Goal: Task Accomplishment & Management: Complete application form

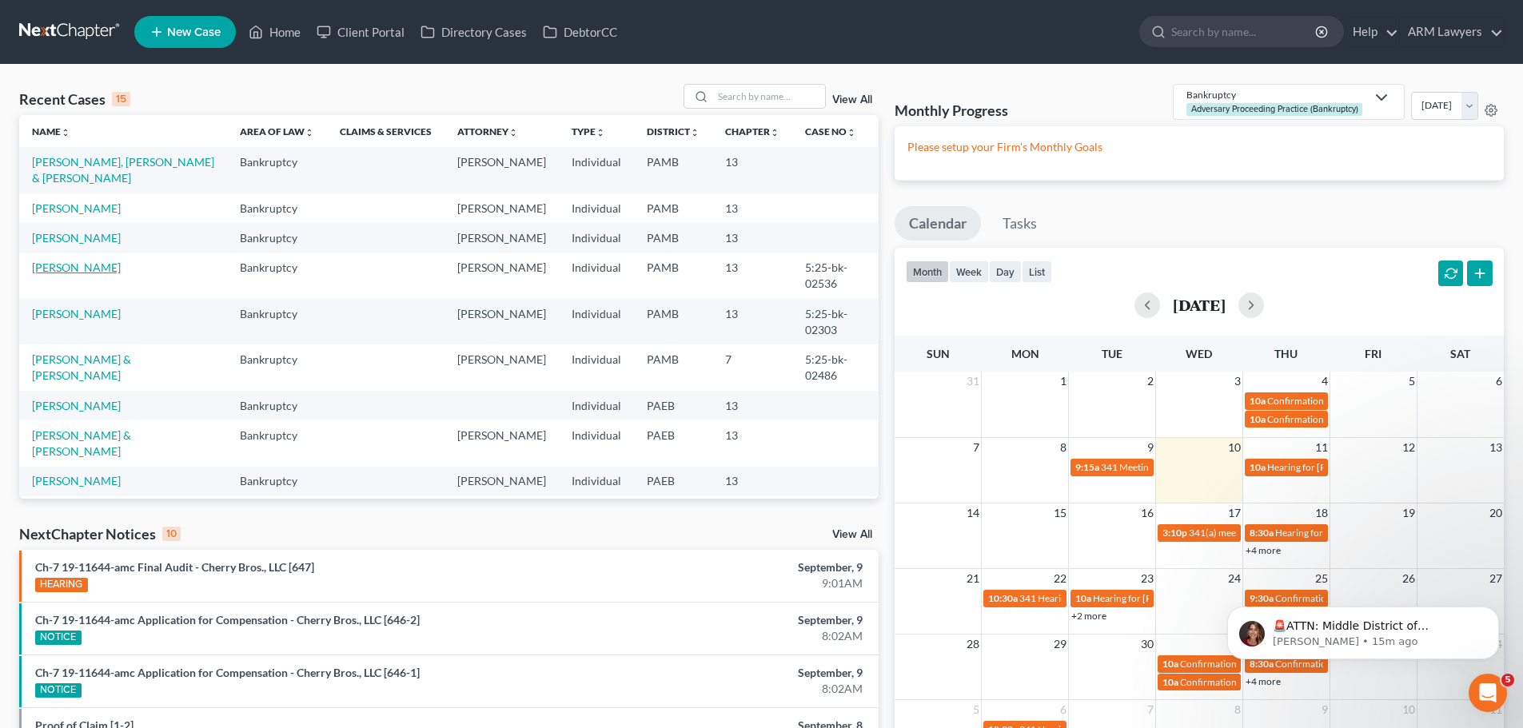
click at [72, 264] on link "[PERSON_NAME]" at bounding box center [76, 268] width 89 height 14
select select "1"
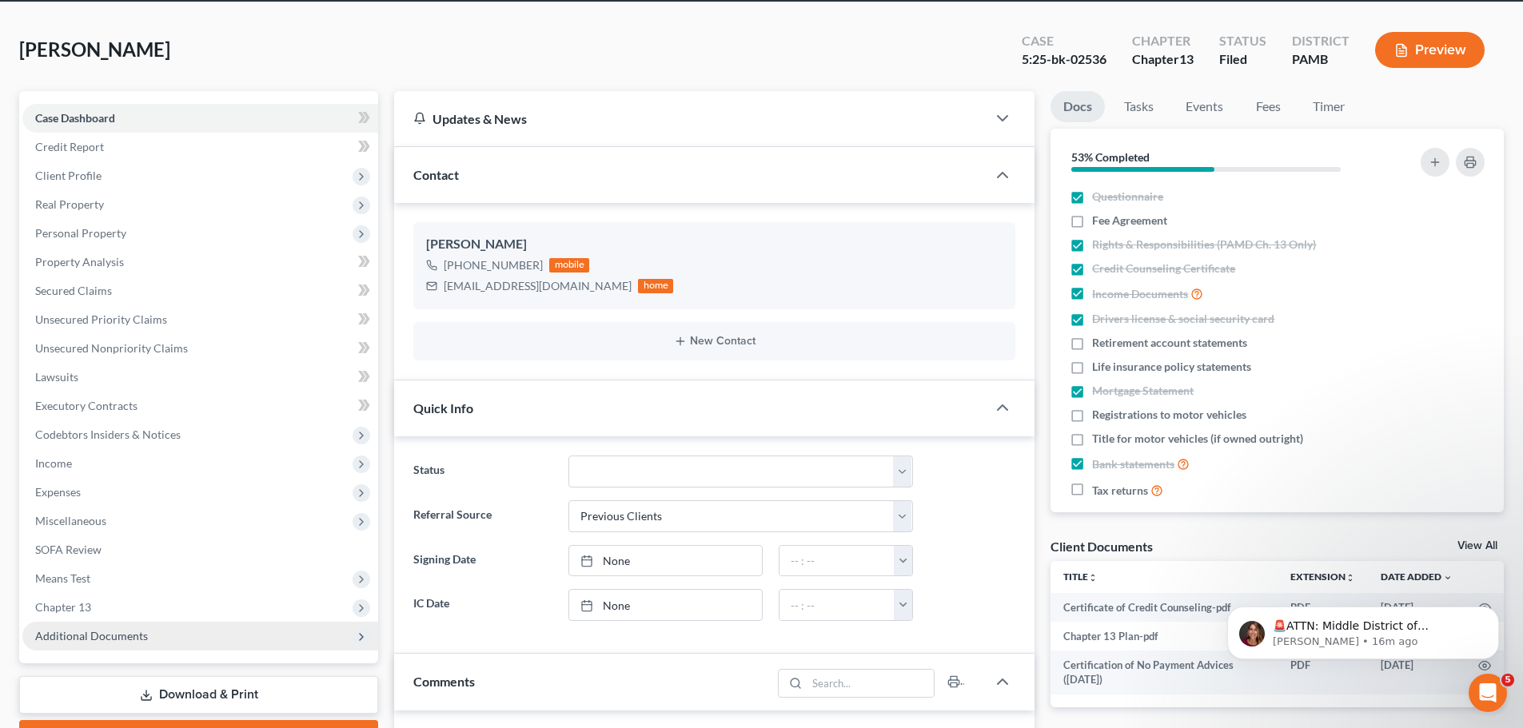
scroll to position [80, 0]
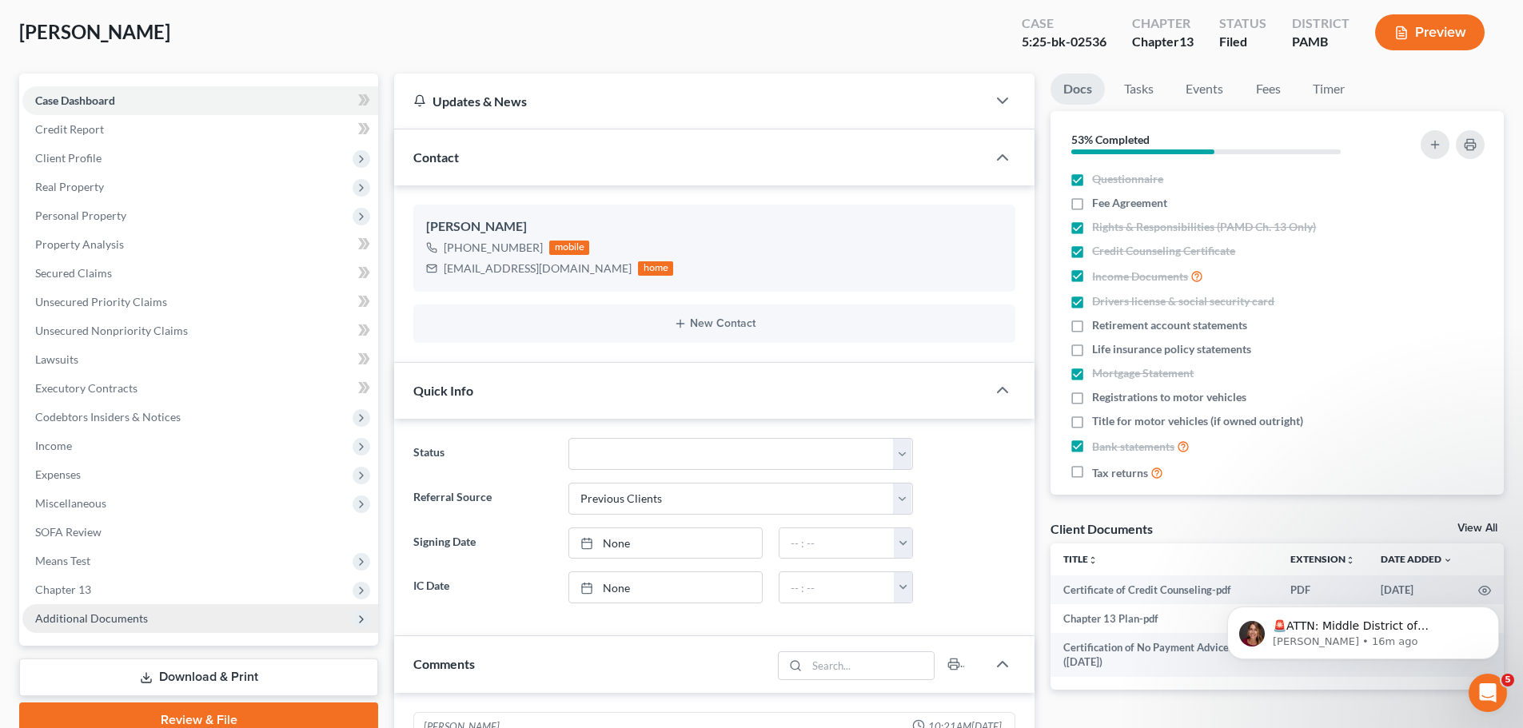
click at [92, 624] on span "Additional Documents" at bounding box center [91, 618] width 113 height 14
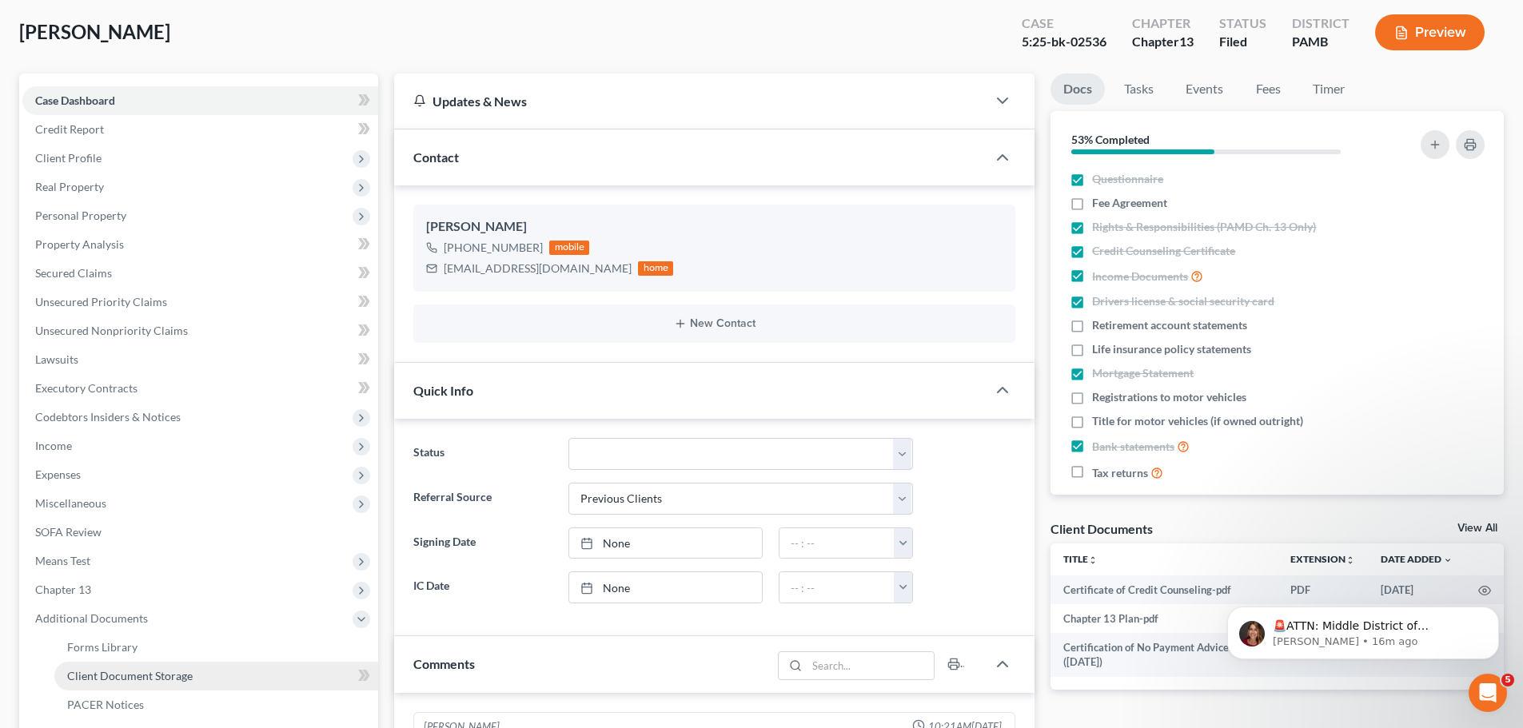
click at [115, 686] on link "Client Document Storage" at bounding box center [216, 676] width 324 height 29
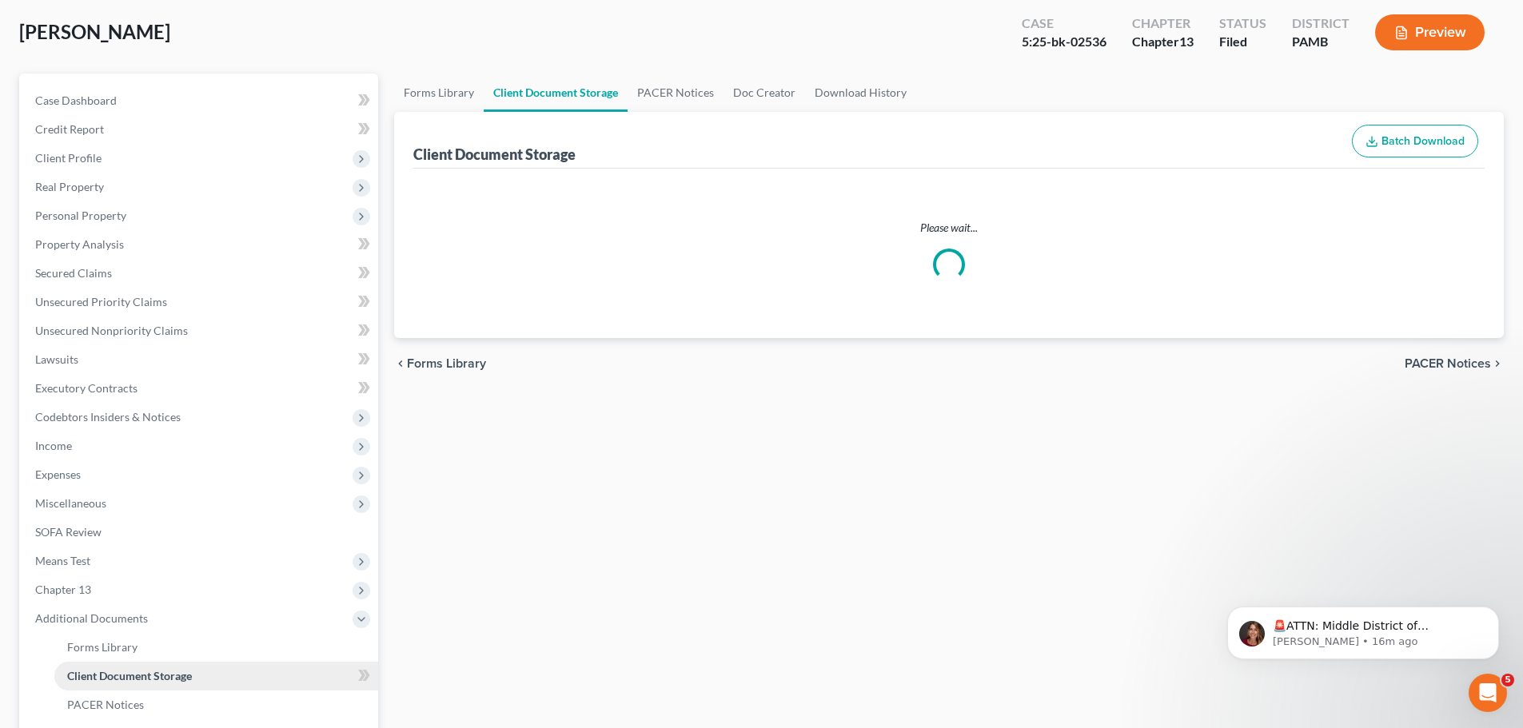
scroll to position [3, 0]
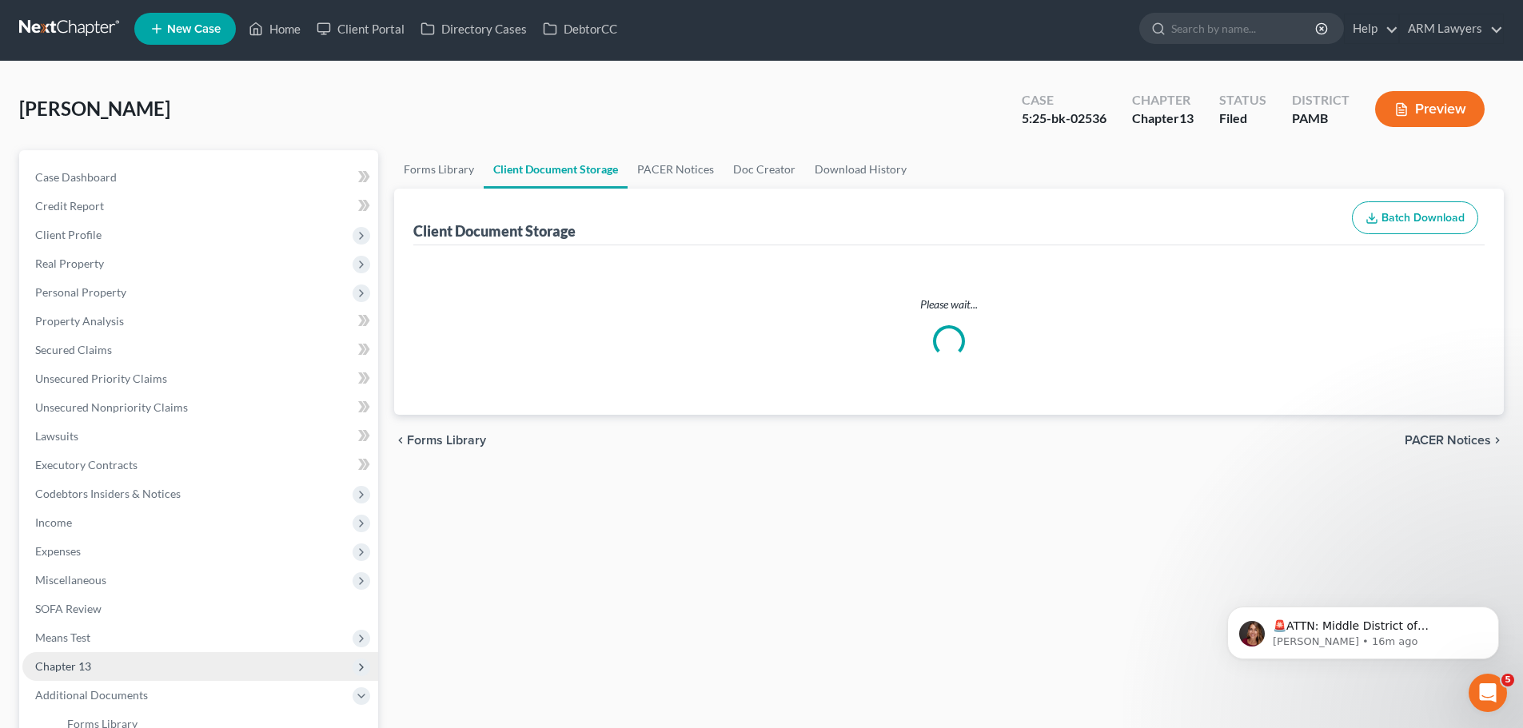
select select "6"
select select "9"
select select "0"
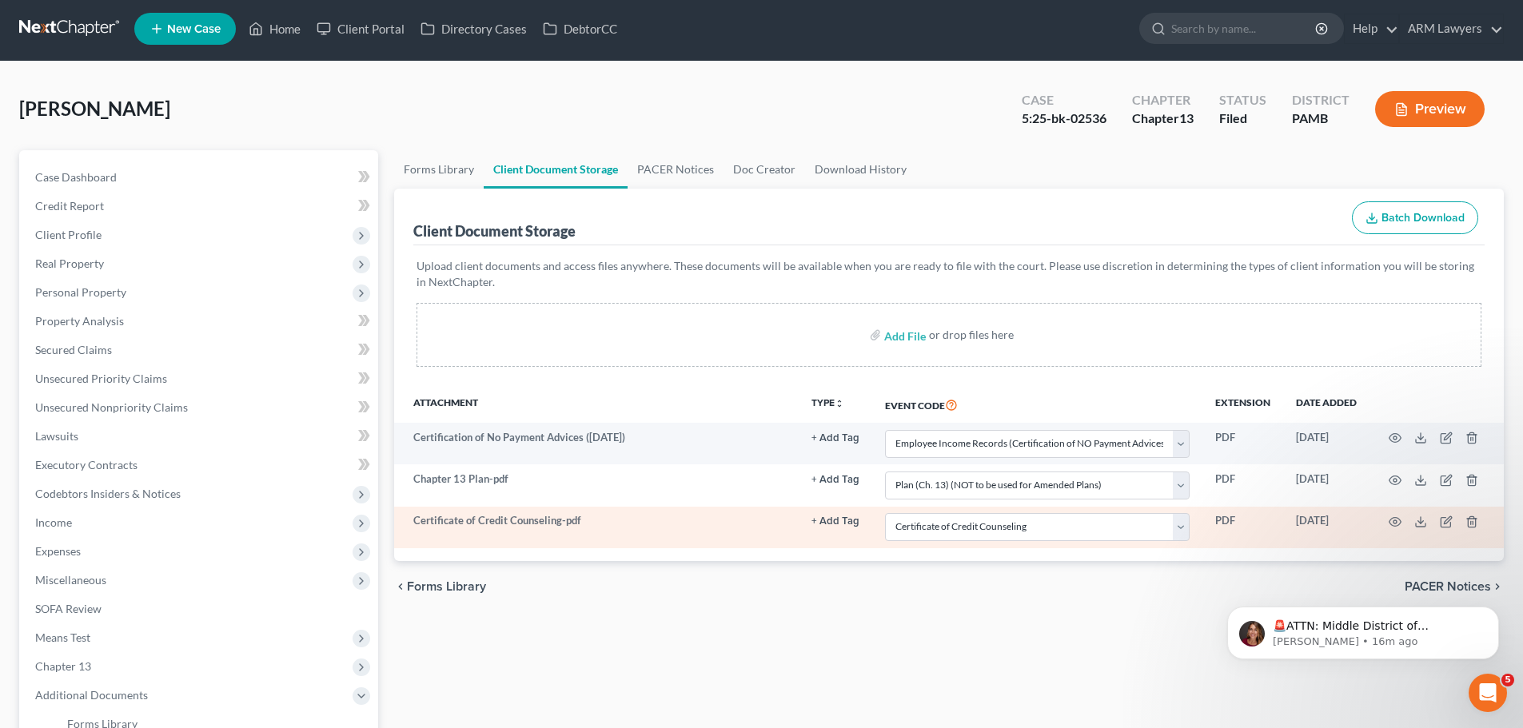
scroll to position [0, 0]
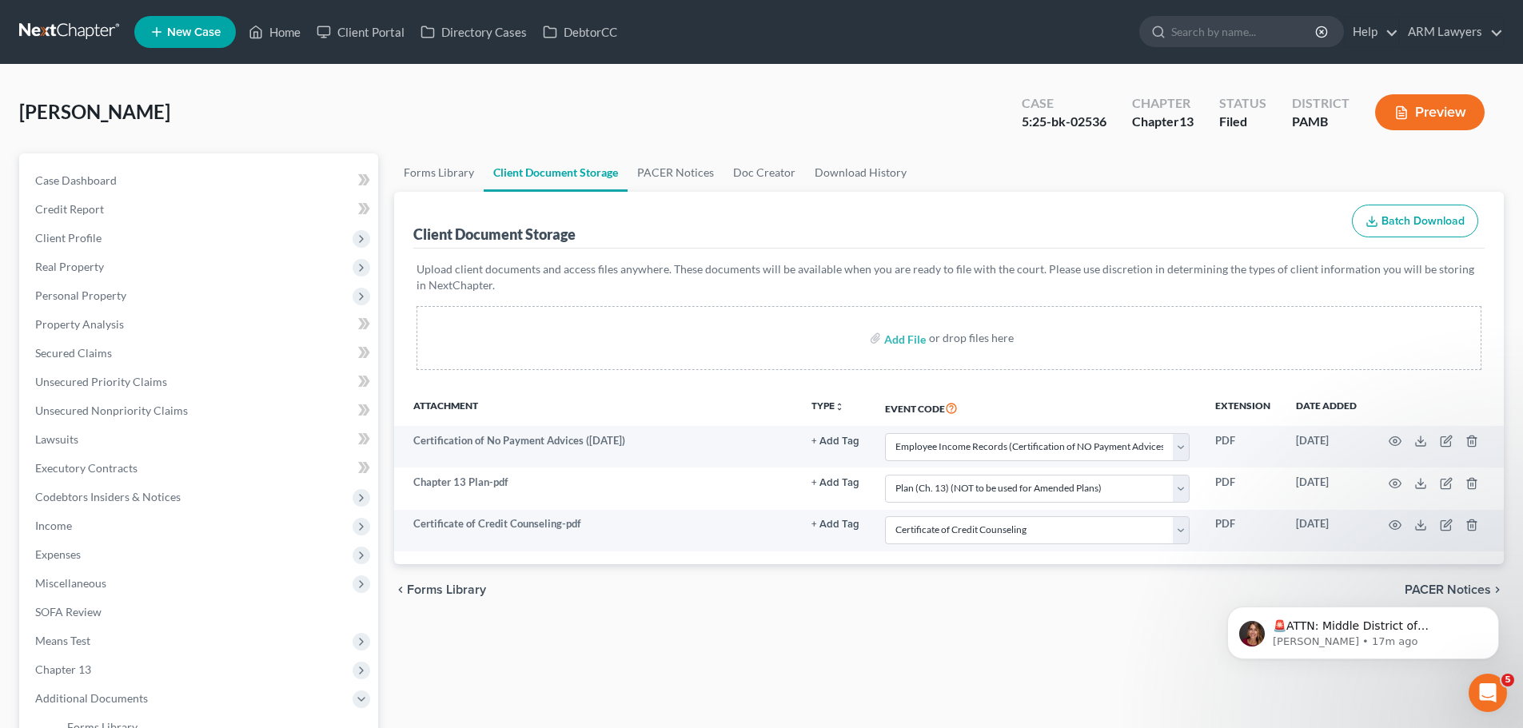
click at [51, 34] on link at bounding box center [70, 32] width 102 height 29
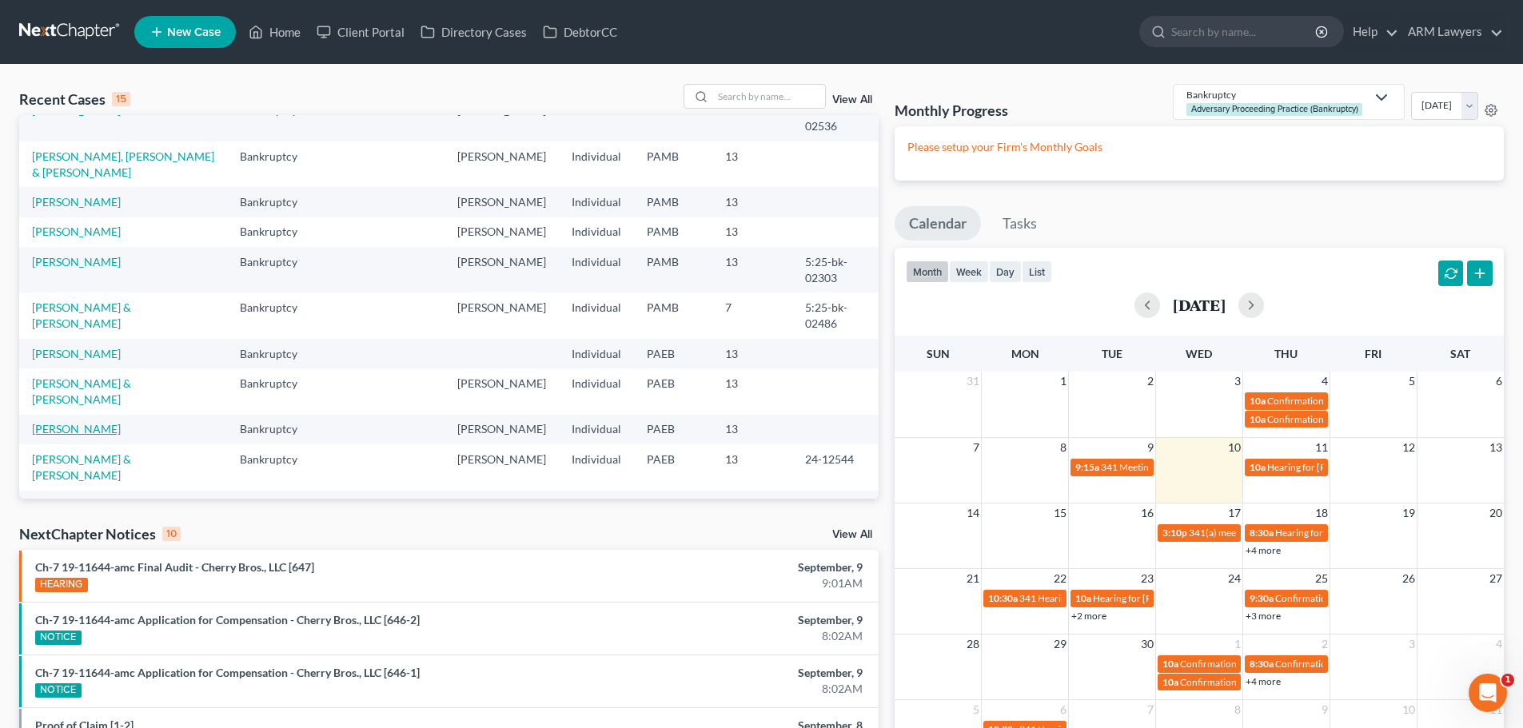
scroll to position [80, 0]
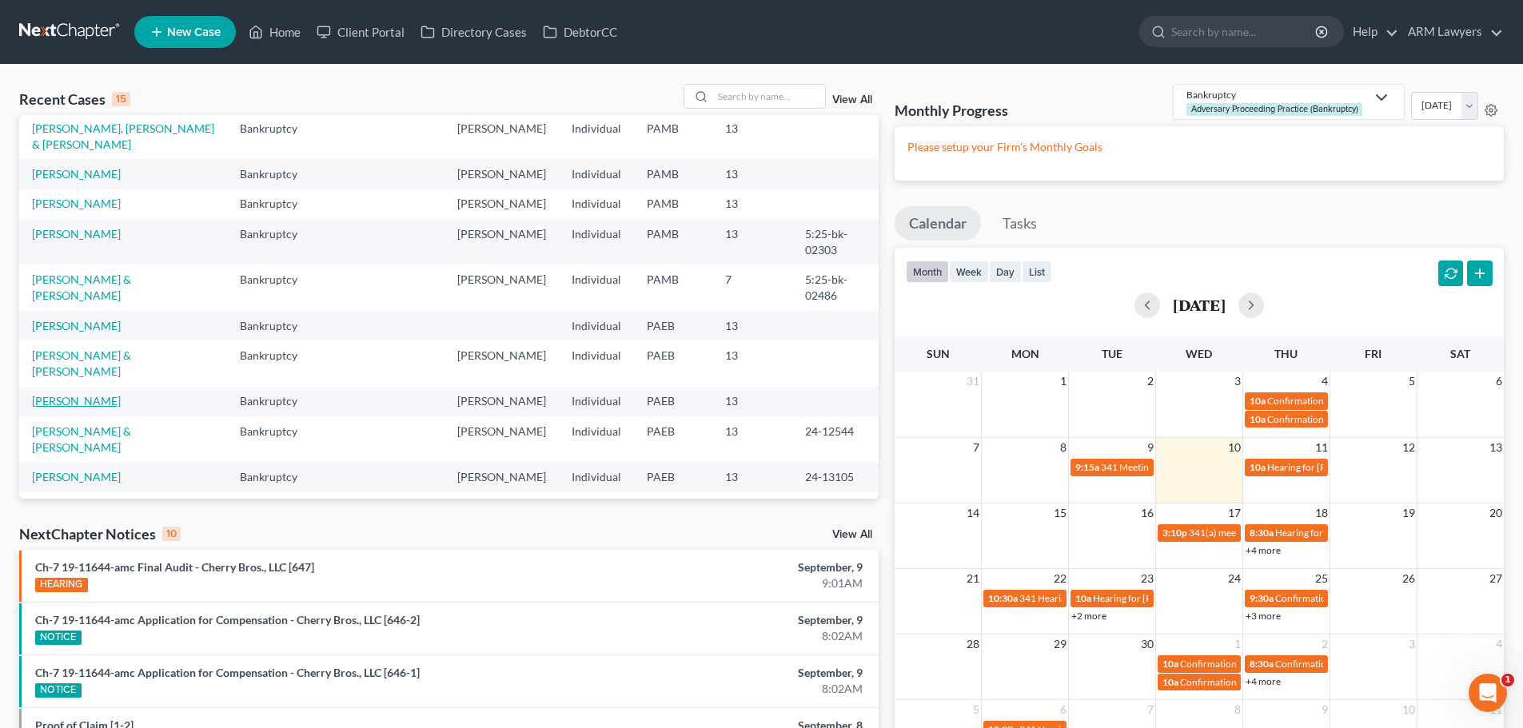
click at [83, 394] on link "[PERSON_NAME]" at bounding box center [76, 401] width 89 height 14
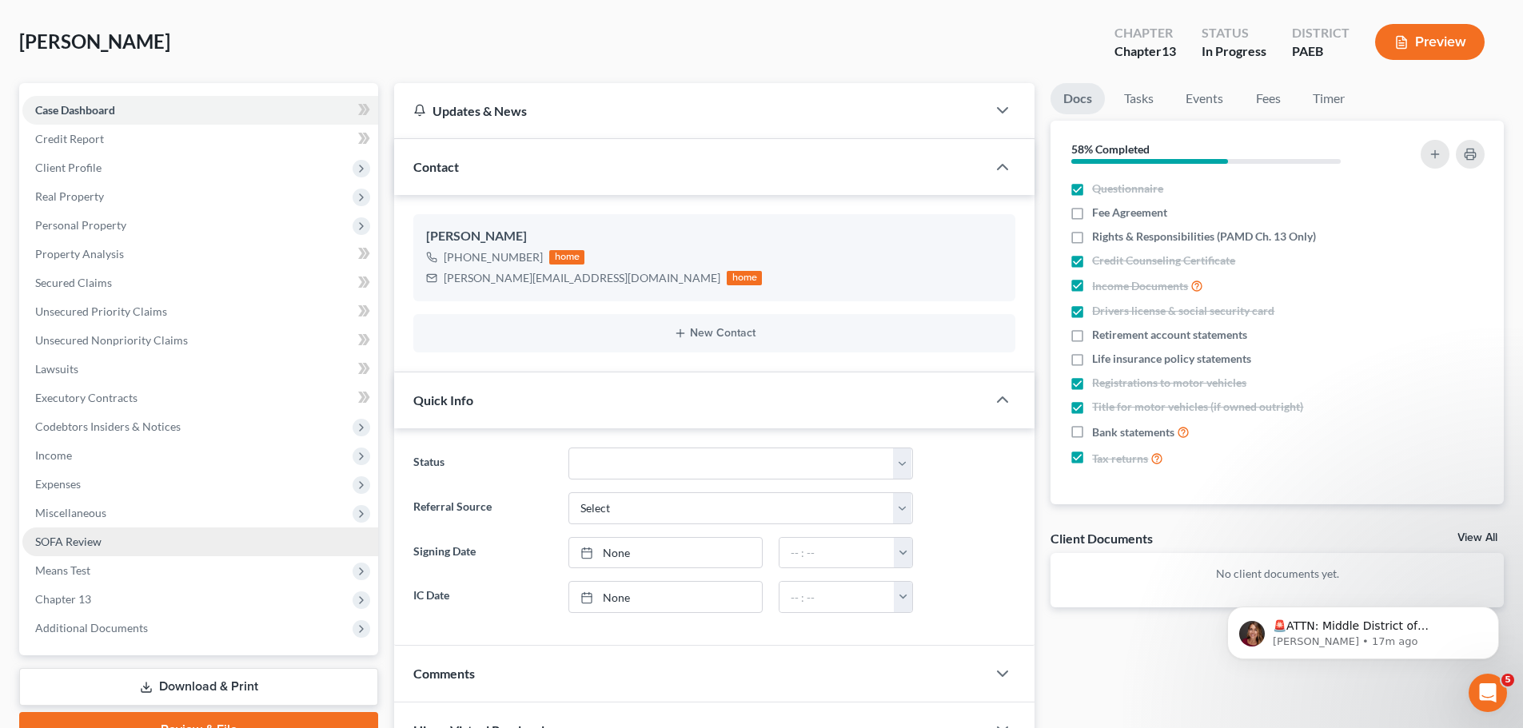
scroll to position [160, 0]
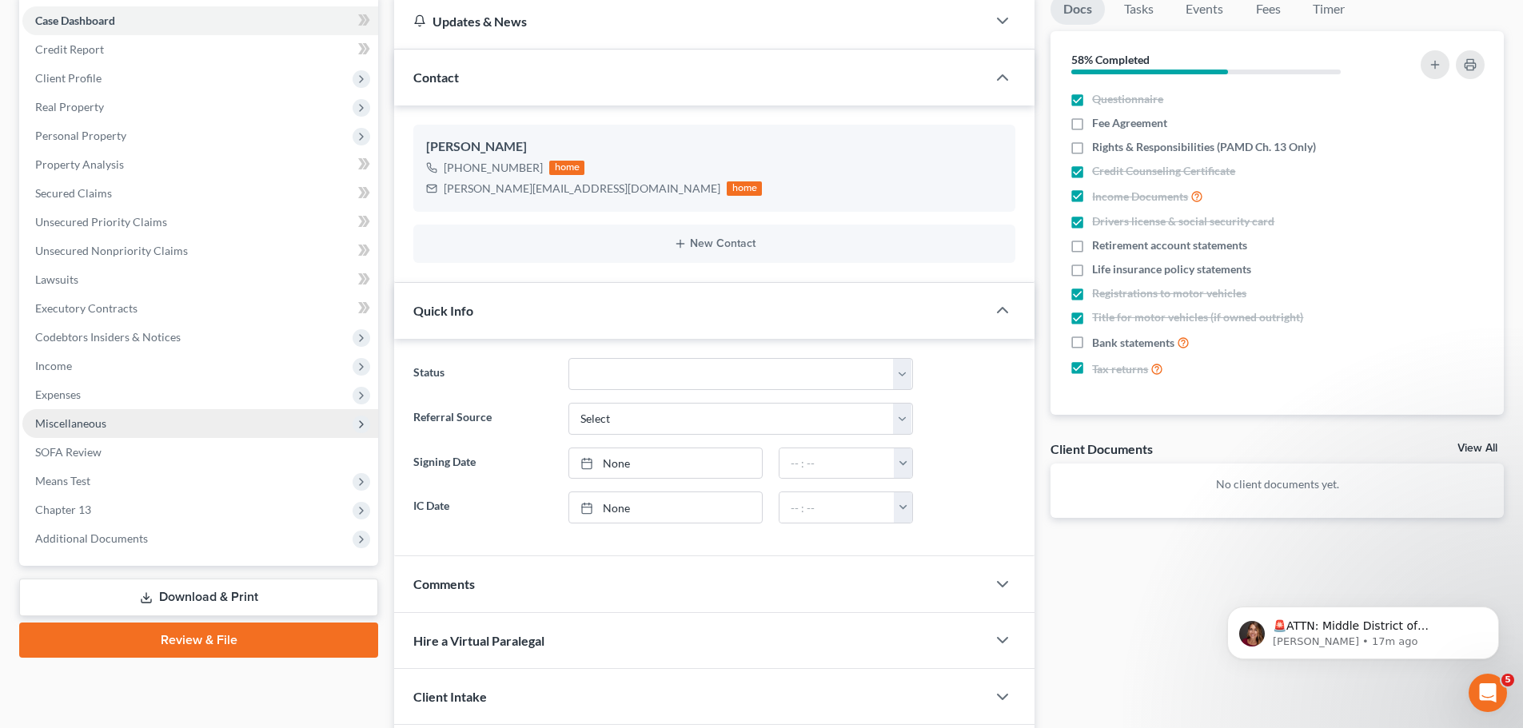
click at [72, 432] on span "Miscellaneous" at bounding box center [200, 423] width 356 height 29
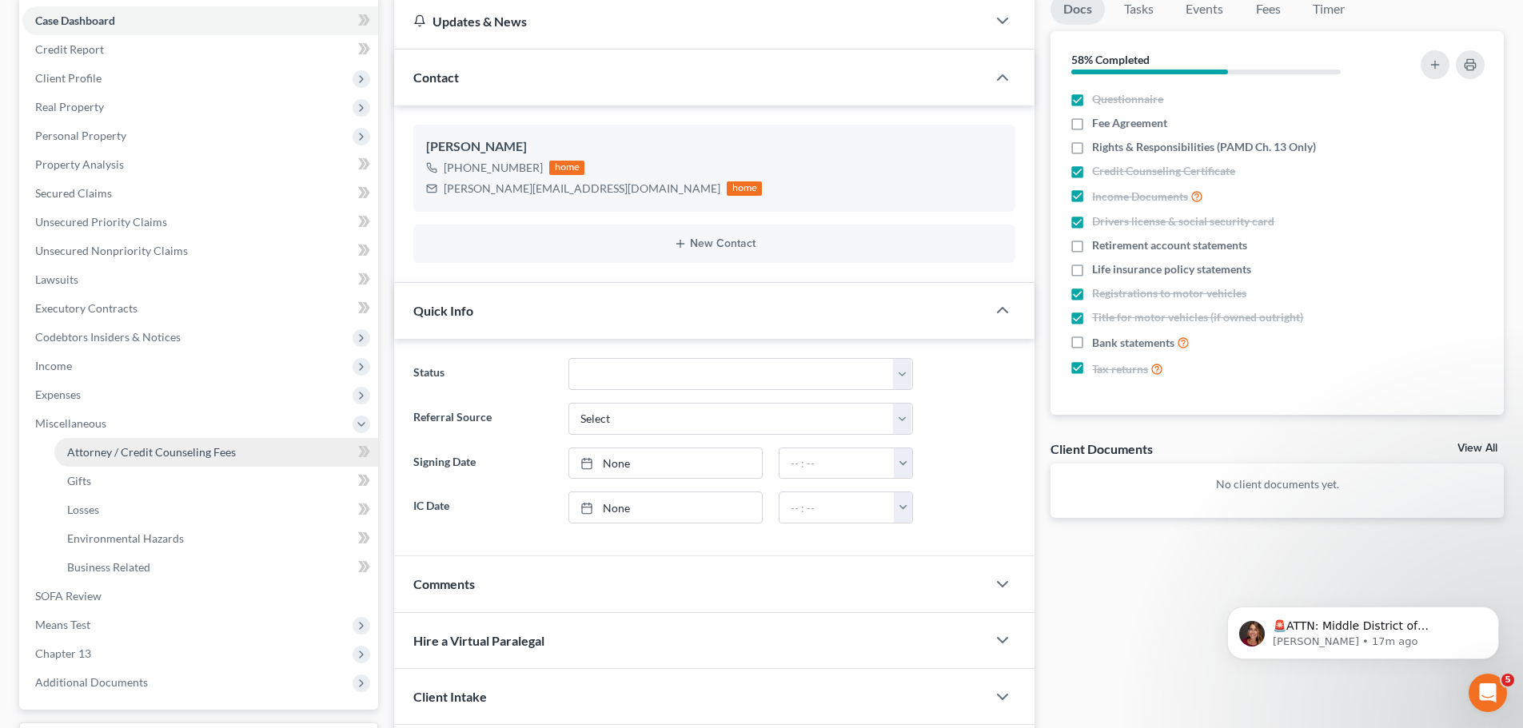
click at [81, 449] on span "Attorney / Credit Counseling Fees" at bounding box center [151, 452] width 169 height 14
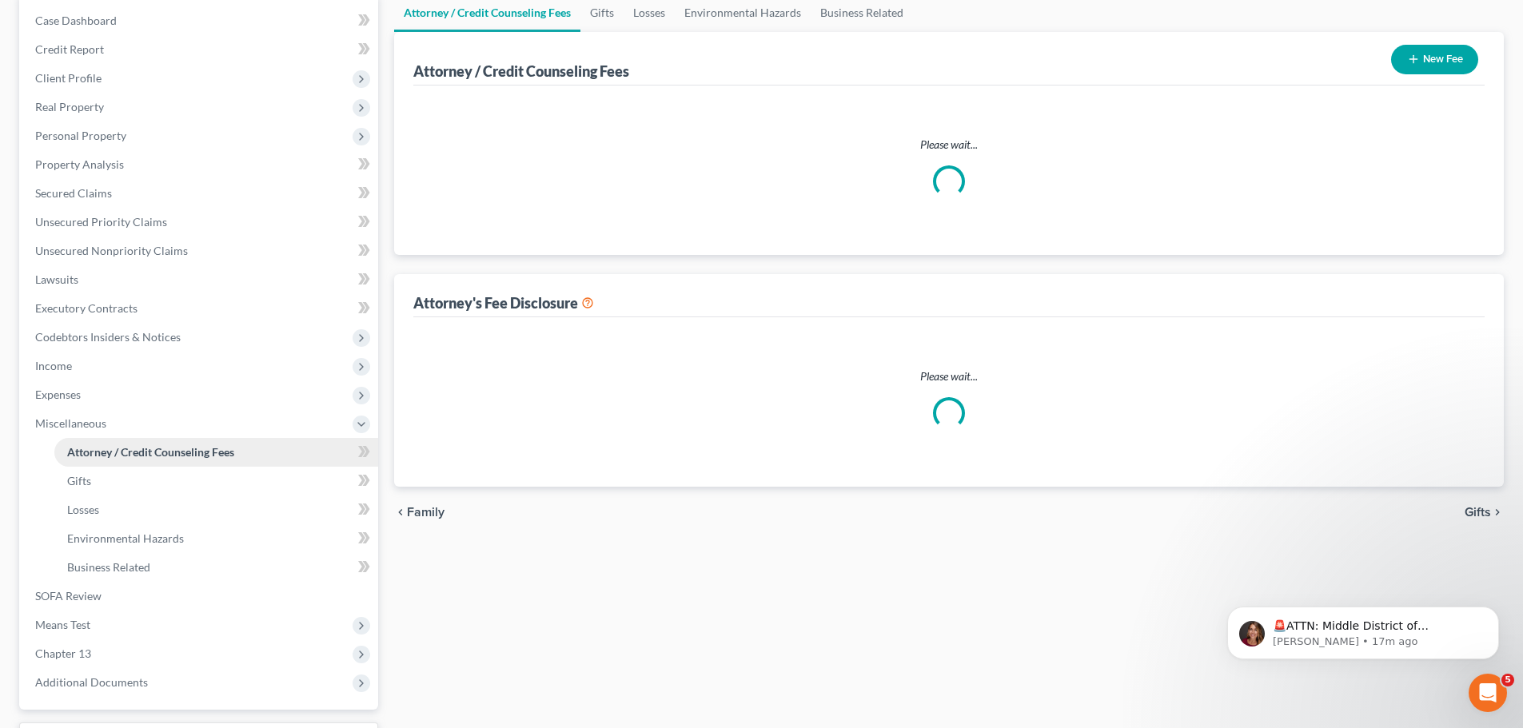
scroll to position [15, 0]
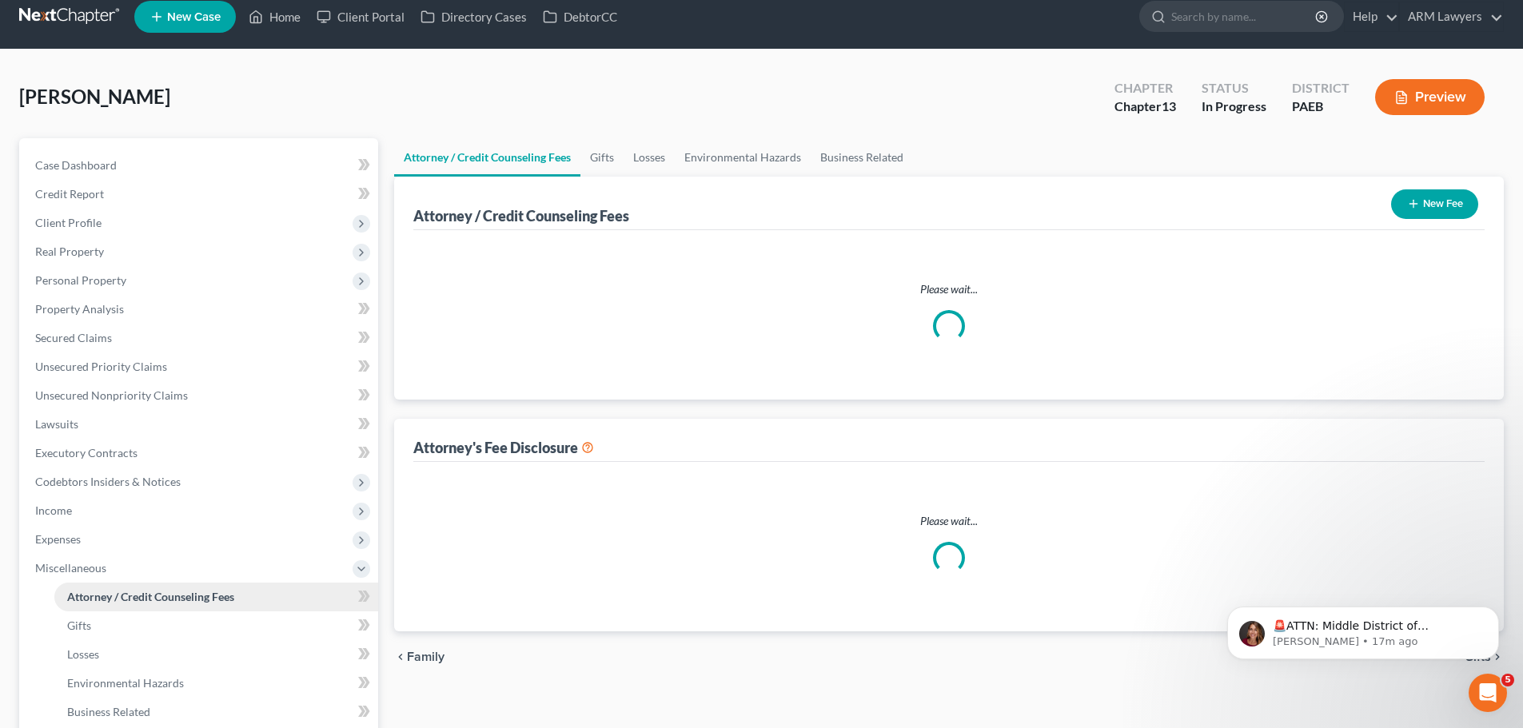
select select "0"
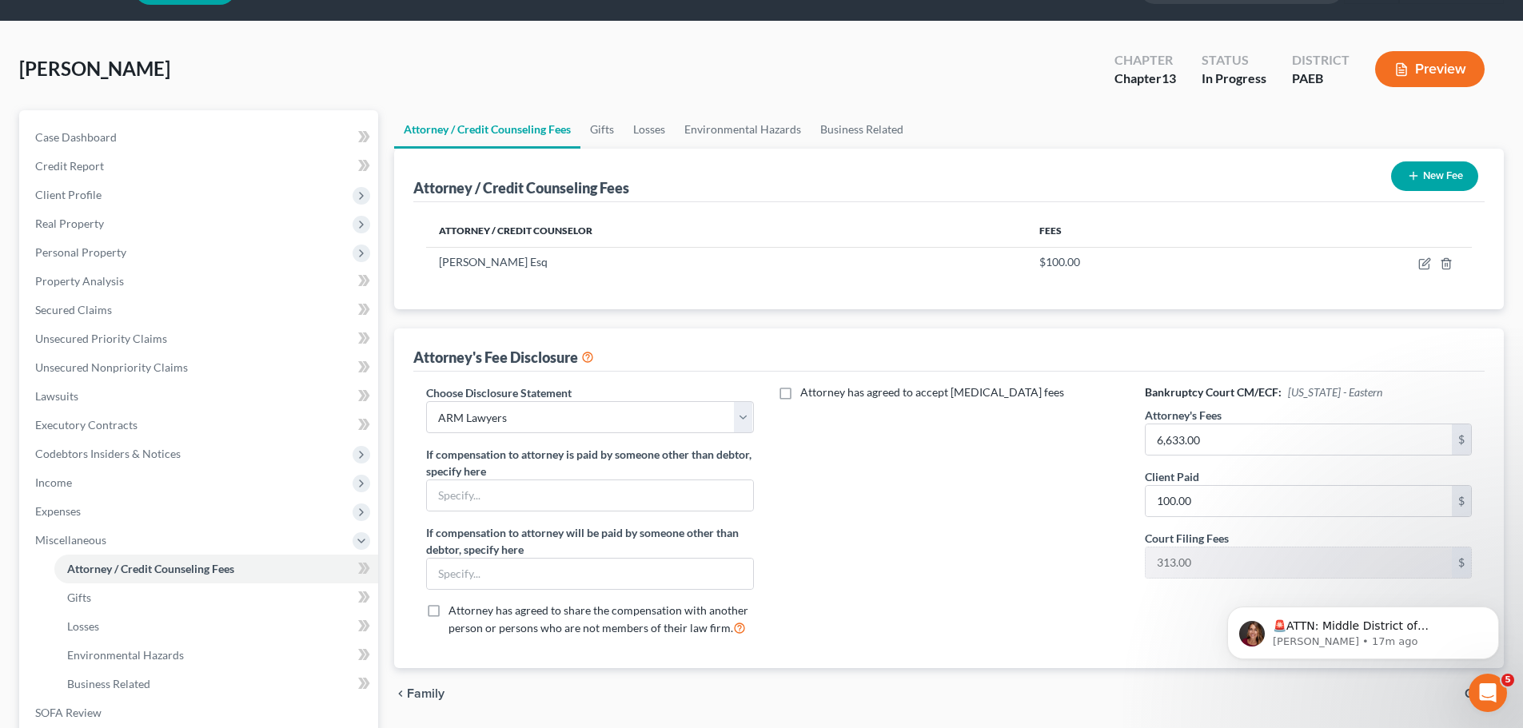
scroll to position [80, 0]
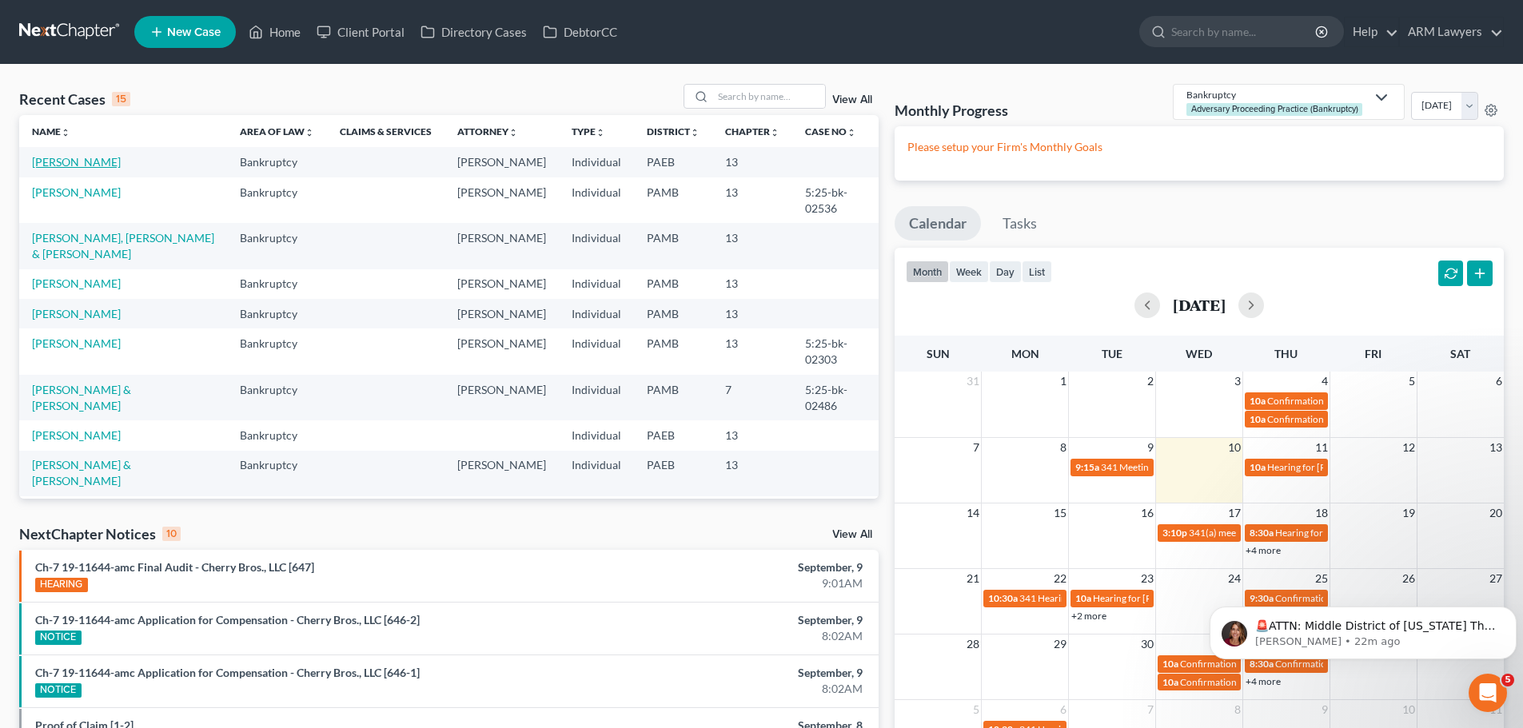
click at [113, 160] on link "[PERSON_NAME]" at bounding box center [76, 162] width 89 height 14
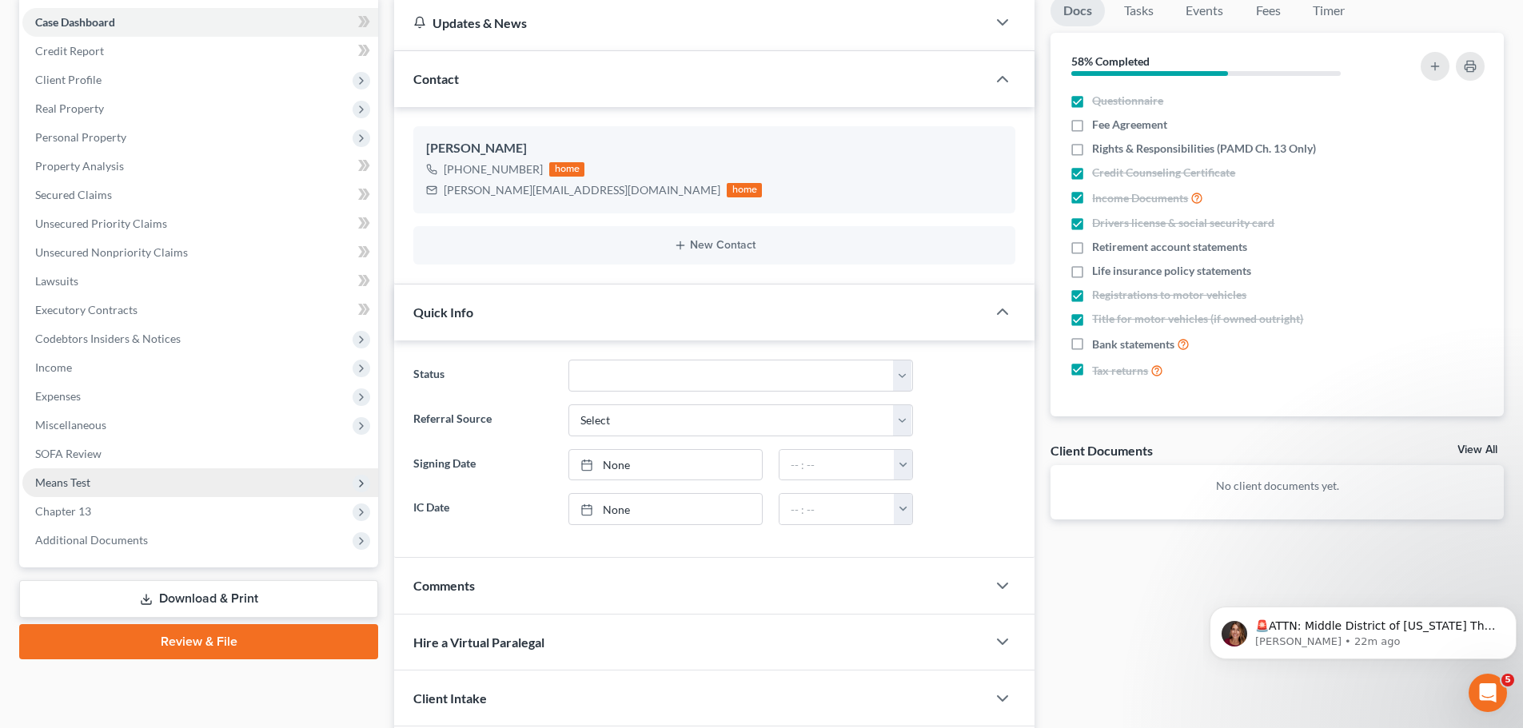
scroll to position [160, 0]
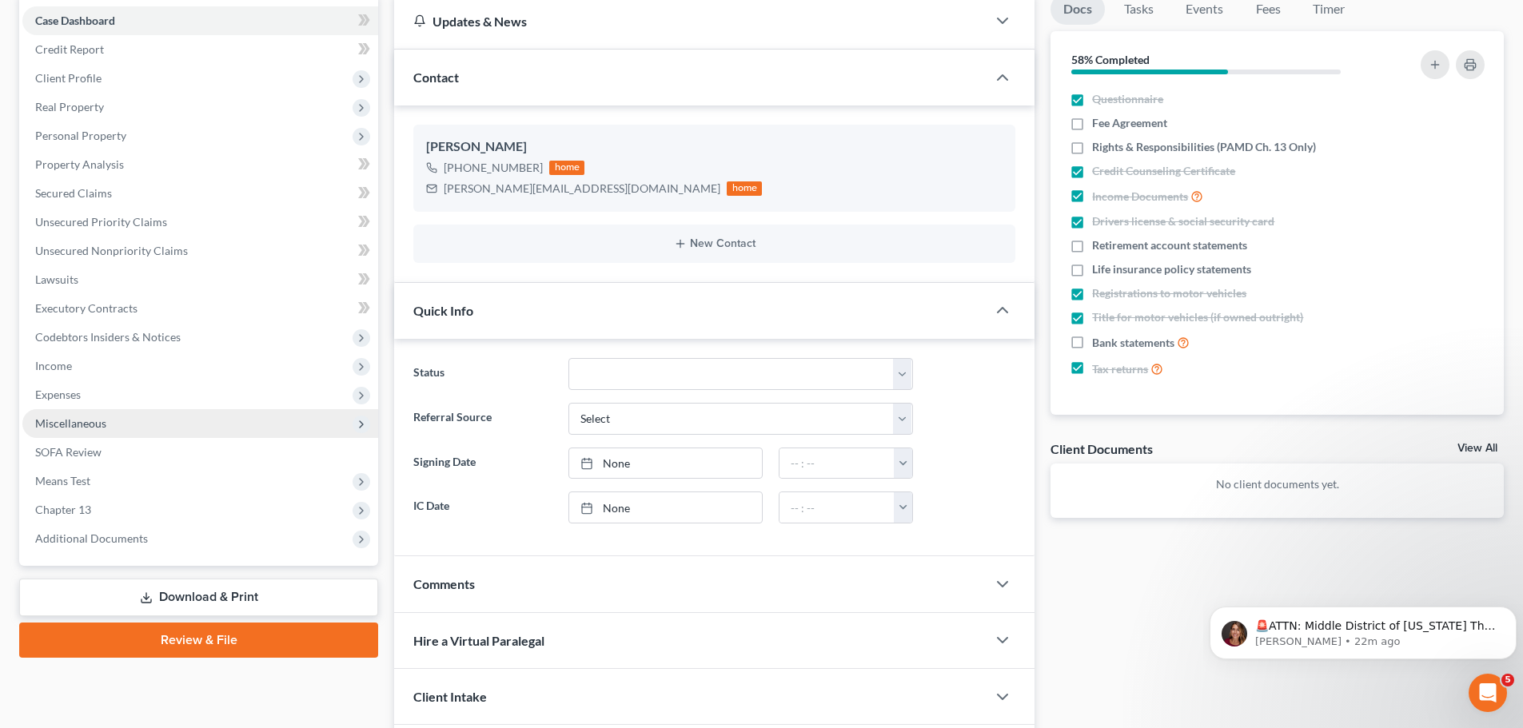
click at [73, 430] on span "Miscellaneous" at bounding box center [200, 423] width 356 height 29
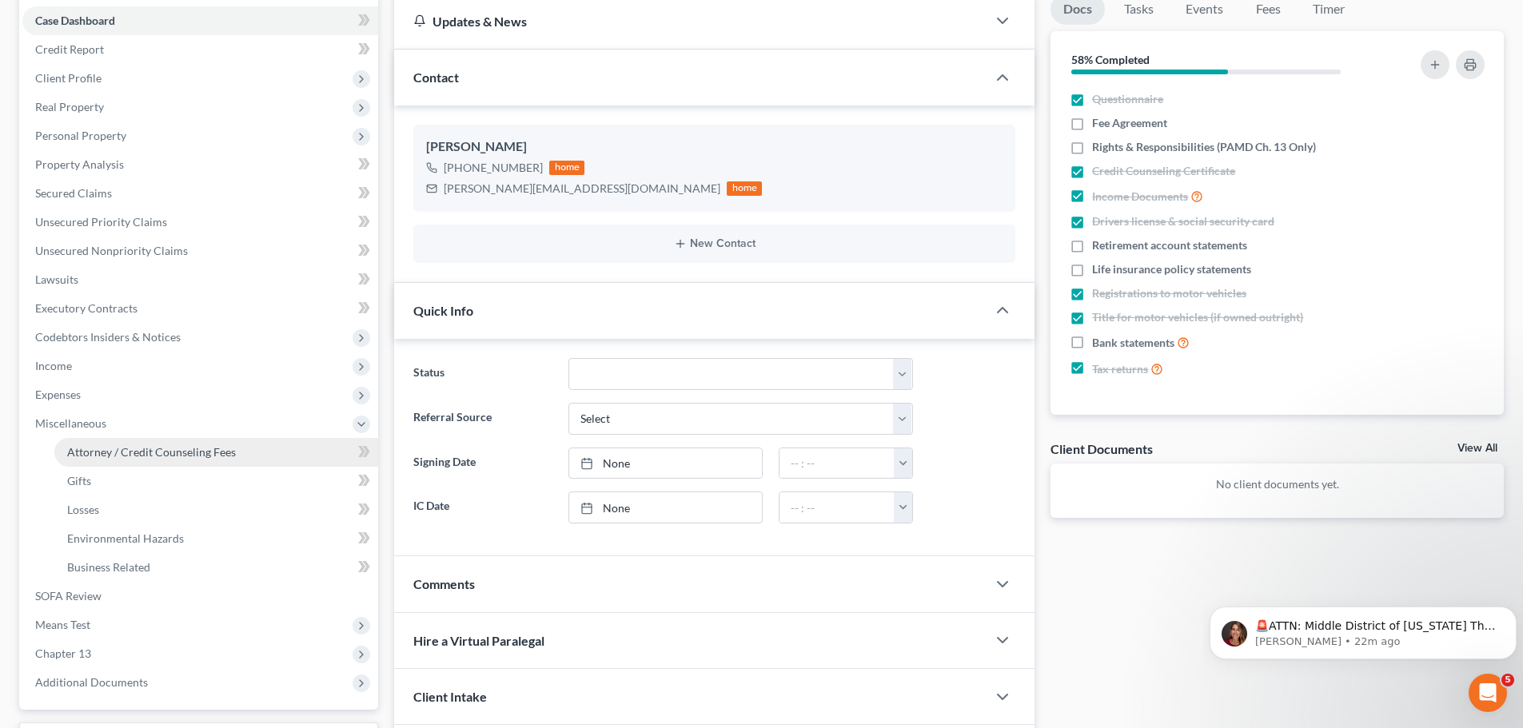
click at [87, 453] on span "Attorney / Credit Counseling Fees" at bounding box center [151, 452] width 169 height 14
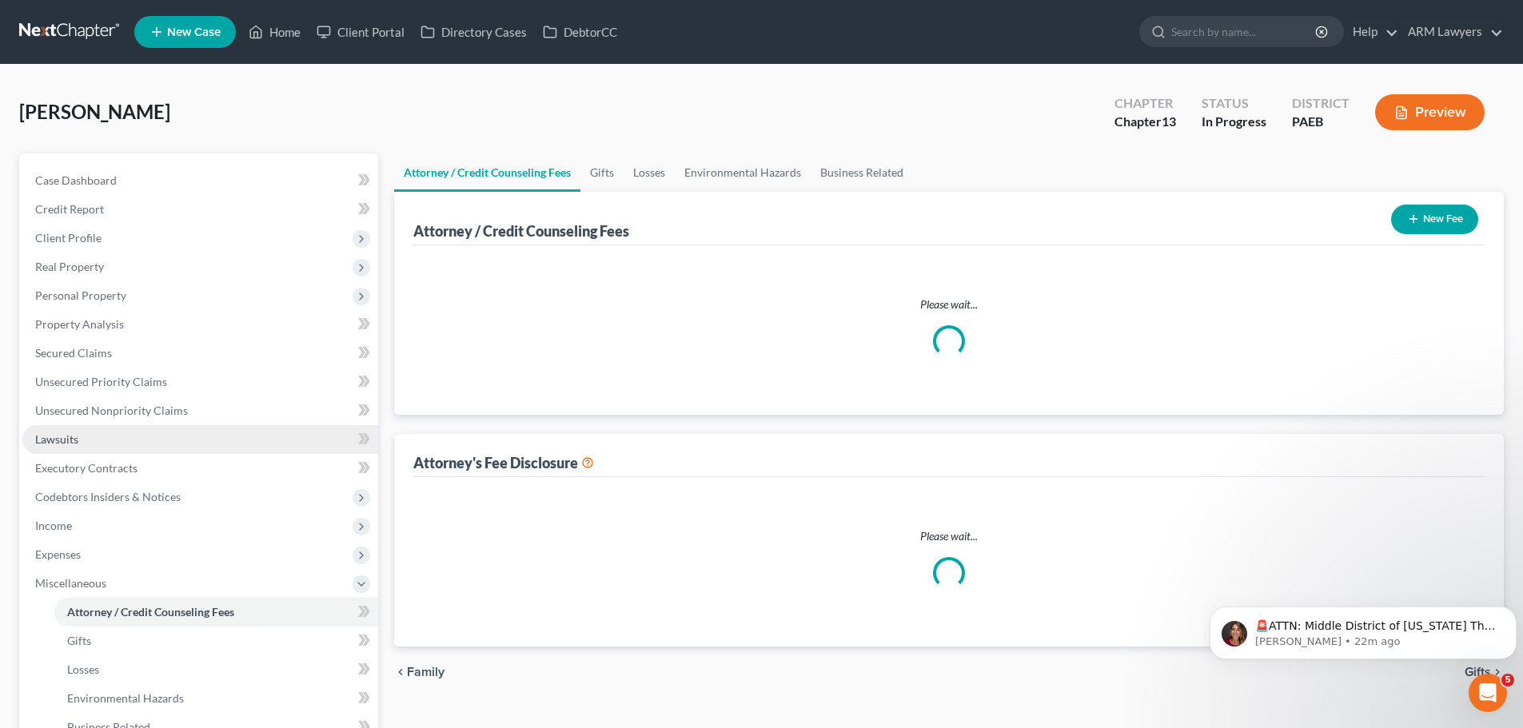
select select "0"
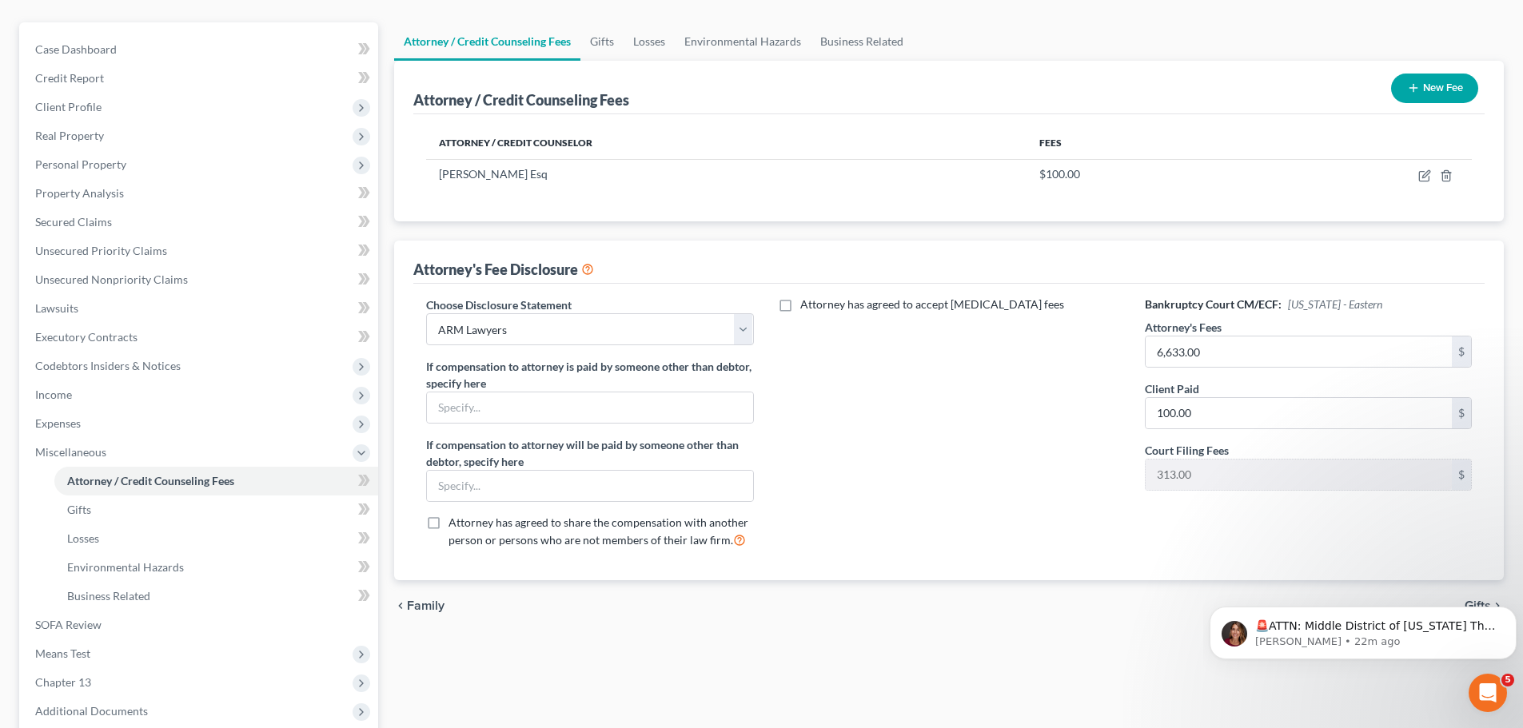
scroll to position [160, 0]
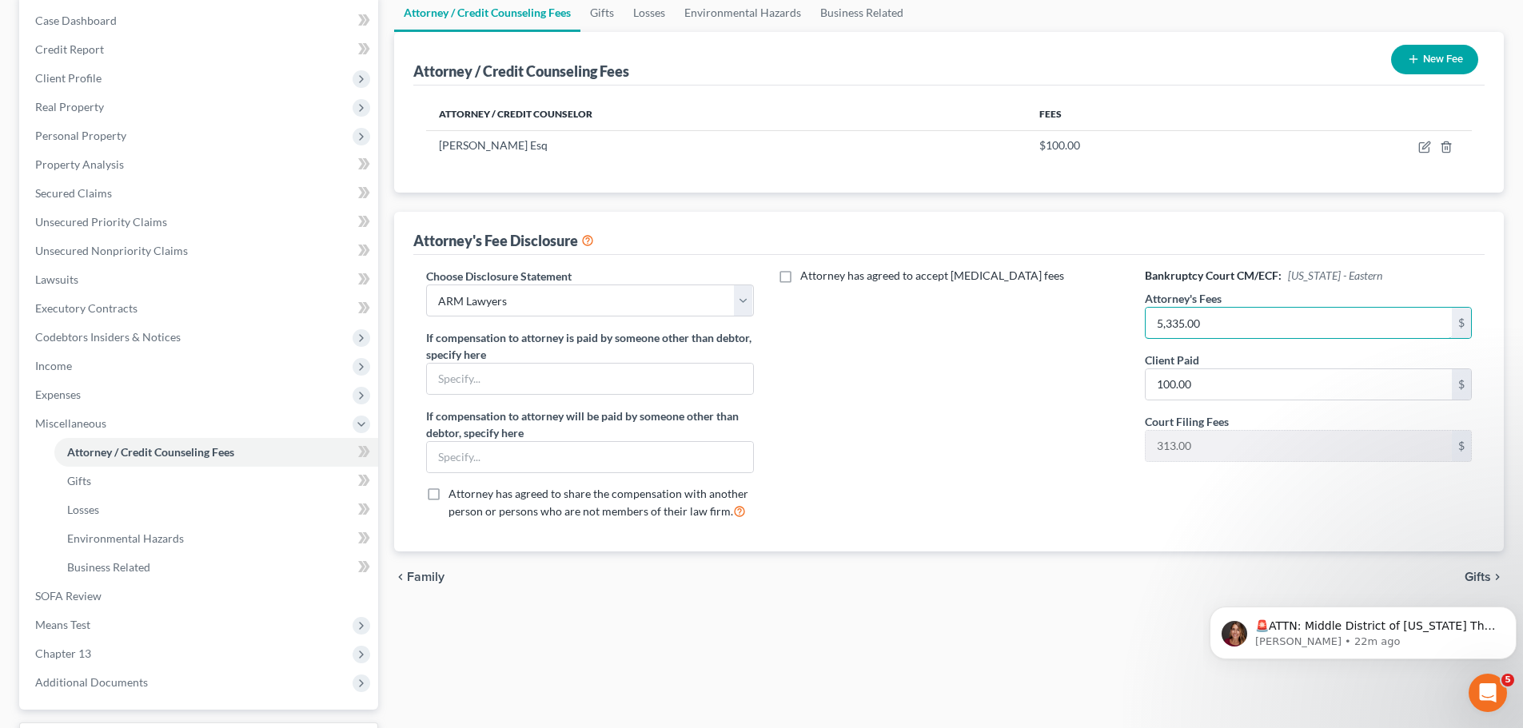
type input "5,335.00"
click at [1019, 658] on div "Attorney / Credit Counseling Fees Gifts Losses Environmental Hazards Business R…" at bounding box center [948, 398] width 1125 height 808
click at [1021, 480] on div "Attorney has agreed to accept [MEDICAL_DATA] fees" at bounding box center [949, 400] width 359 height 265
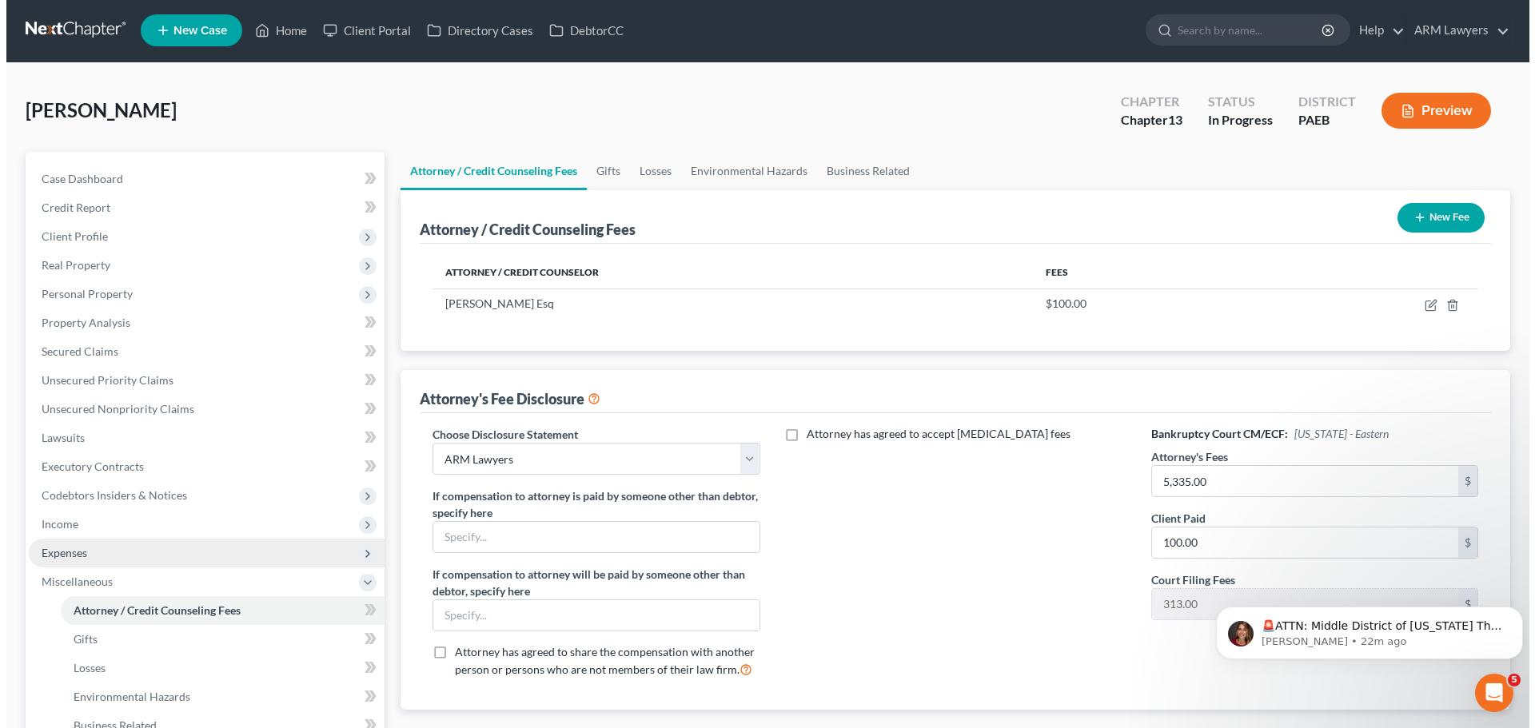
scroll to position [0, 0]
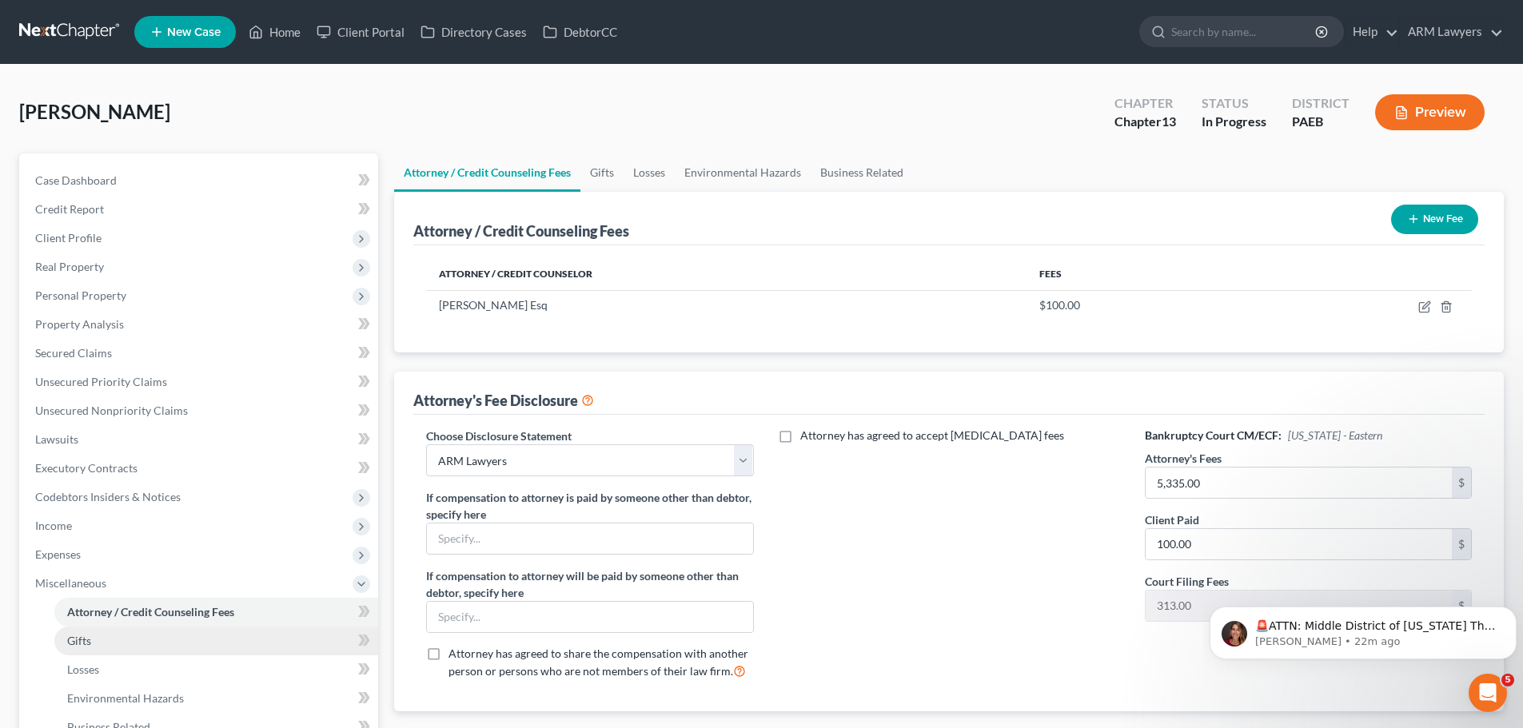
click at [90, 646] on link "Gifts" at bounding box center [216, 641] width 324 height 29
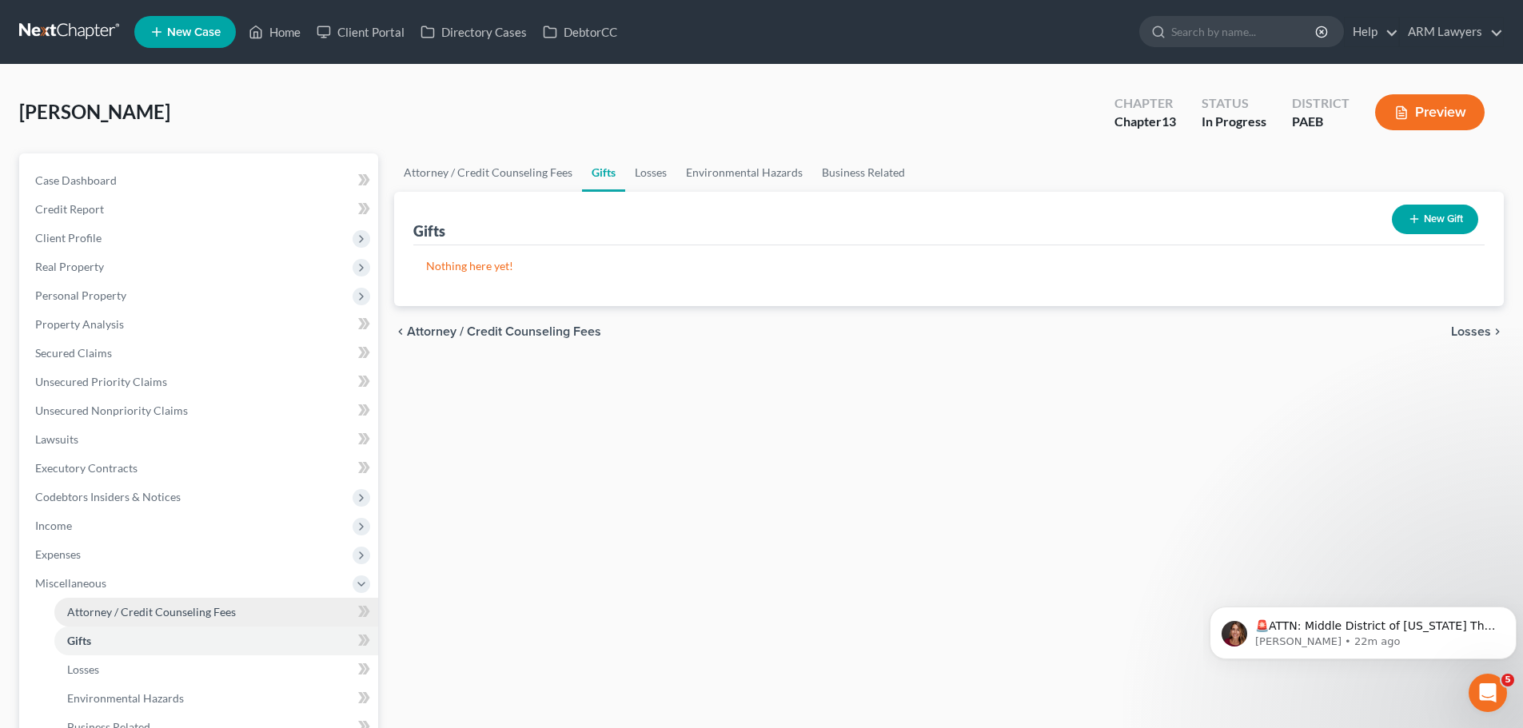
click at [98, 607] on span "Attorney / Credit Counseling Fees" at bounding box center [151, 612] width 169 height 14
select select "0"
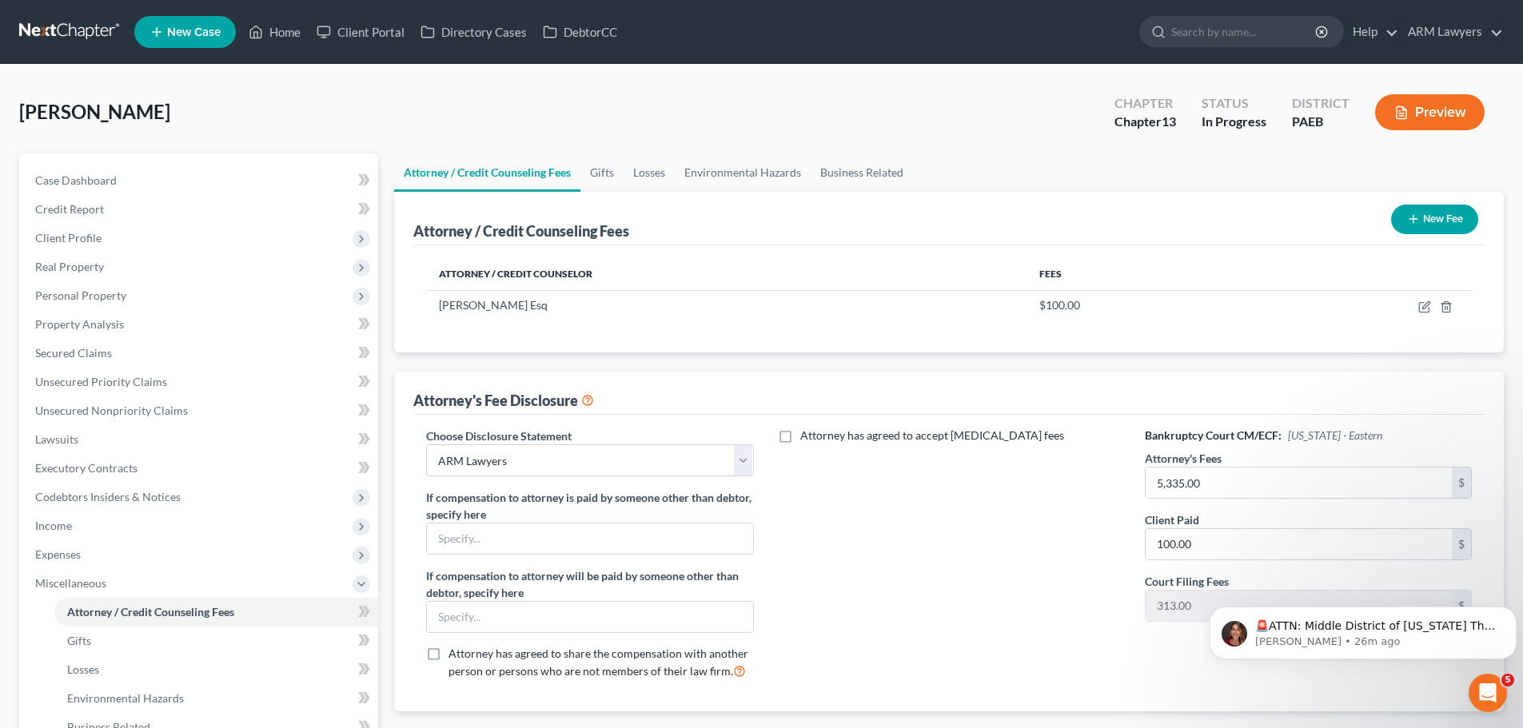
click at [1413, 116] on button "Preview" at bounding box center [1429, 112] width 109 height 36
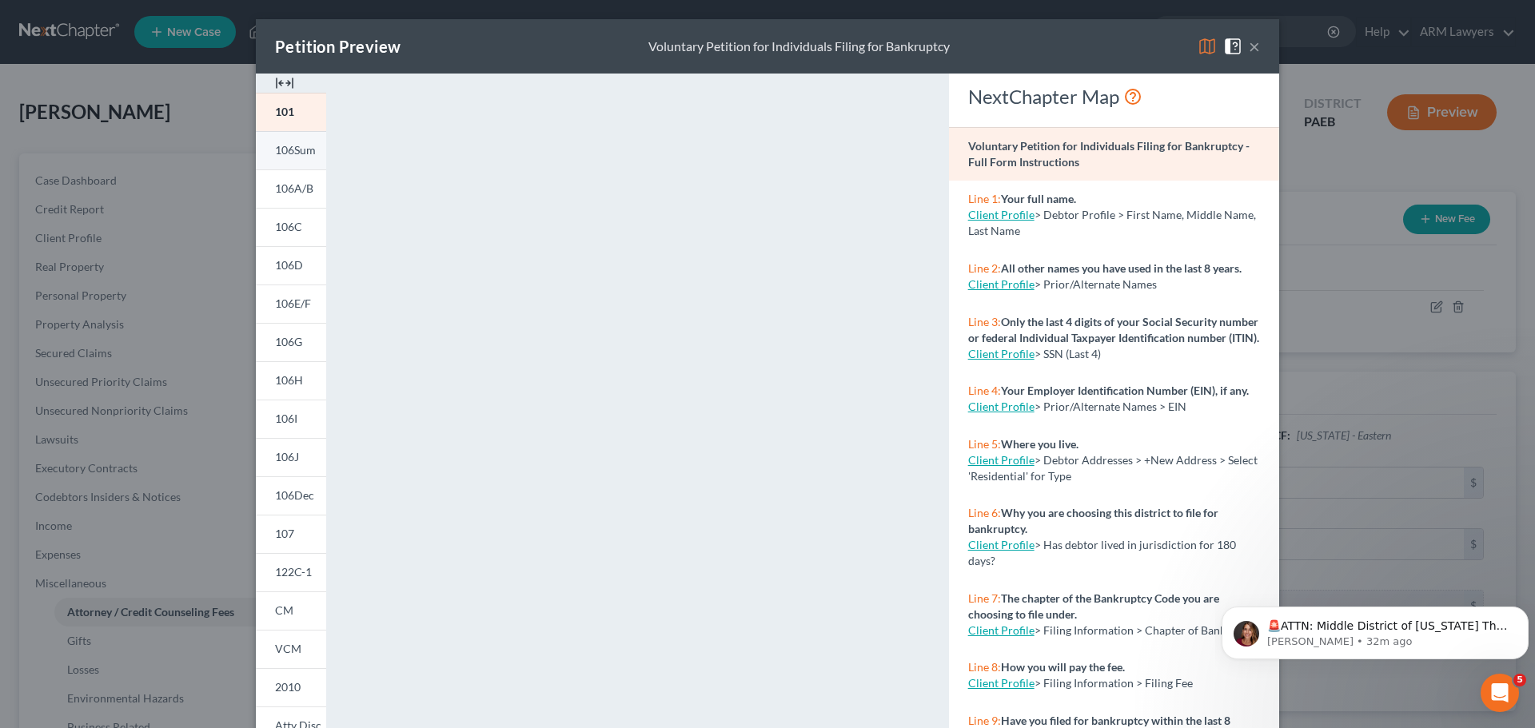
click at [285, 151] on span "106Sum" at bounding box center [295, 150] width 41 height 14
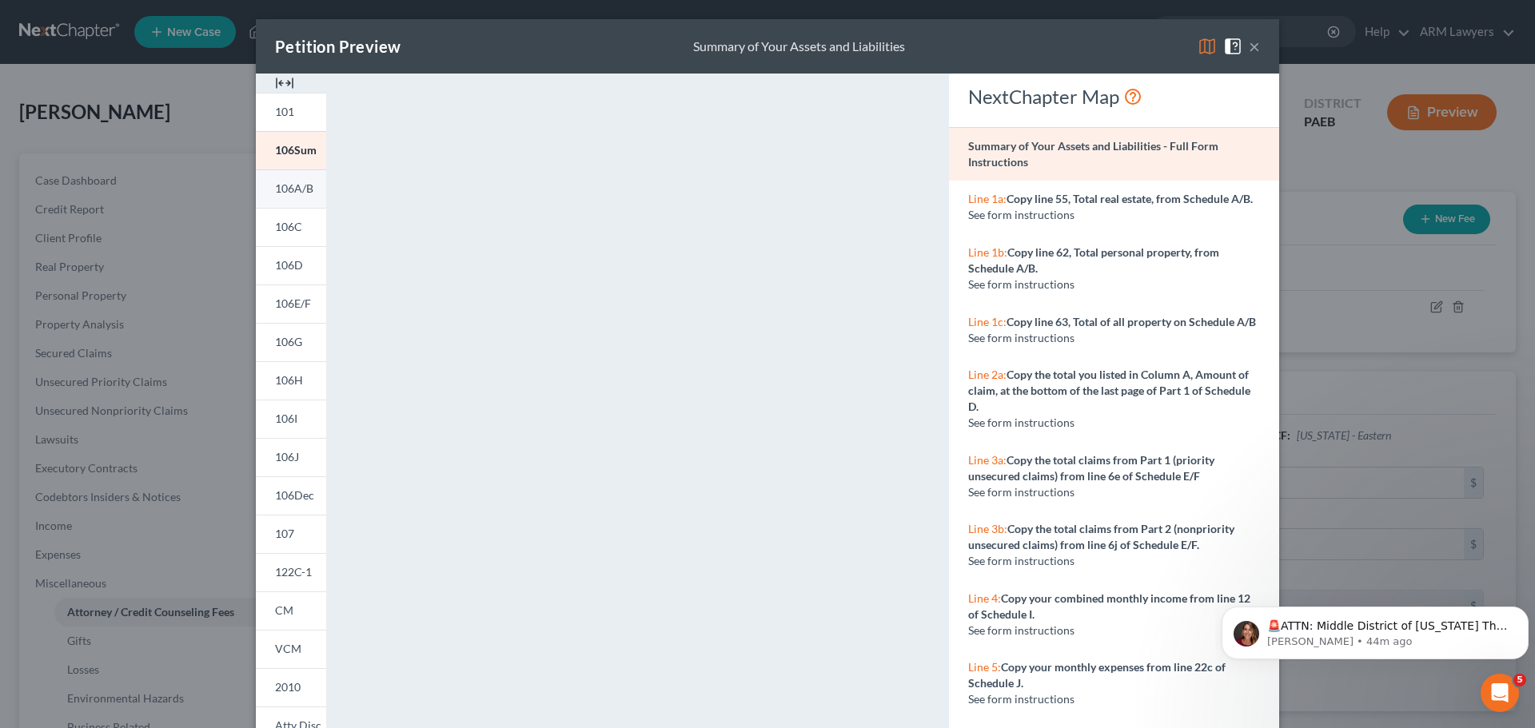
click at [289, 192] on span "106A/B" at bounding box center [294, 188] width 38 height 14
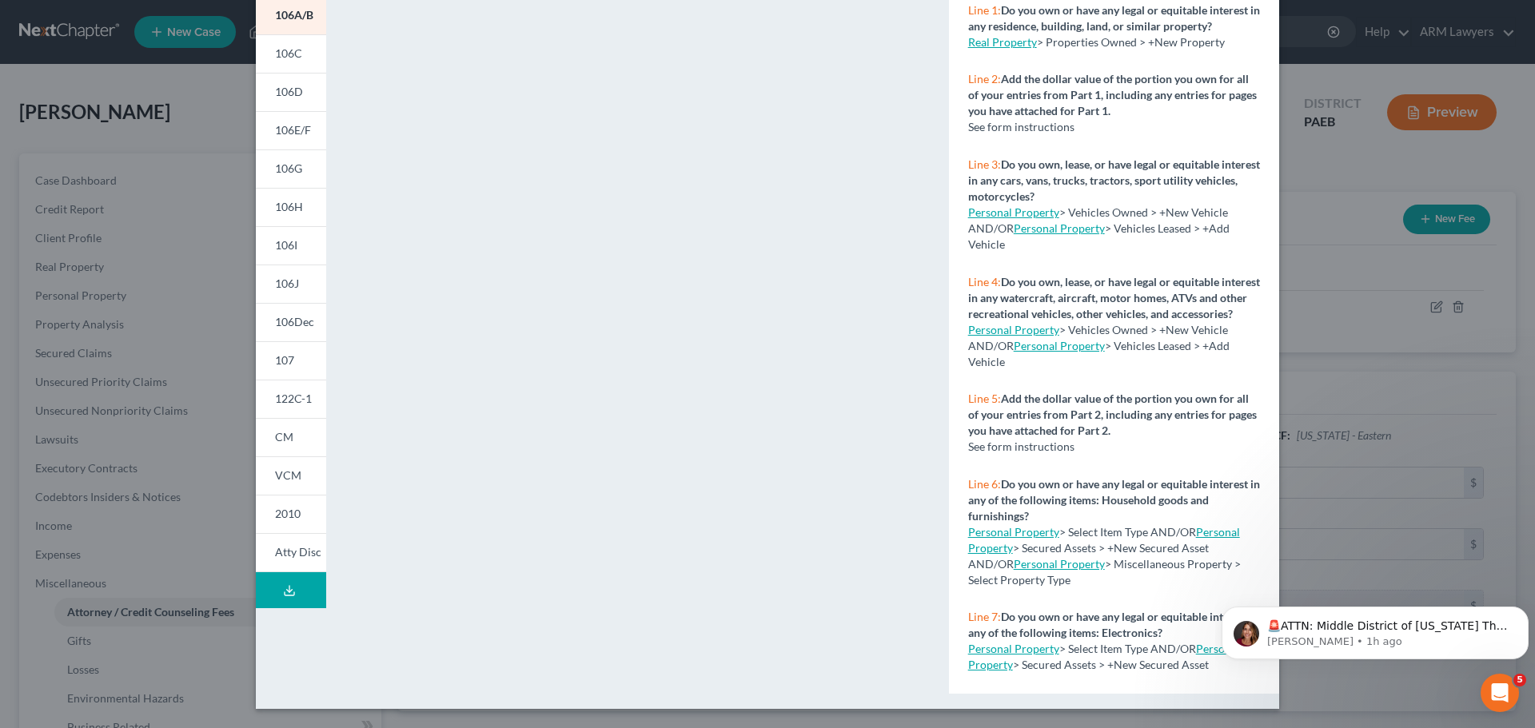
scroll to position [94, 0]
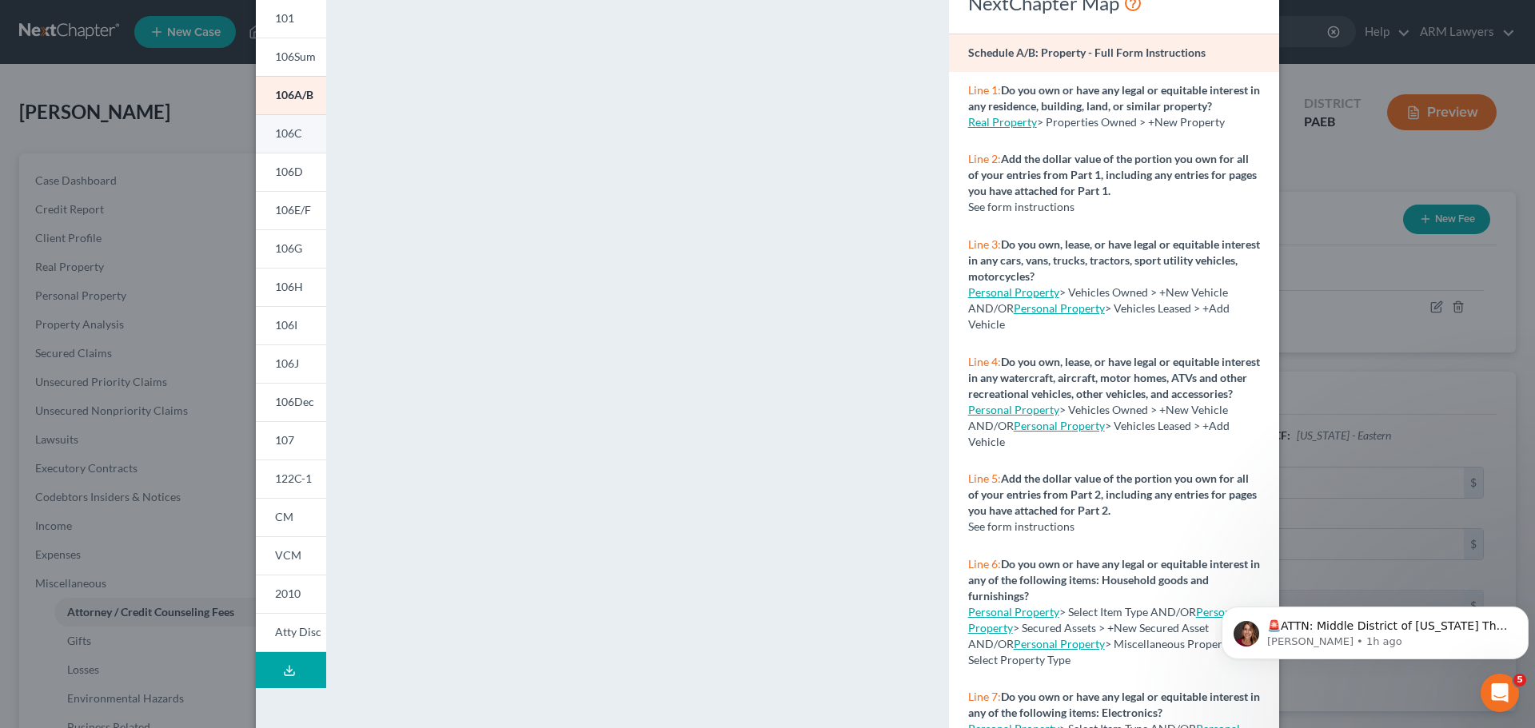
click at [286, 141] on link "106C" at bounding box center [291, 133] width 70 height 38
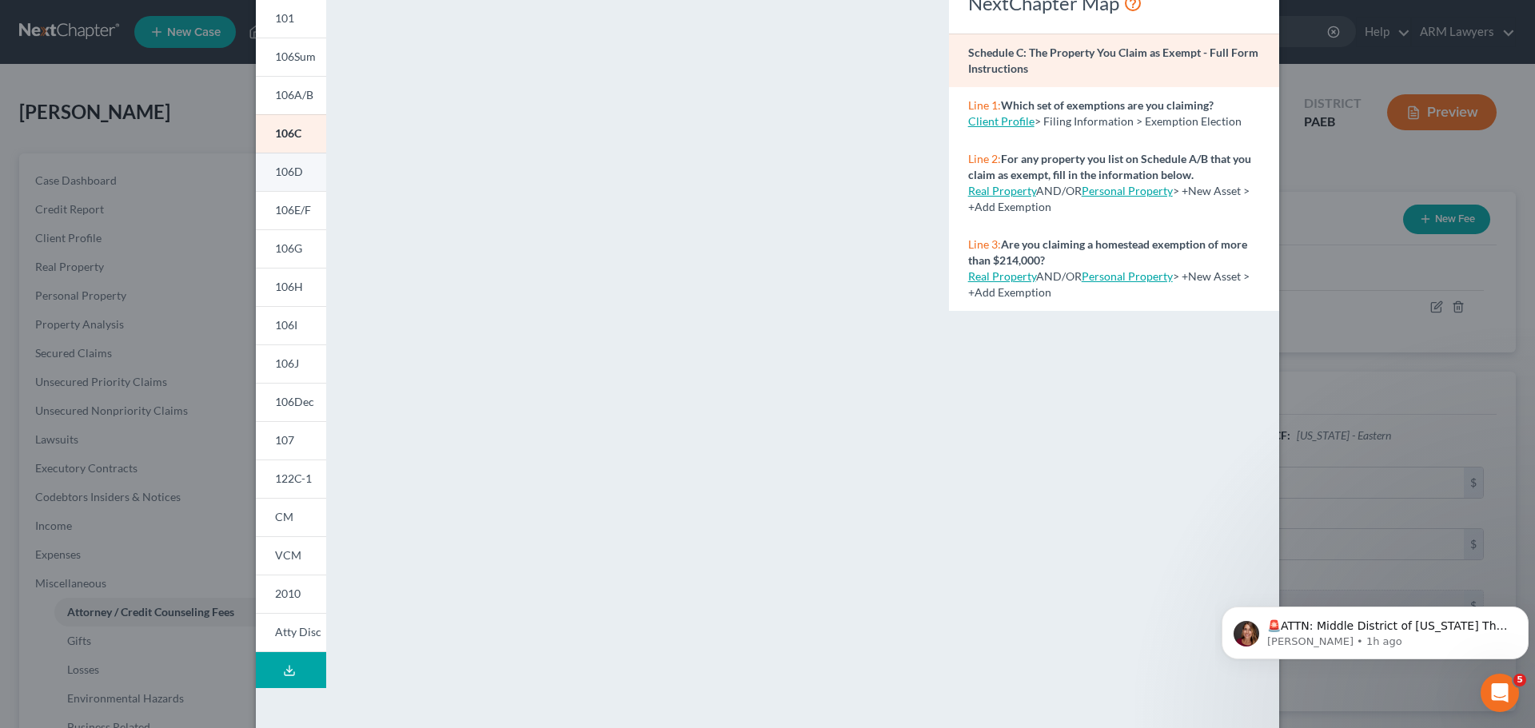
click at [285, 169] on span "106D" at bounding box center [289, 172] width 28 height 14
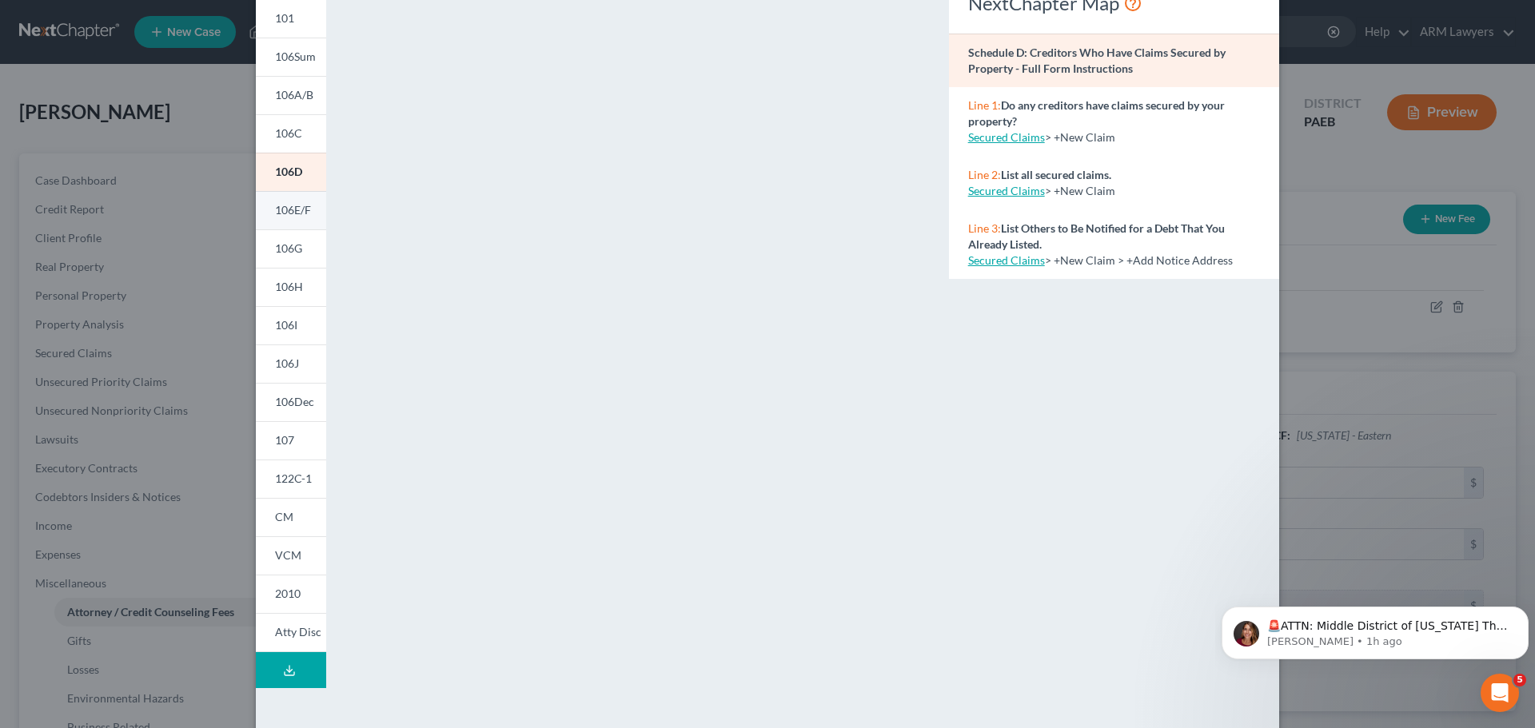
click at [278, 213] on span "106E/F" at bounding box center [293, 210] width 36 height 14
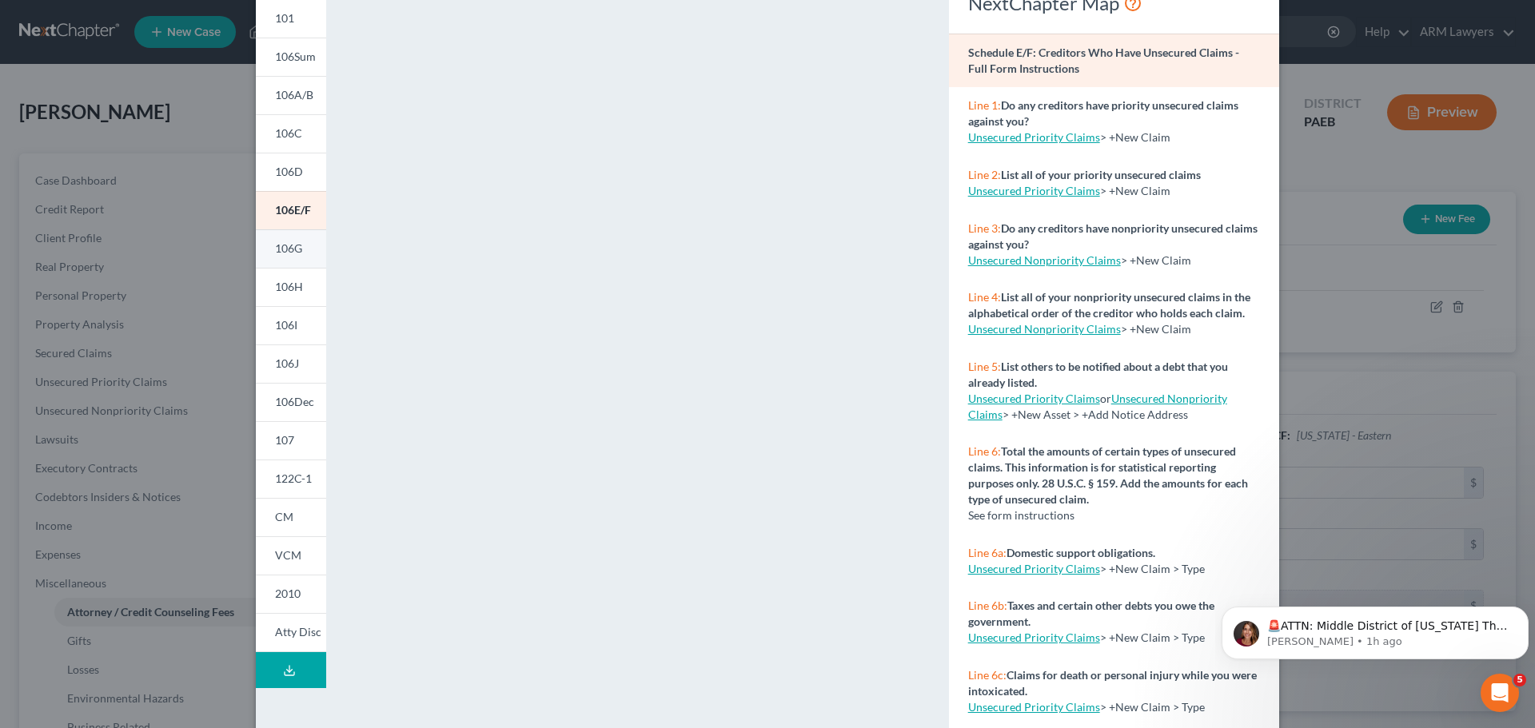
click at [290, 252] on span "106G" at bounding box center [288, 248] width 27 height 14
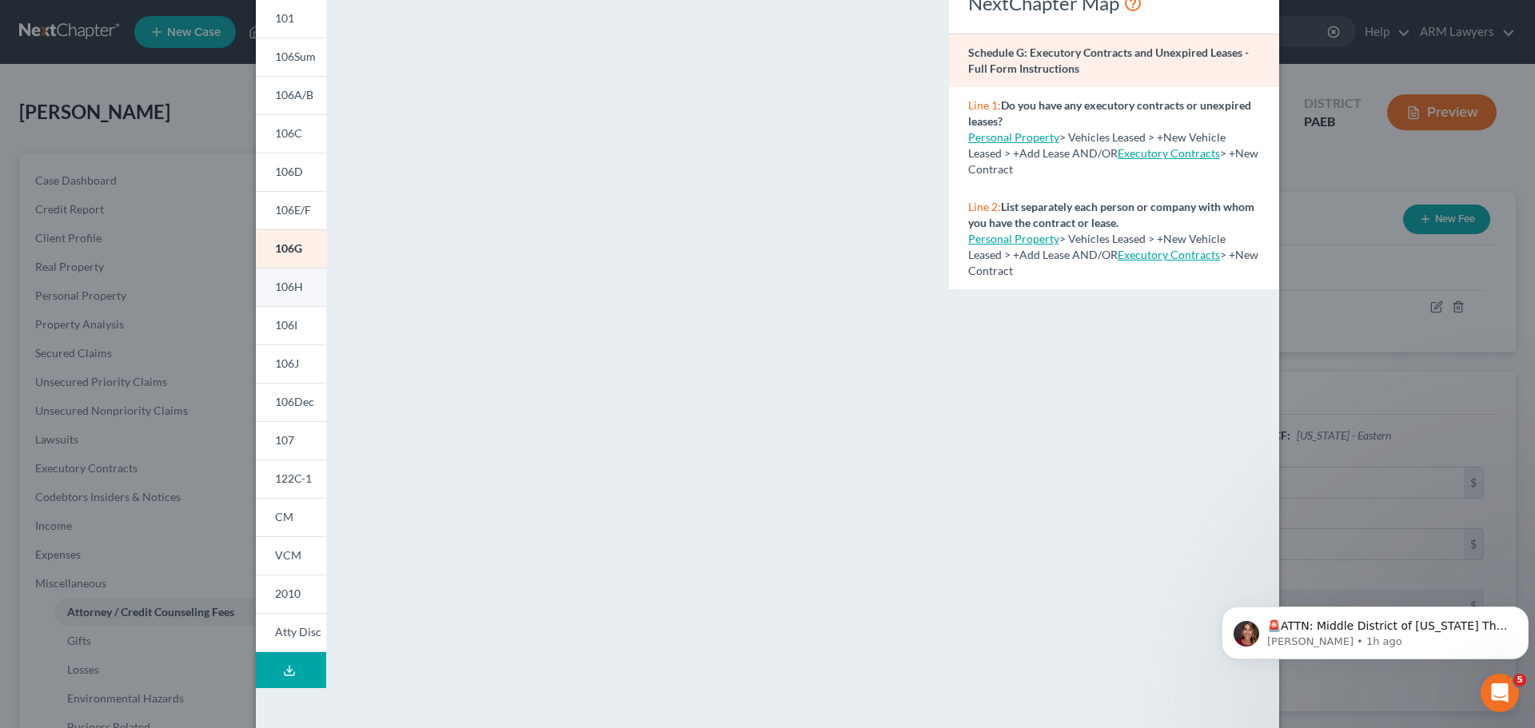
click at [304, 295] on link "106H" at bounding box center [291, 287] width 70 height 38
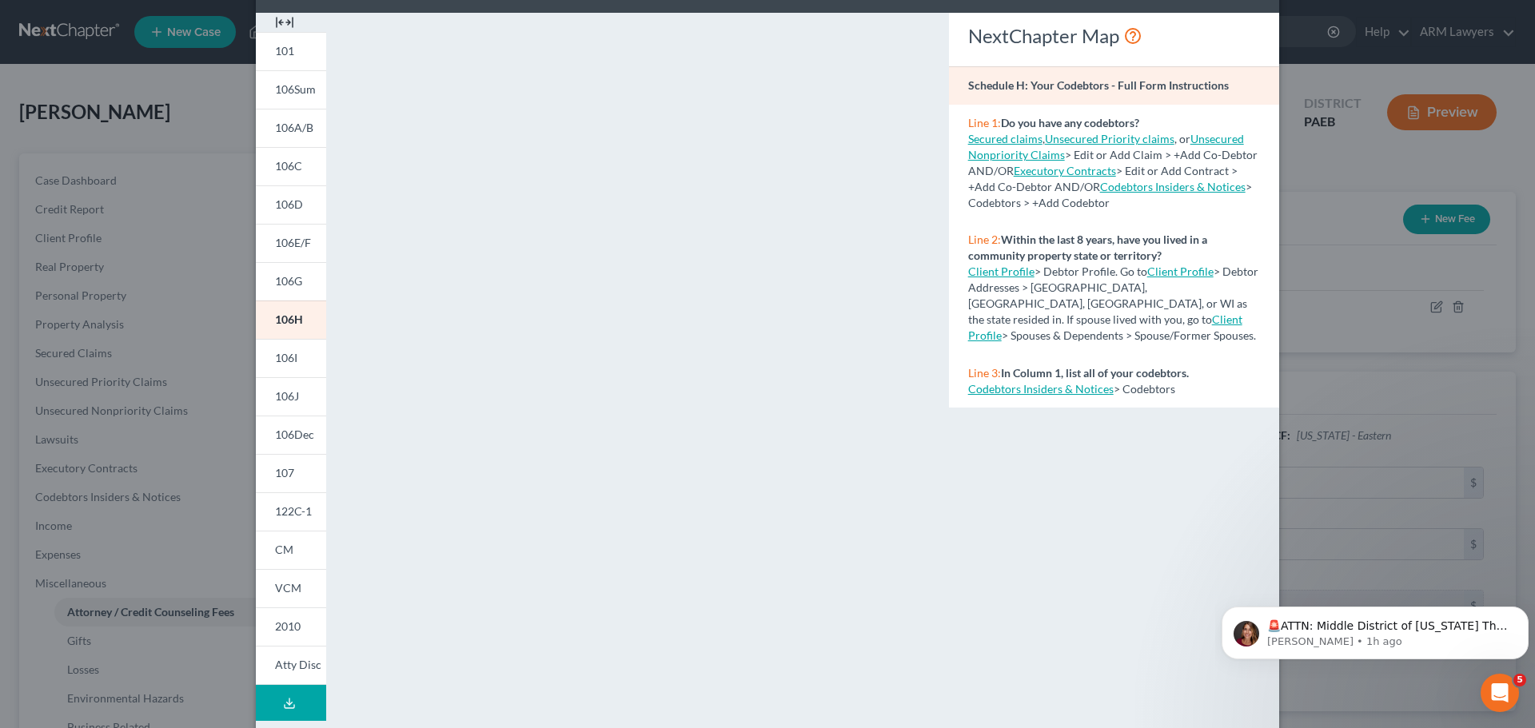
scroll to position [14, 0]
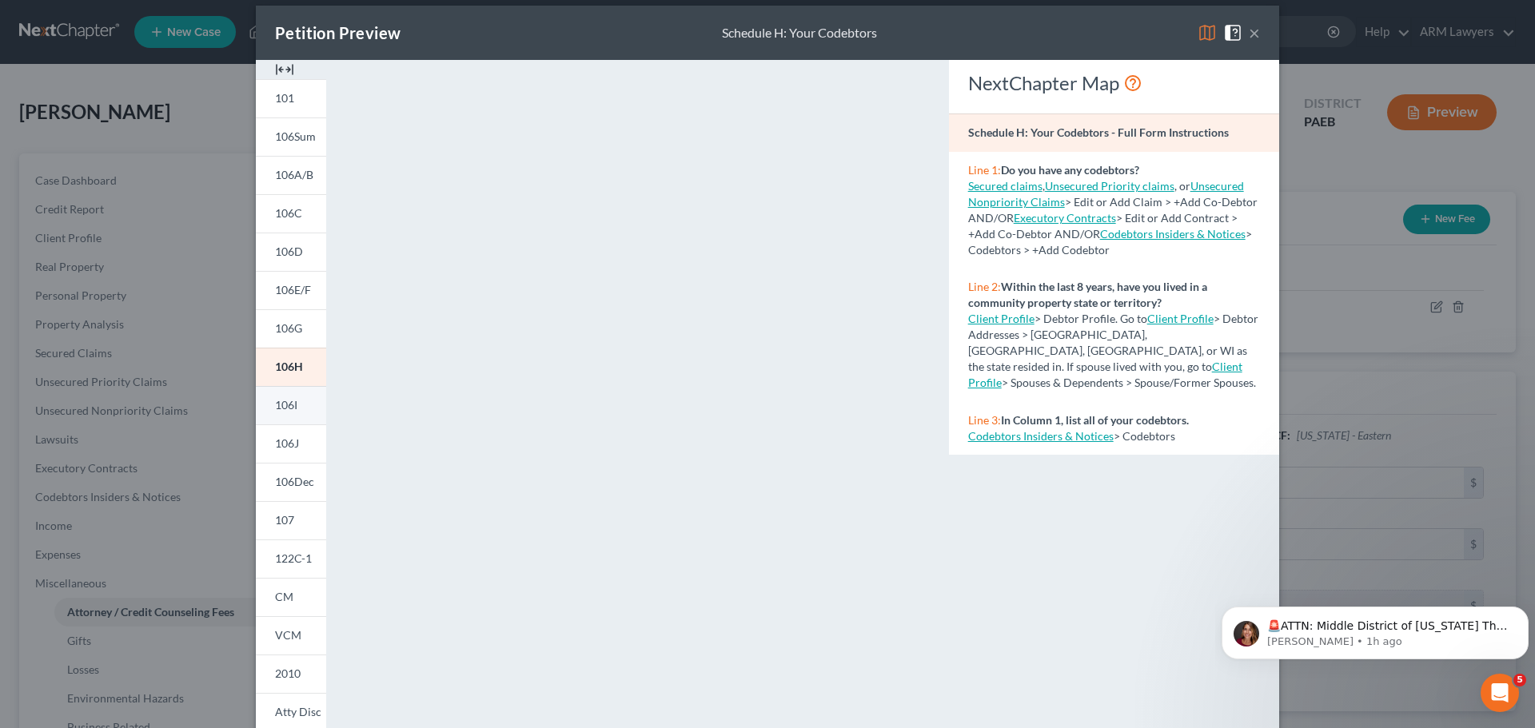
click at [264, 395] on link "106I" at bounding box center [291, 405] width 70 height 38
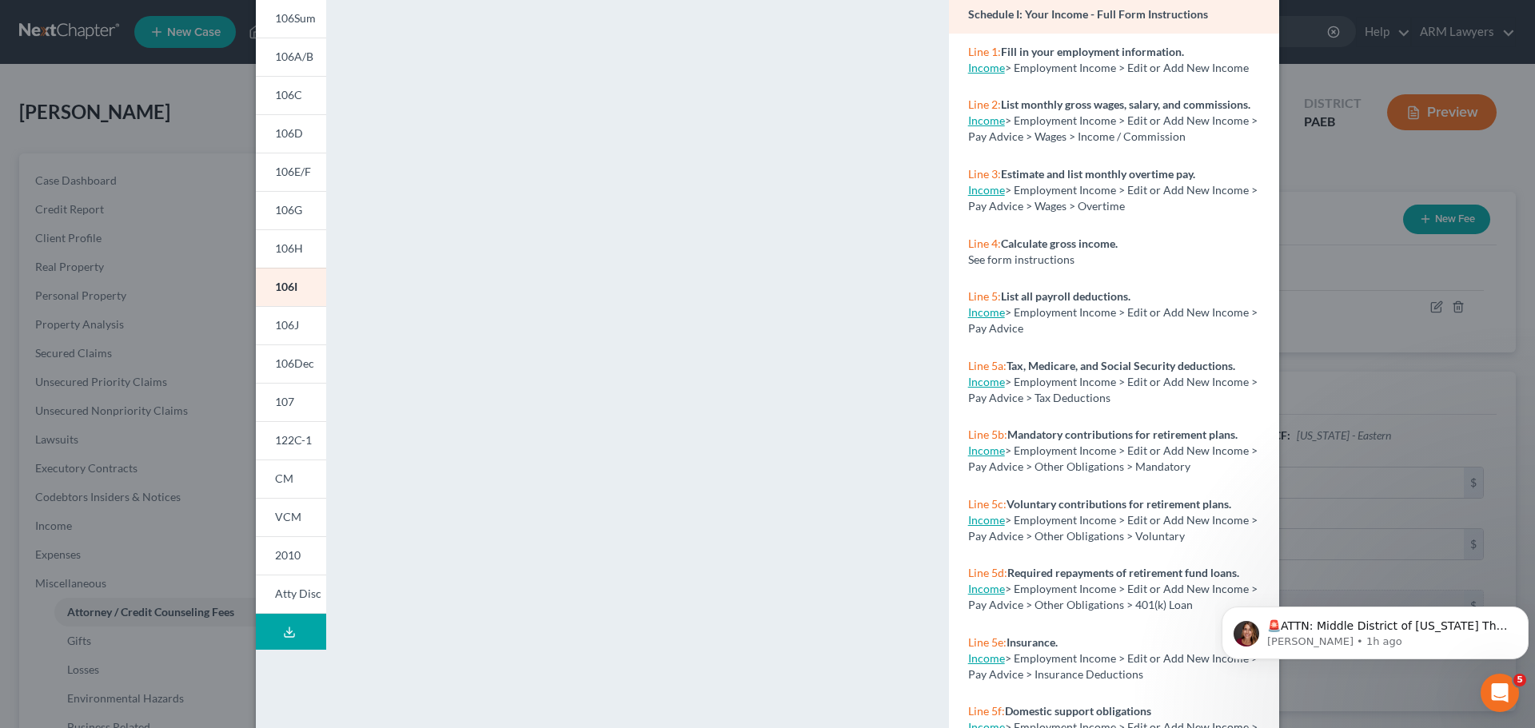
scroll to position [173, 0]
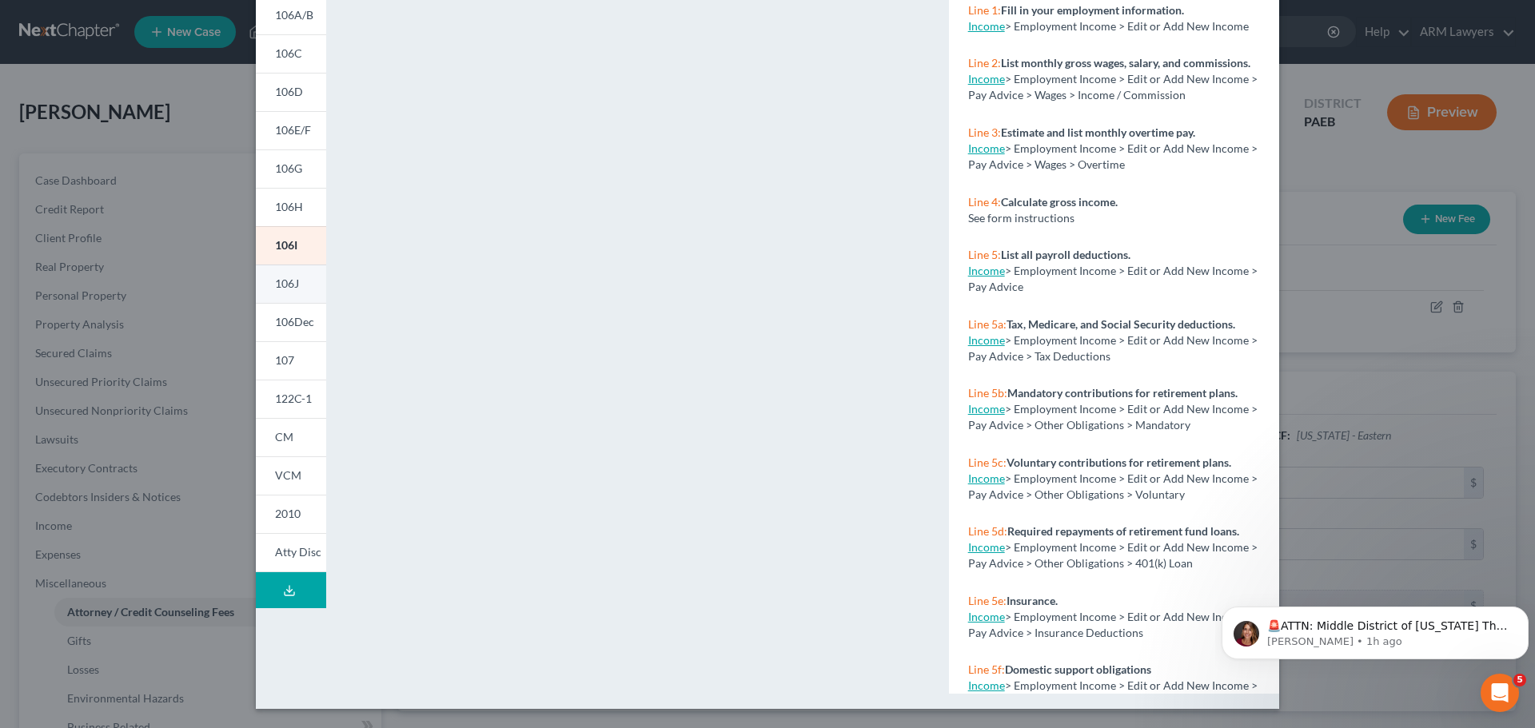
click at [281, 288] on span "106J" at bounding box center [287, 284] width 24 height 14
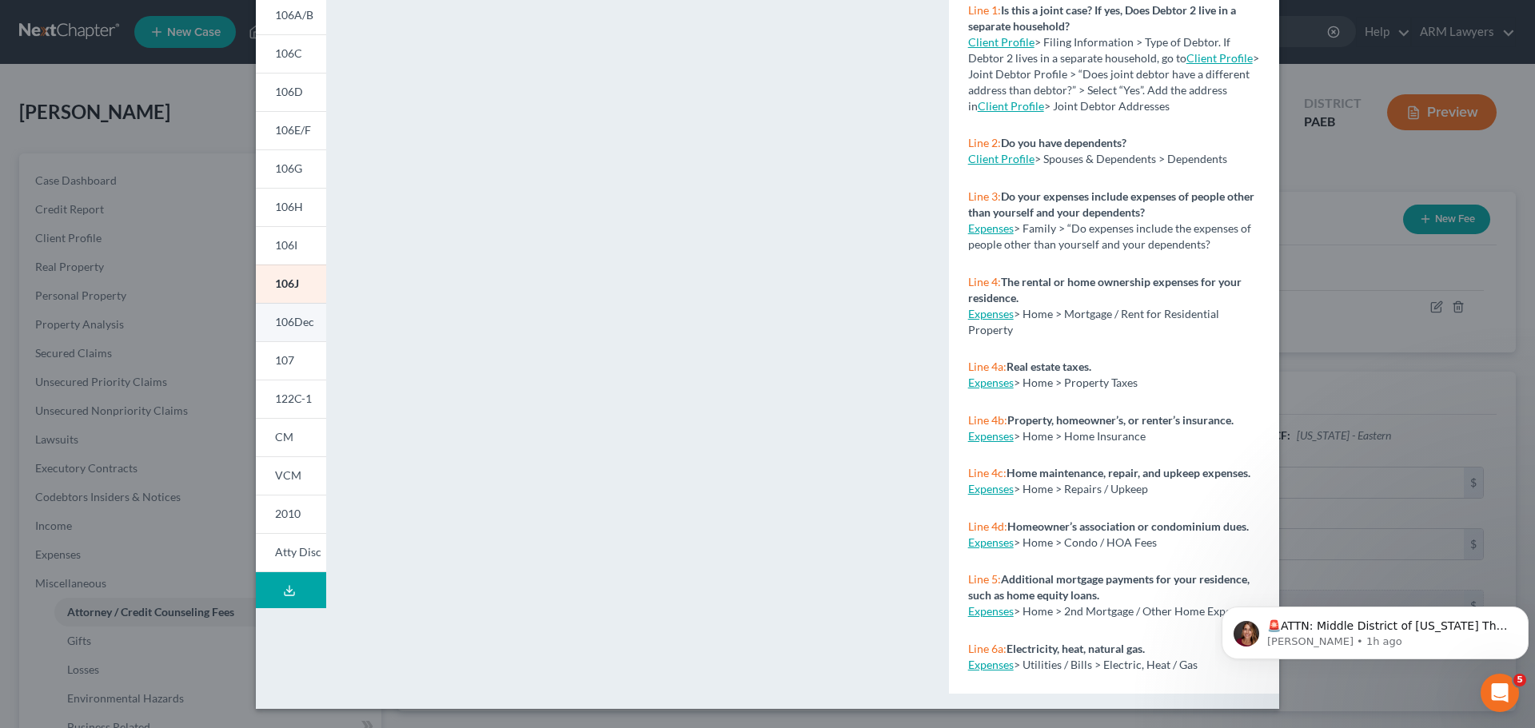
click at [305, 320] on span "106Dec" at bounding box center [294, 322] width 39 height 14
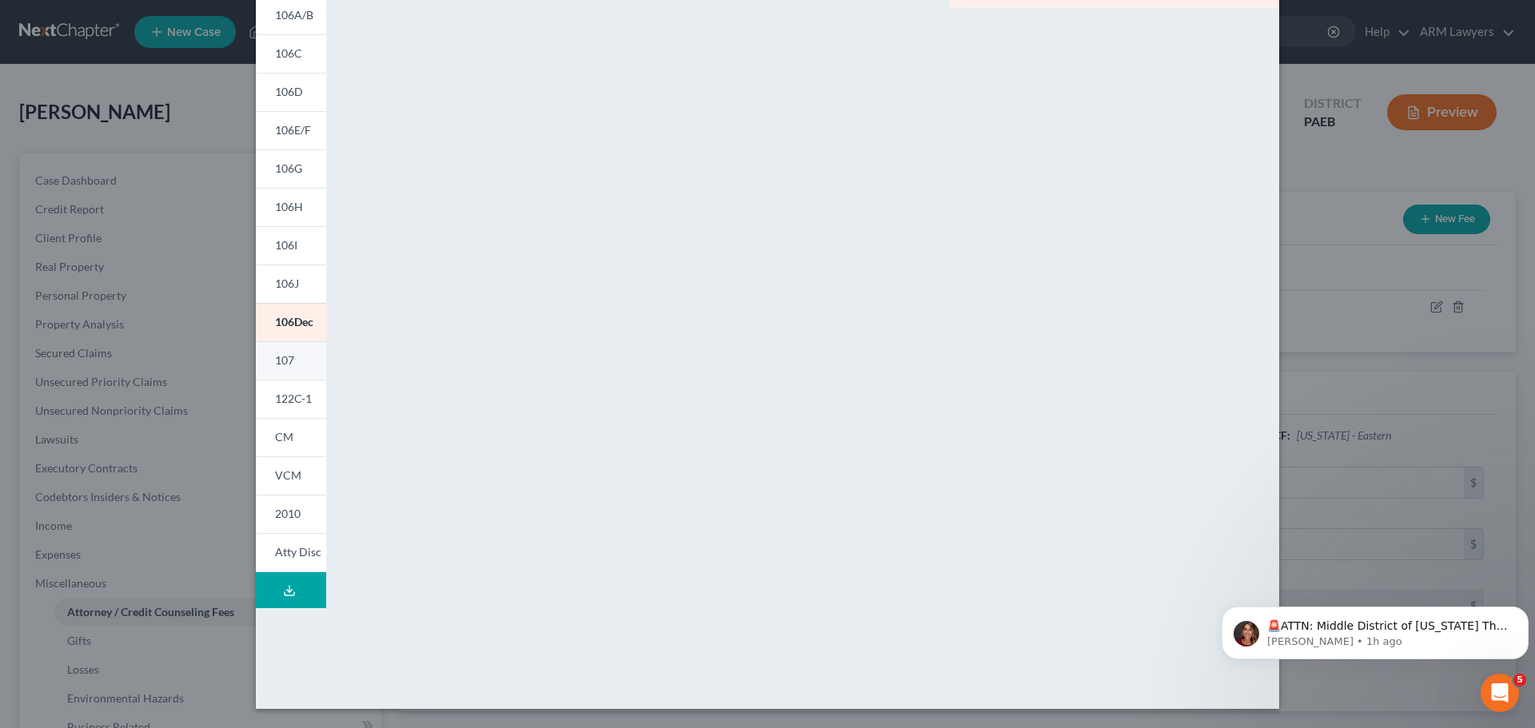
click at [291, 359] on link "107" at bounding box center [291, 360] width 70 height 38
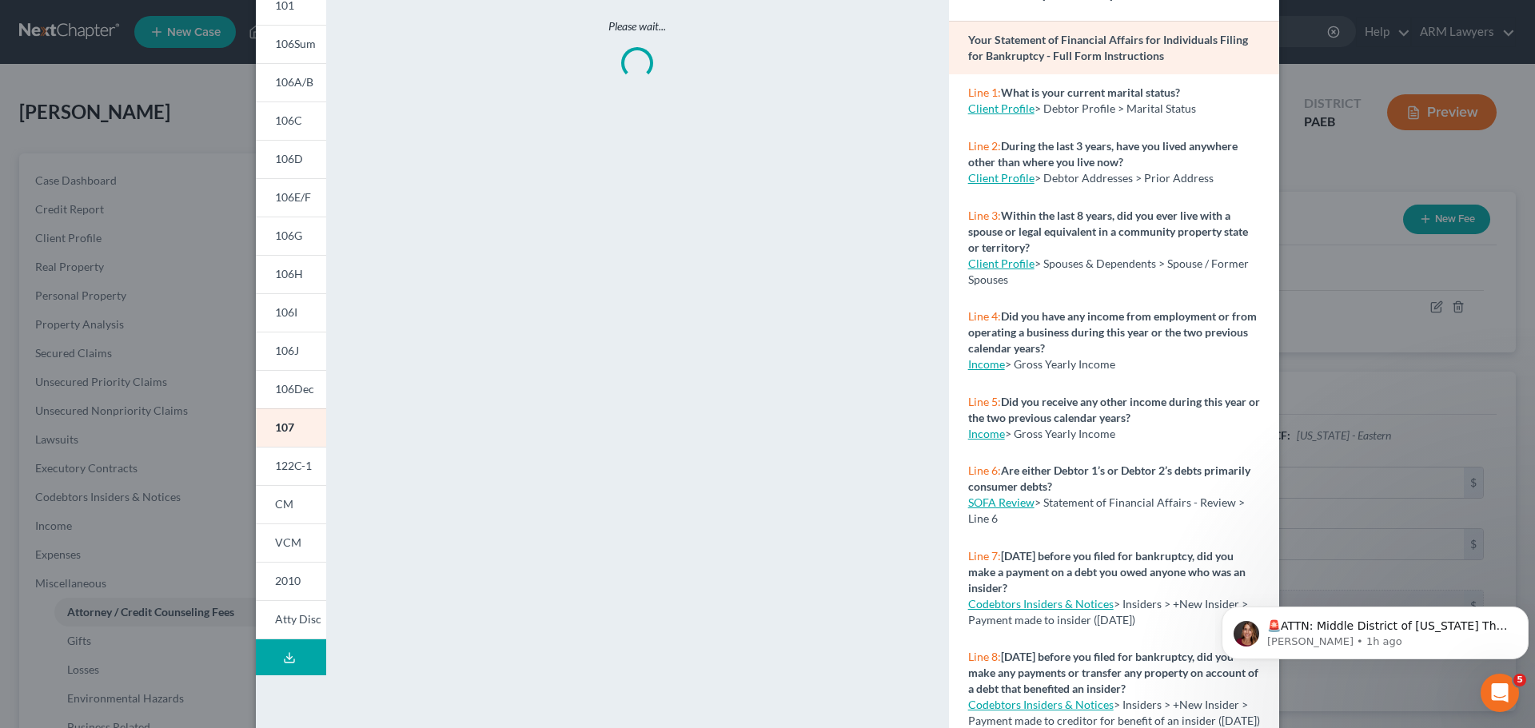
scroll to position [78, 0]
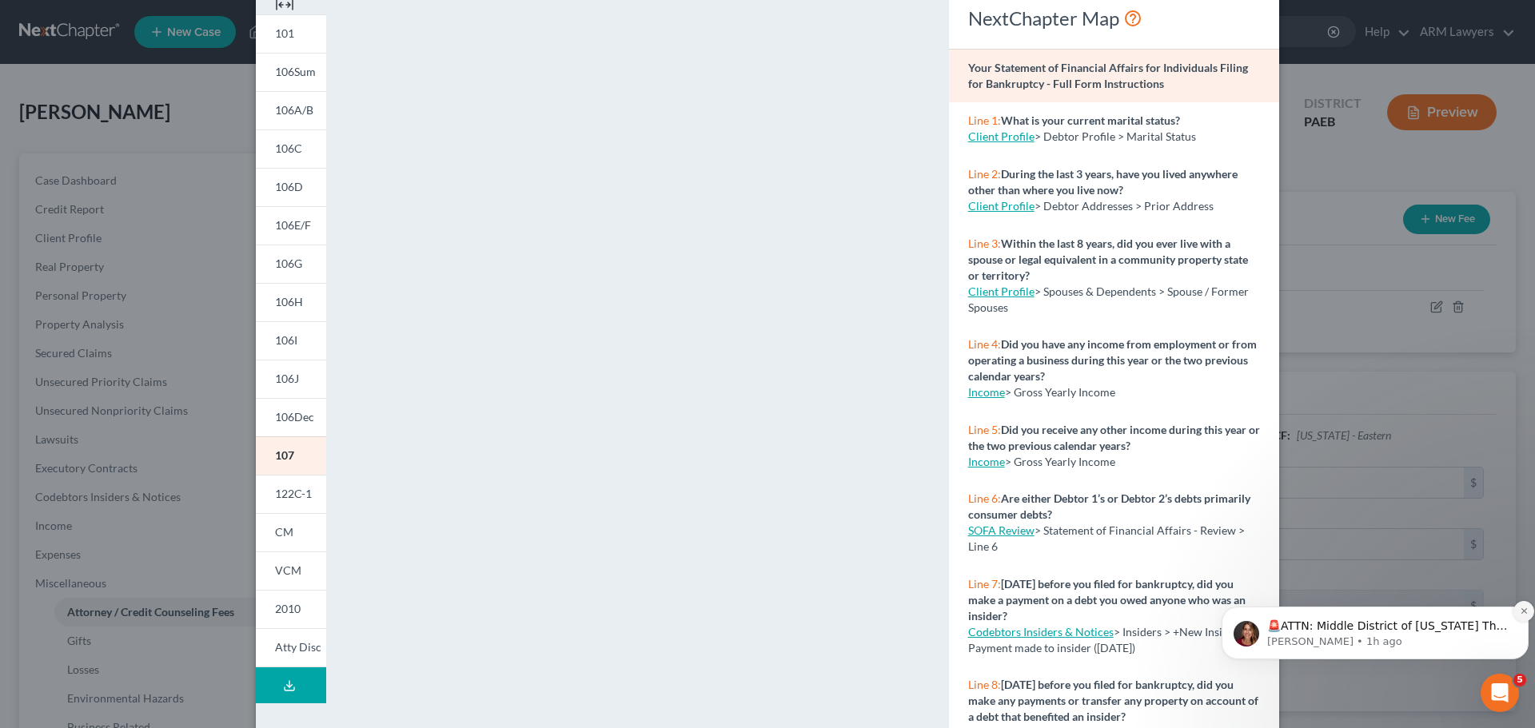
click at [1520, 613] on icon "Dismiss notification" at bounding box center [1523, 611] width 9 height 9
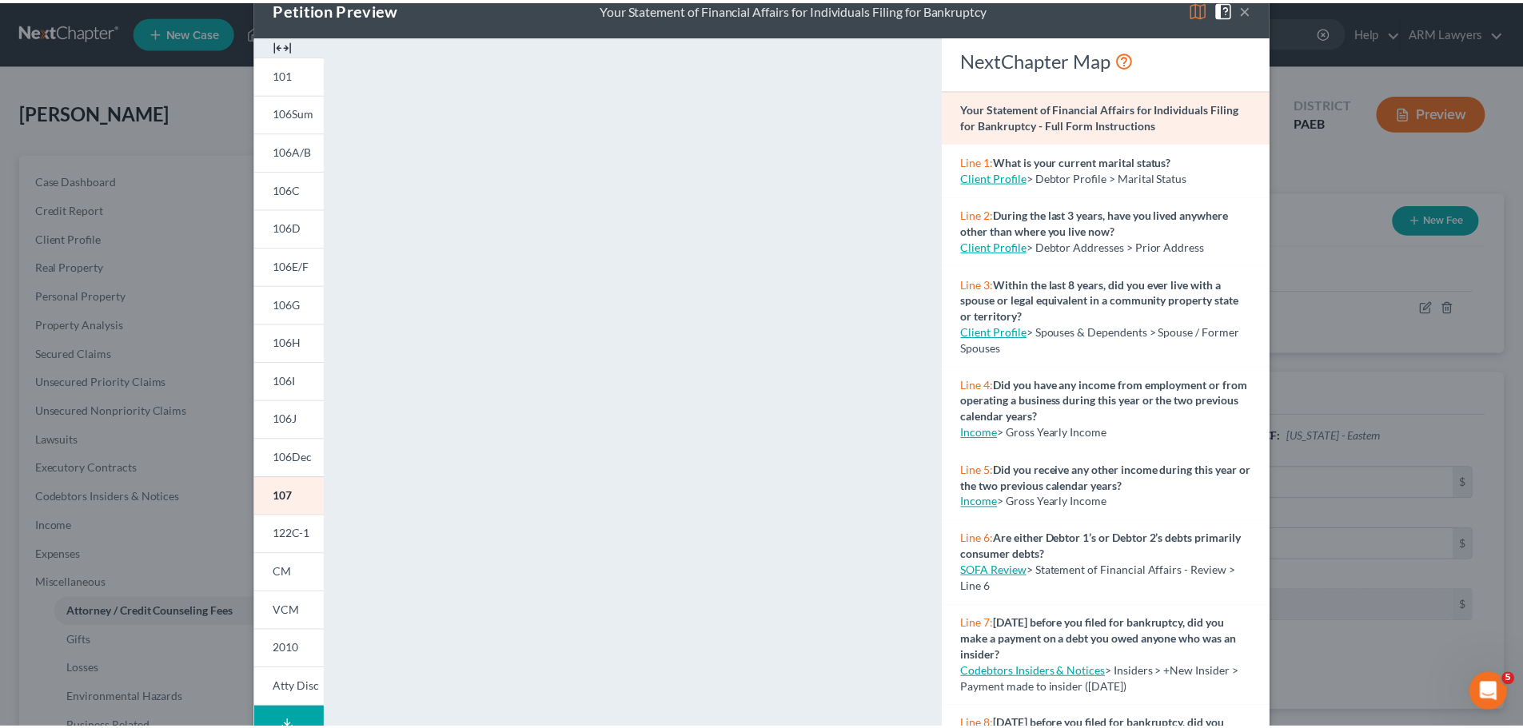
scroll to position [0, 0]
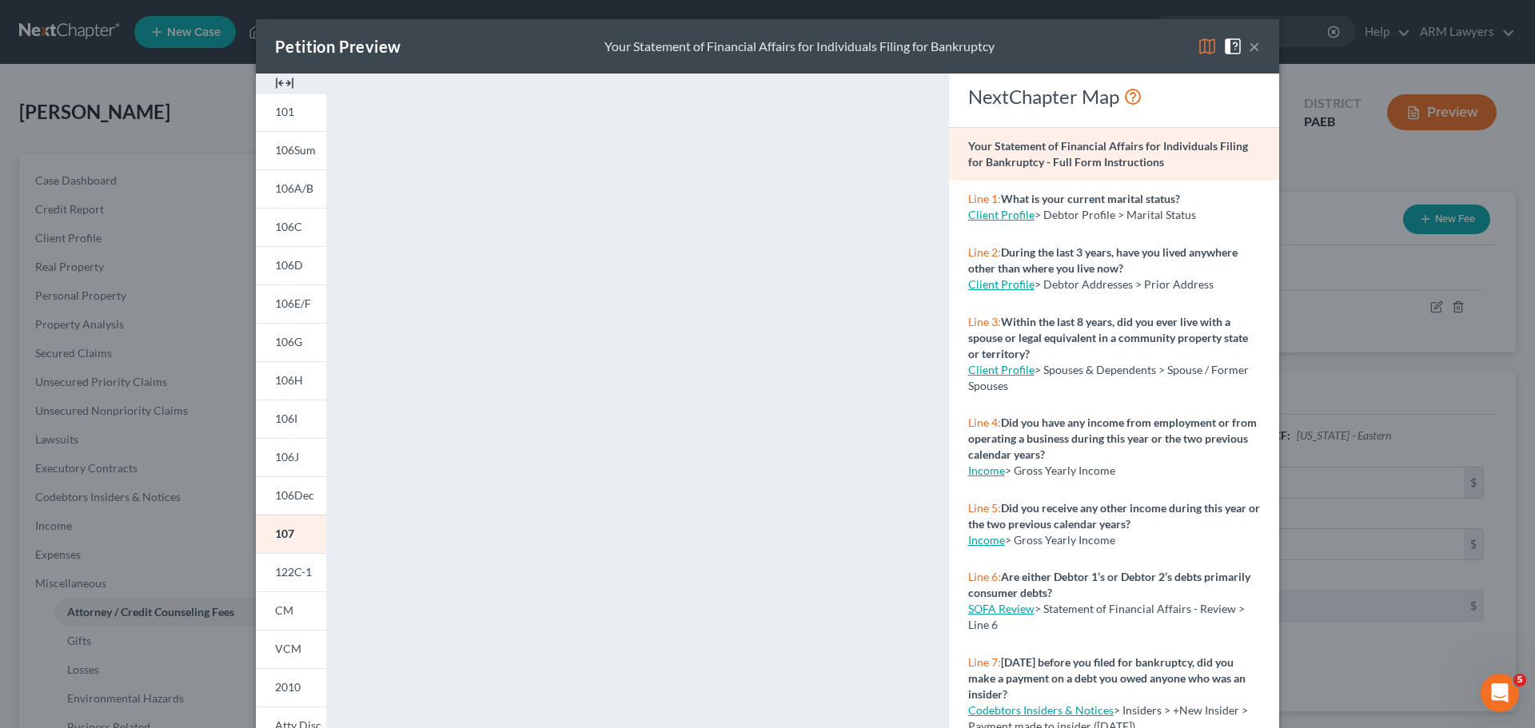
click at [1248, 46] on button "×" at bounding box center [1253, 46] width 11 height 19
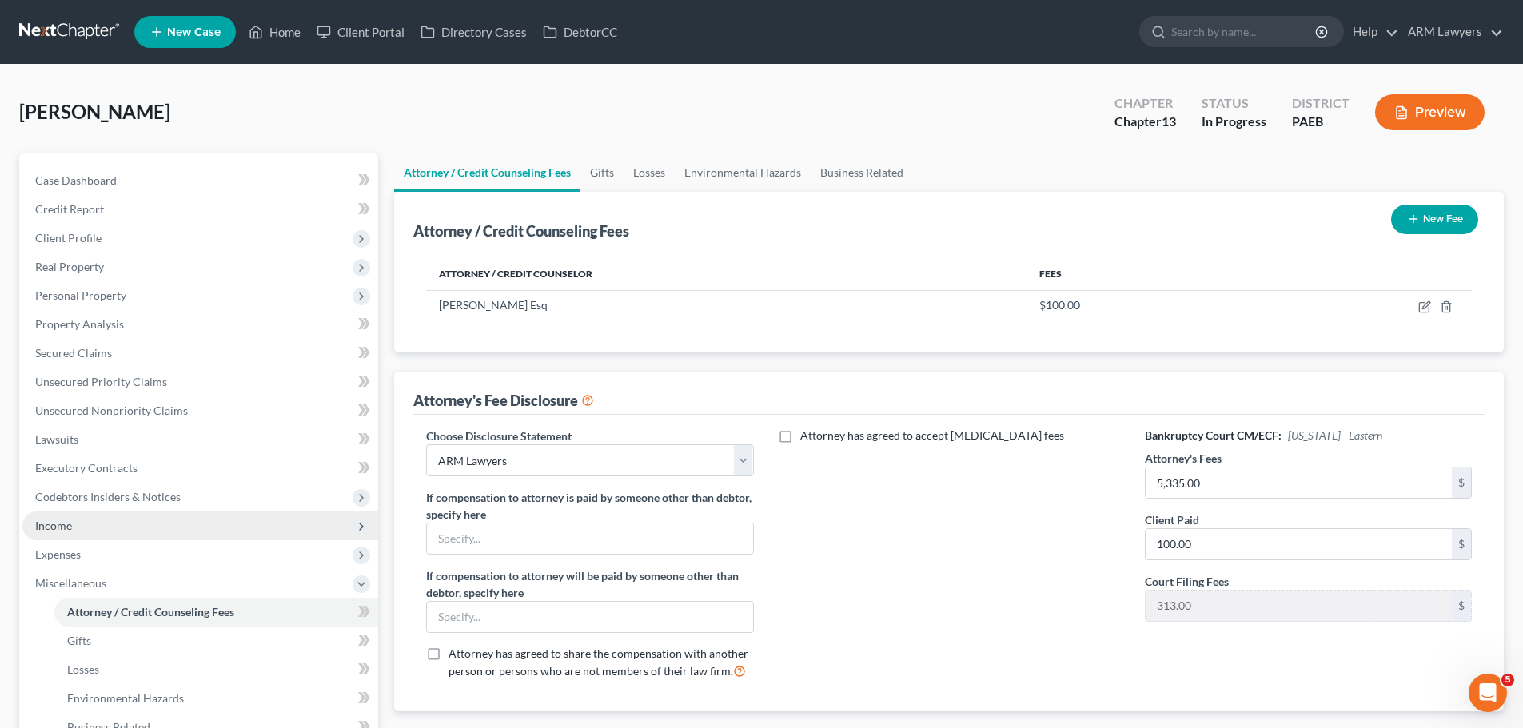
click at [114, 528] on span "Income" at bounding box center [200, 526] width 356 height 29
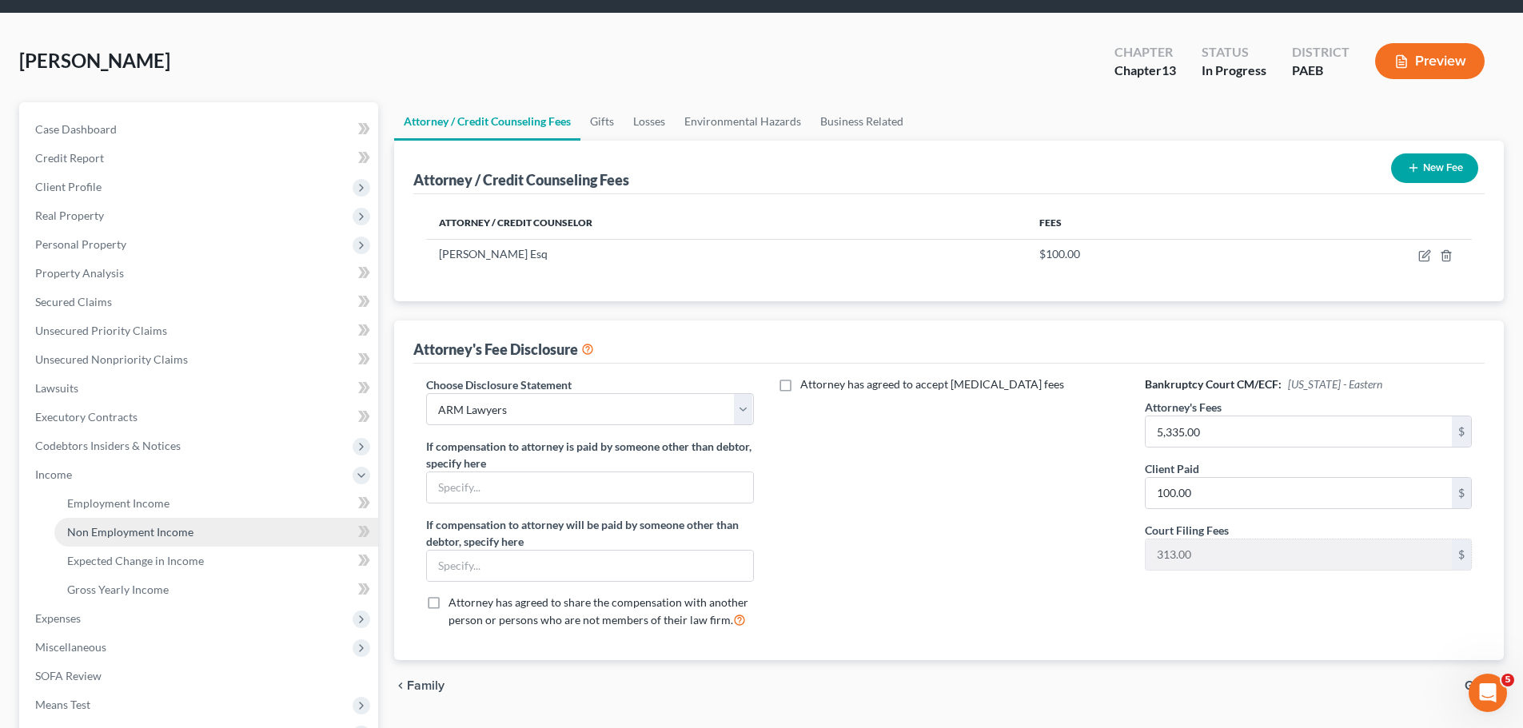
scroll to position [80, 0]
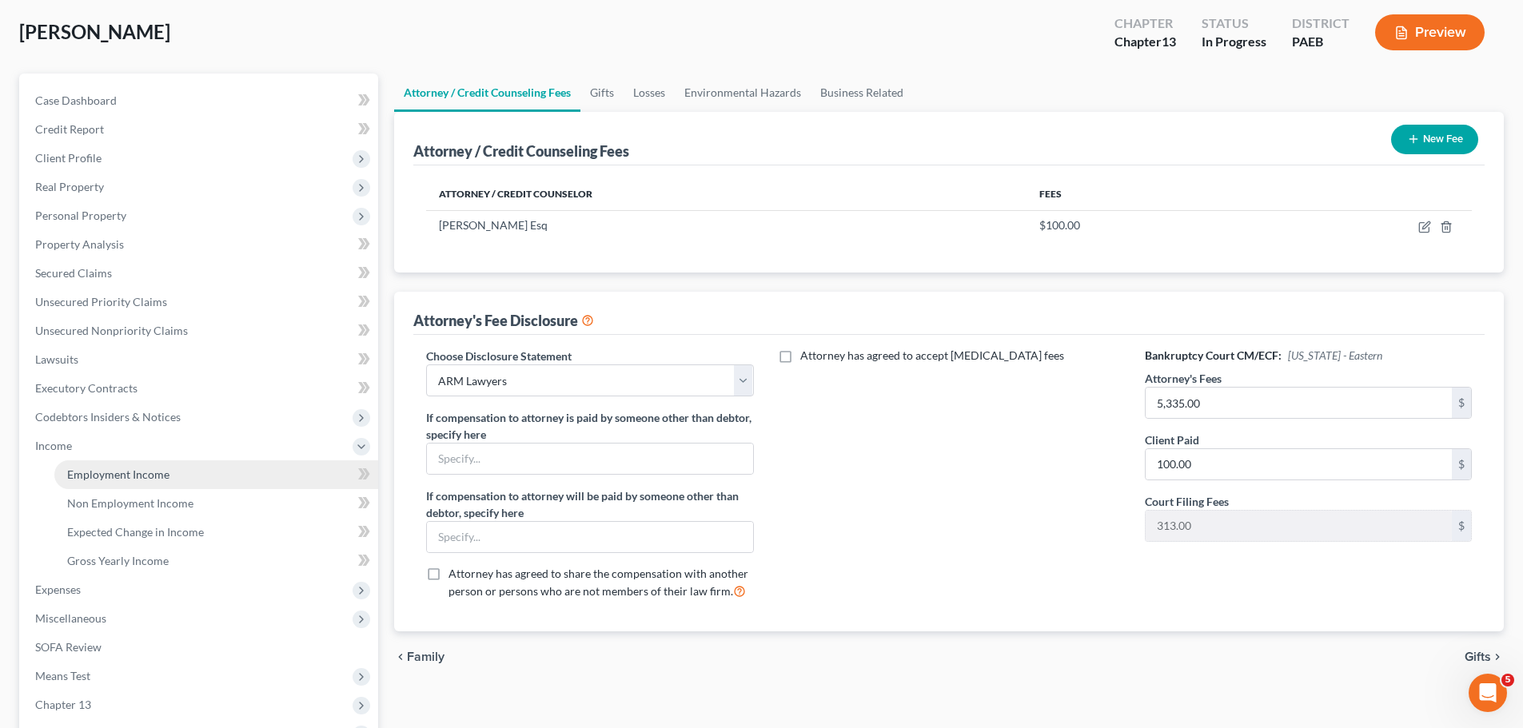
click at [150, 476] on span "Employment Income" at bounding box center [118, 475] width 102 height 14
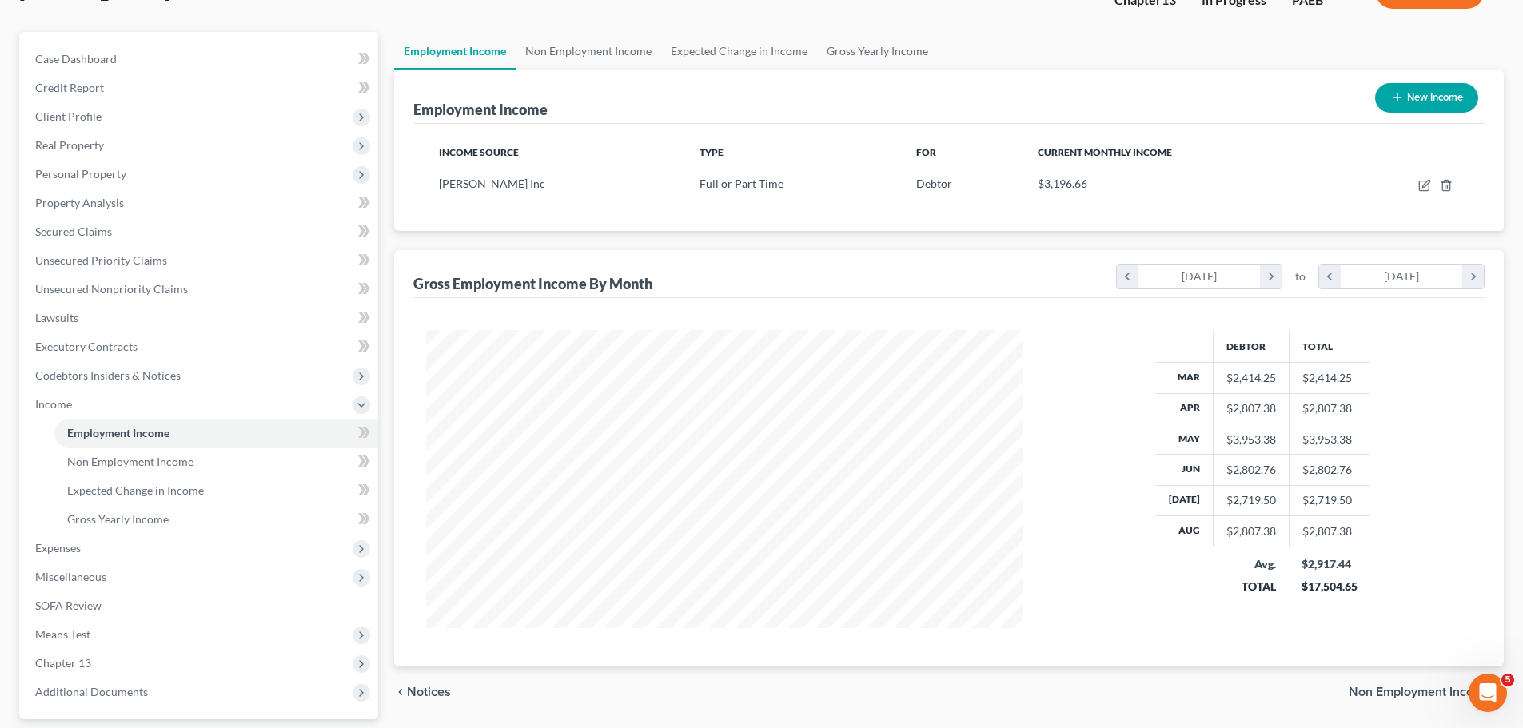
scroll to position [160, 0]
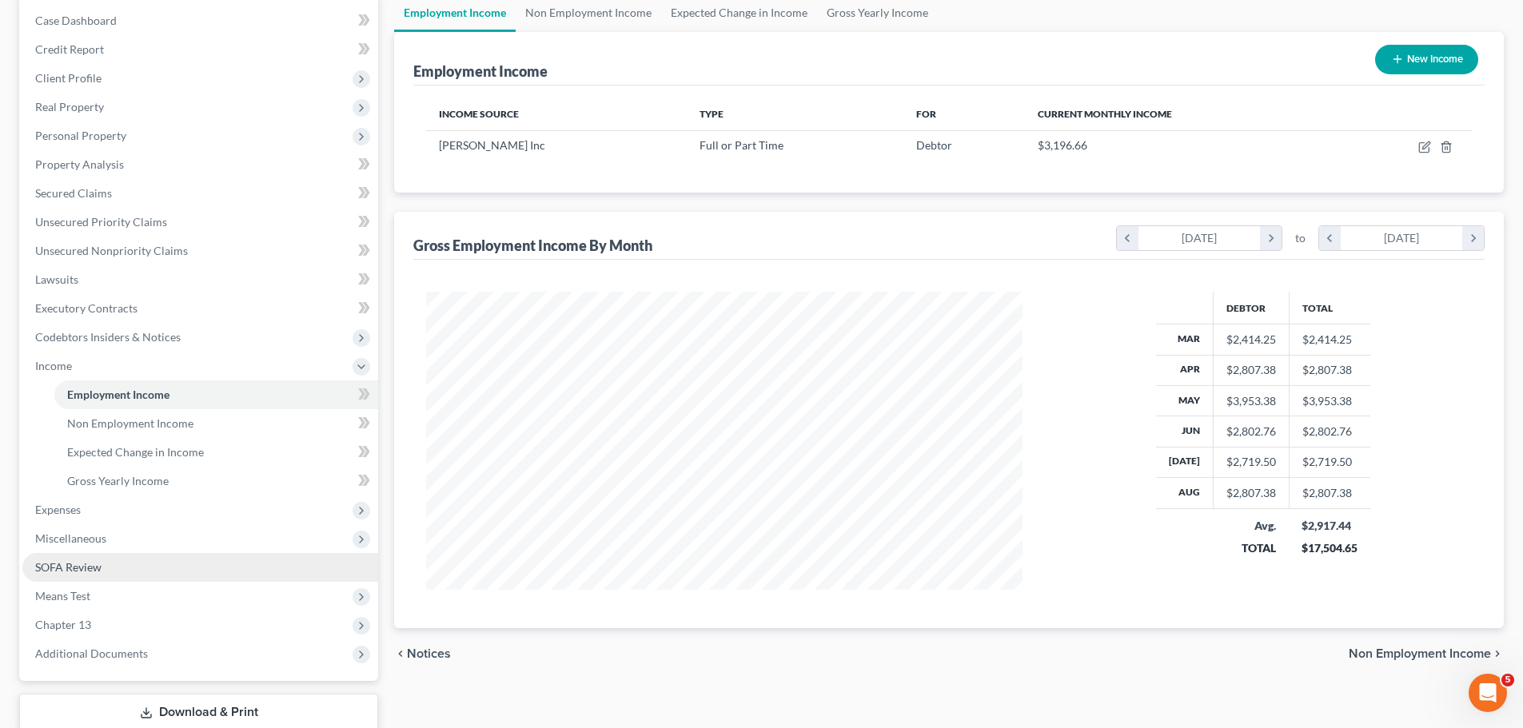
click at [97, 564] on span "SOFA Review" at bounding box center [68, 567] width 66 height 14
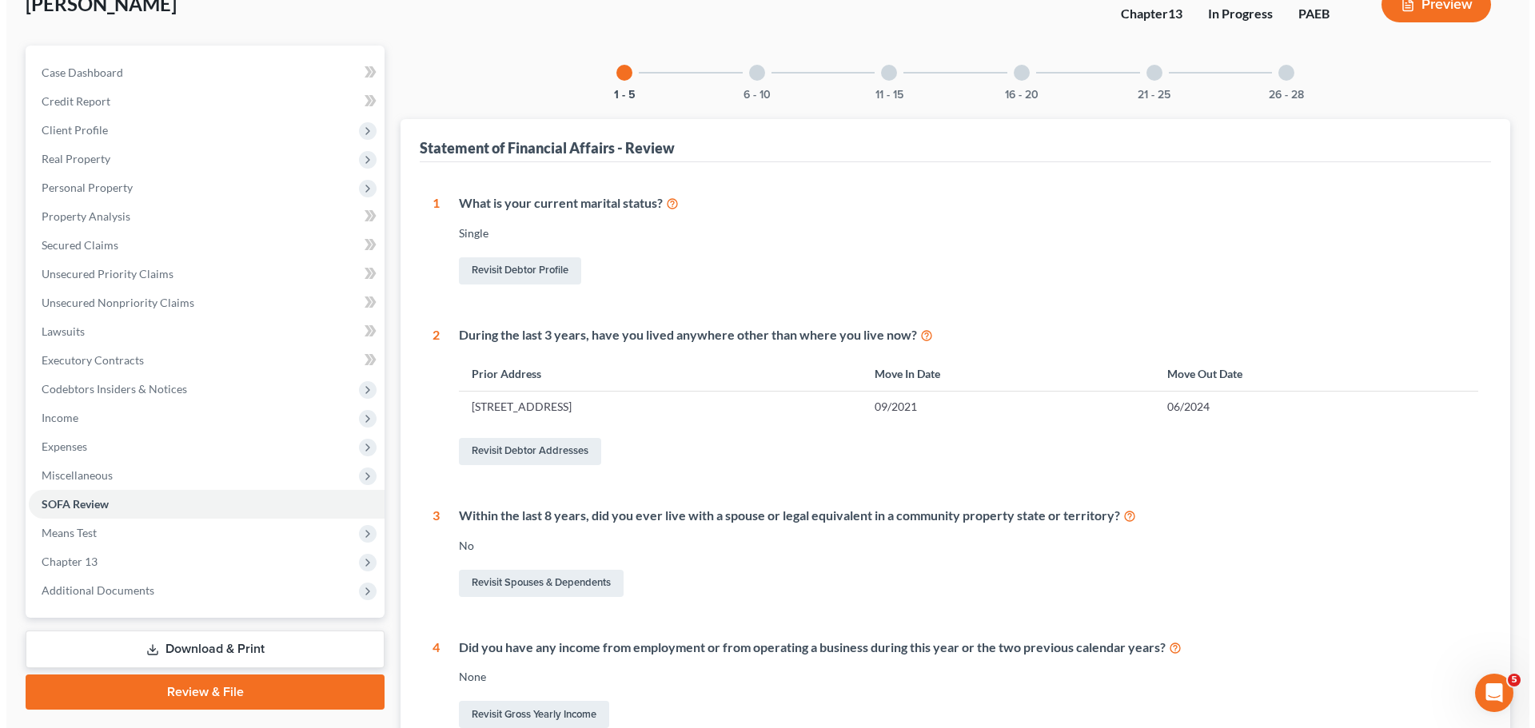
scroll to position [80, 0]
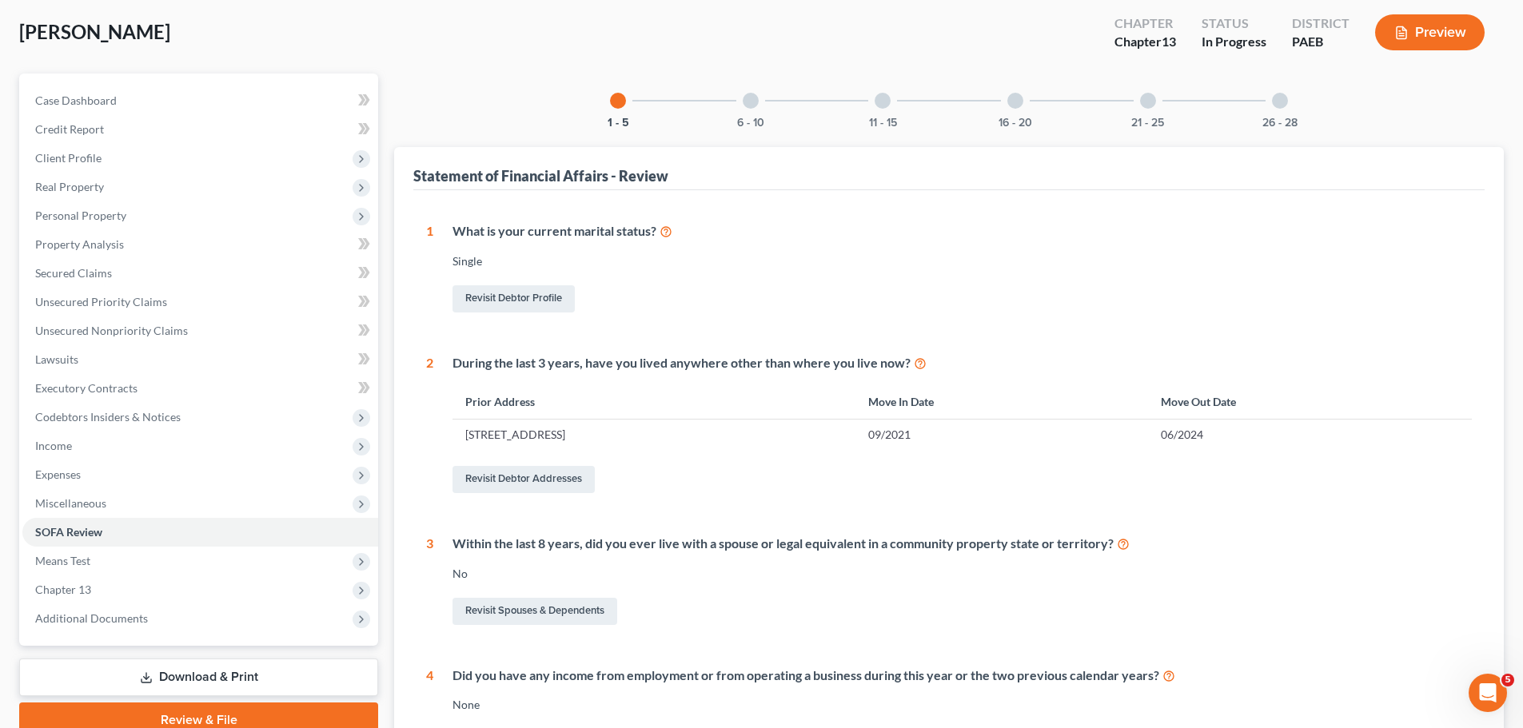
click at [1442, 38] on button "Preview" at bounding box center [1429, 32] width 109 height 36
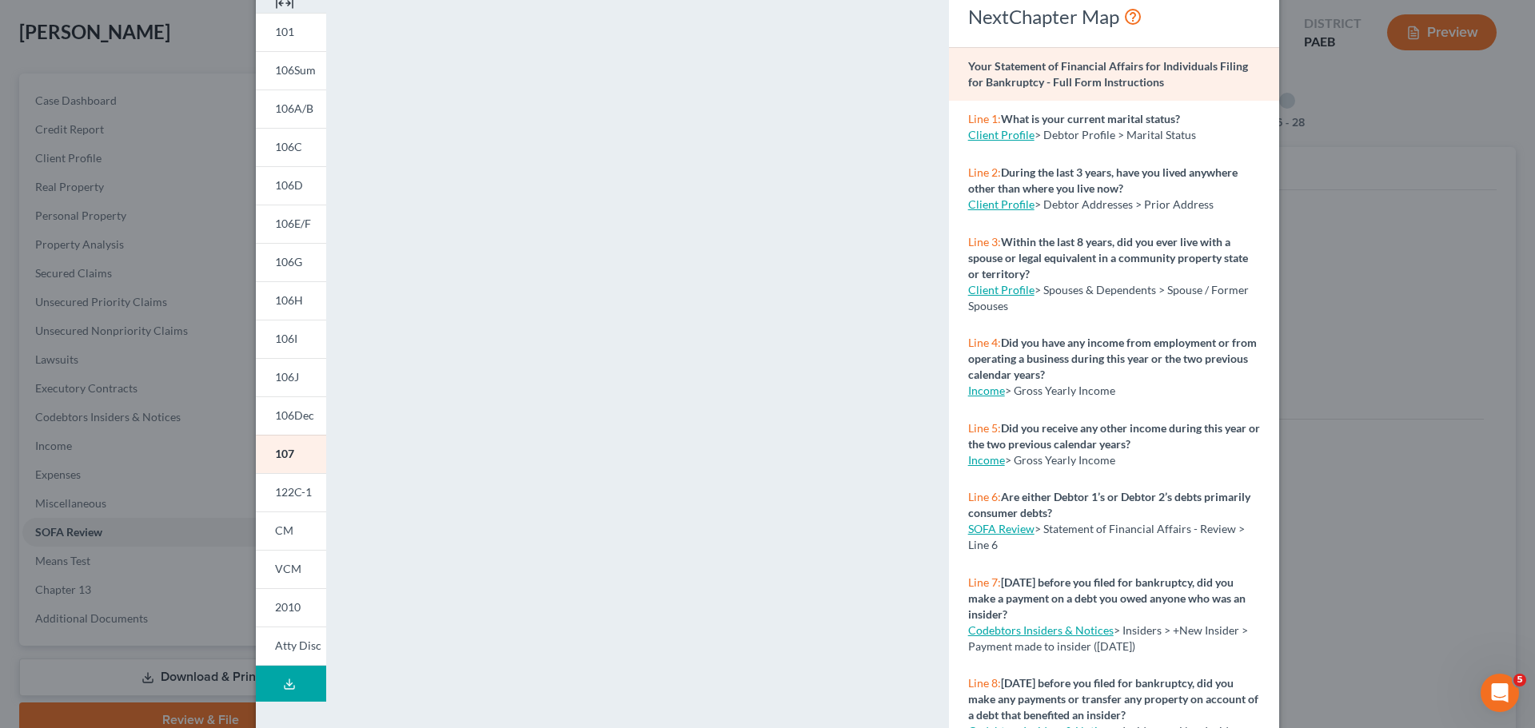
click at [980, 388] on link "Income" at bounding box center [986, 391] width 37 height 14
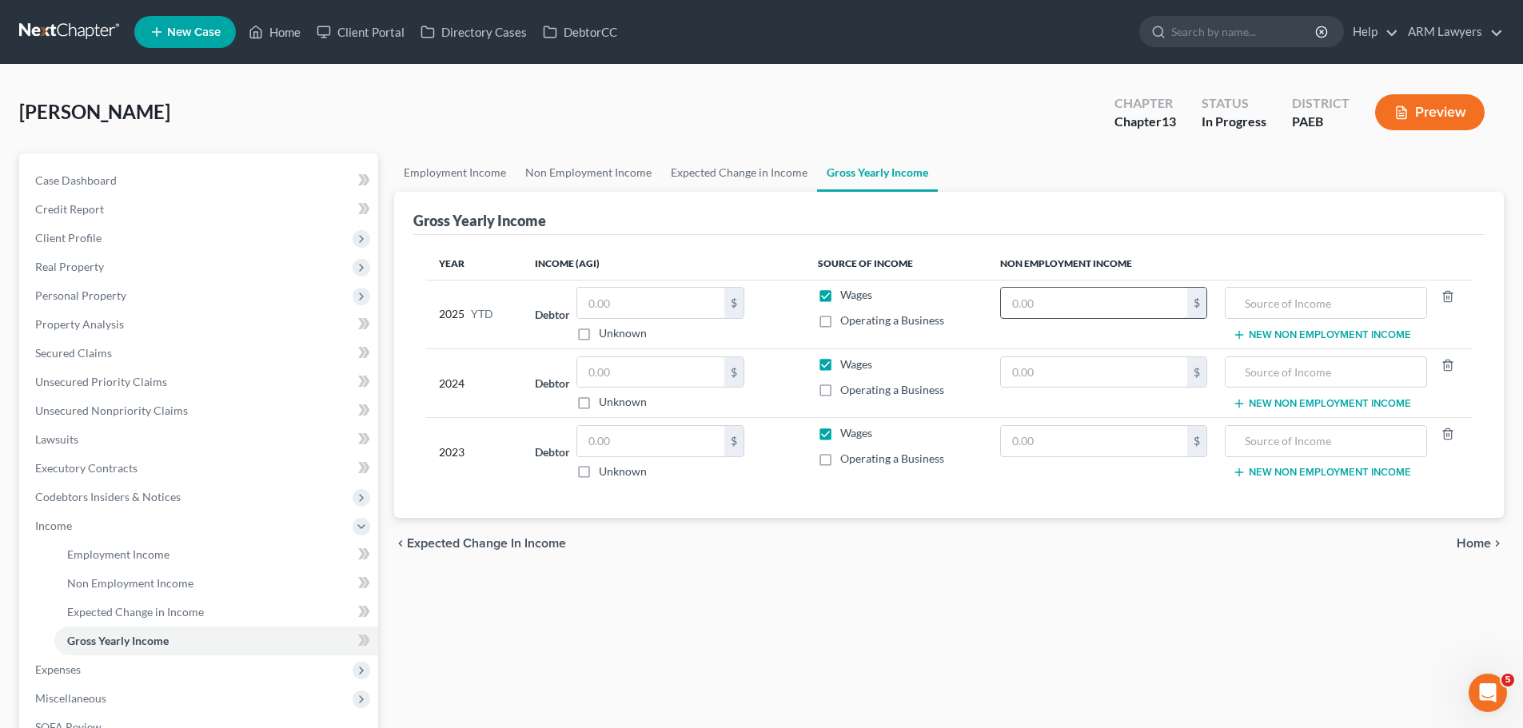
click at [1028, 311] on input "text" at bounding box center [1094, 303] width 186 height 30
click at [643, 304] on input "text" at bounding box center [650, 303] width 147 height 30
type input "23,819"
click at [754, 591] on div "Employment Income Non Employment Income Expected Change in Income Gross Yearly …" at bounding box center [948, 542] width 1125 height 779
click at [1410, 108] on button "Preview" at bounding box center [1429, 112] width 109 height 36
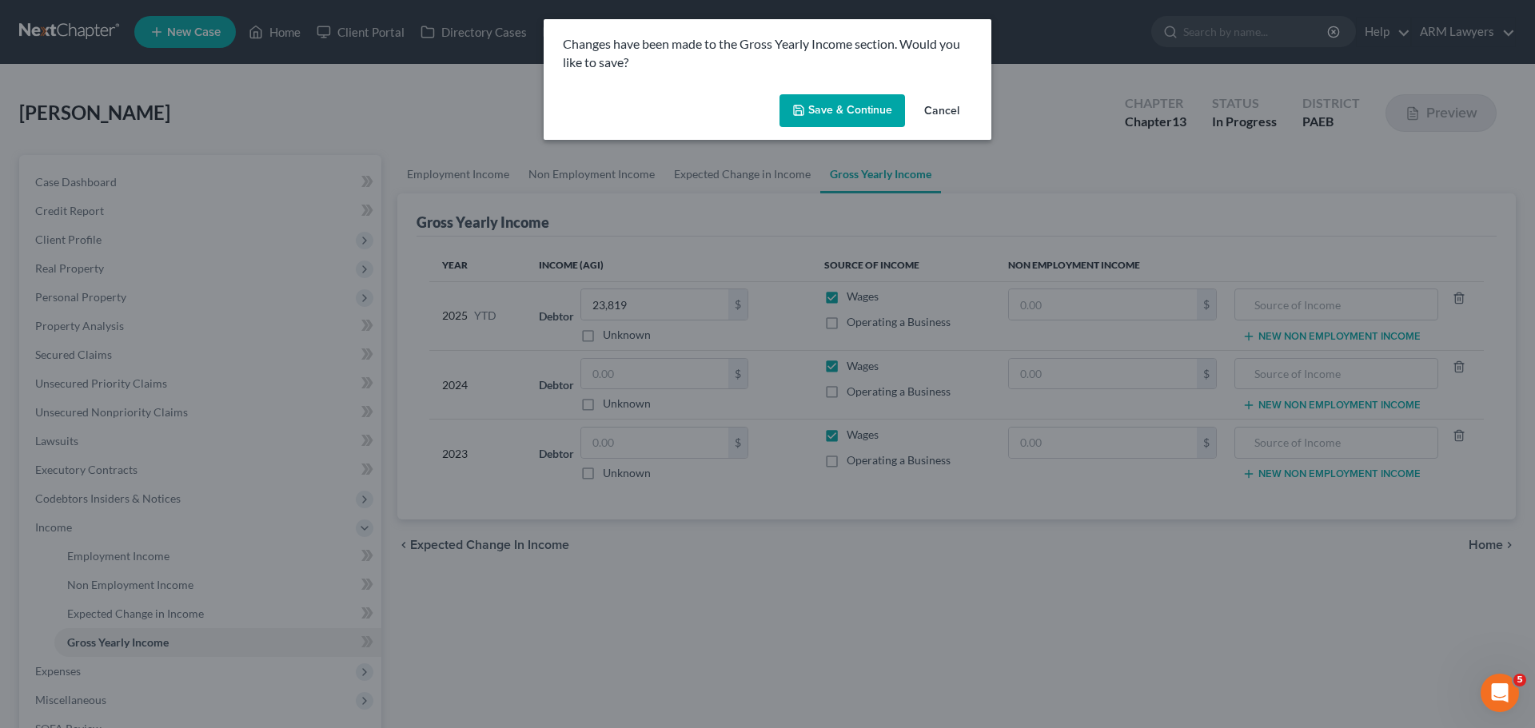
click at [862, 105] on button "Save & Continue" at bounding box center [841, 111] width 125 height 34
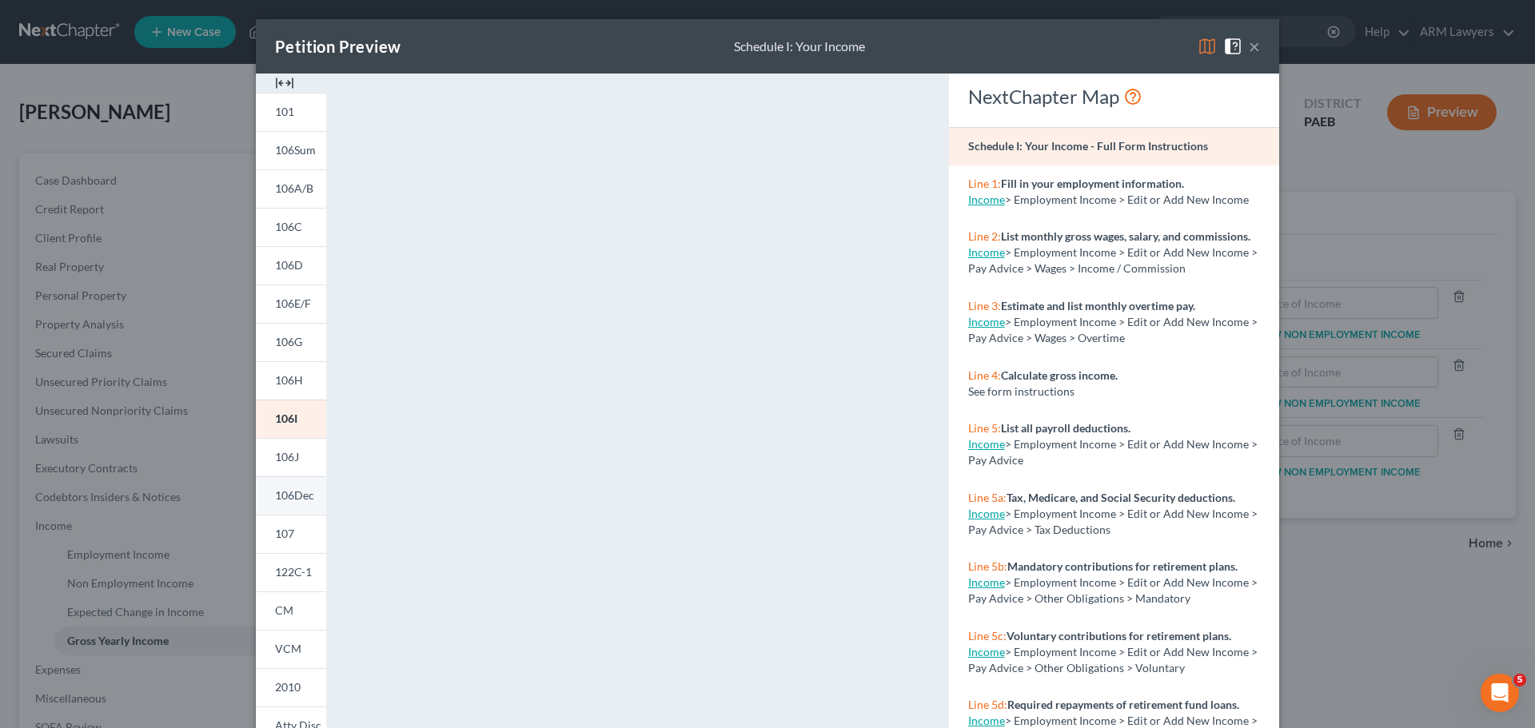
click at [284, 486] on link "106Dec" at bounding box center [291, 495] width 70 height 38
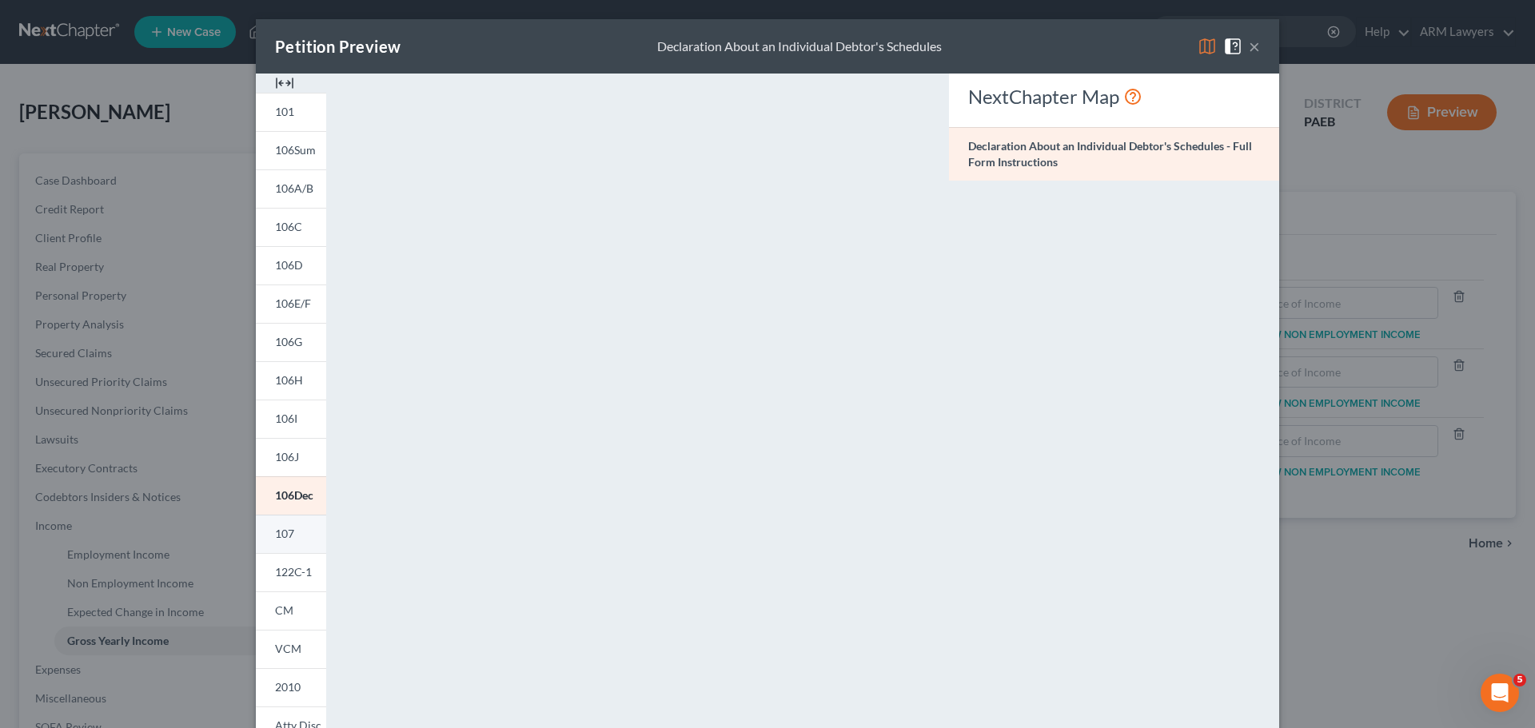
click at [261, 535] on link "107" at bounding box center [291, 534] width 70 height 38
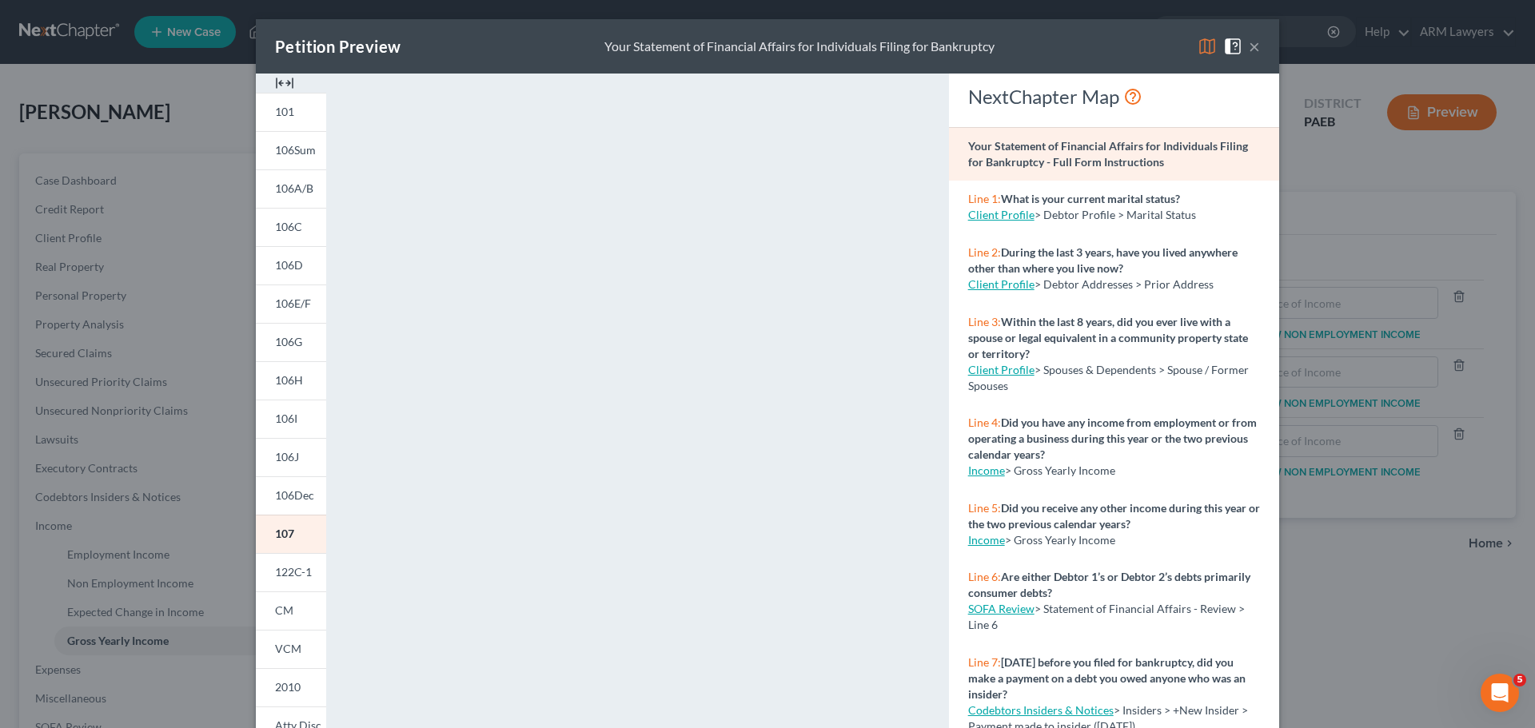
drag, startPoint x: 1244, startPoint y: 46, endPoint x: 1225, endPoint y: 54, distance: 20.0
click at [1248, 46] on button "×" at bounding box center [1253, 46] width 11 height 19
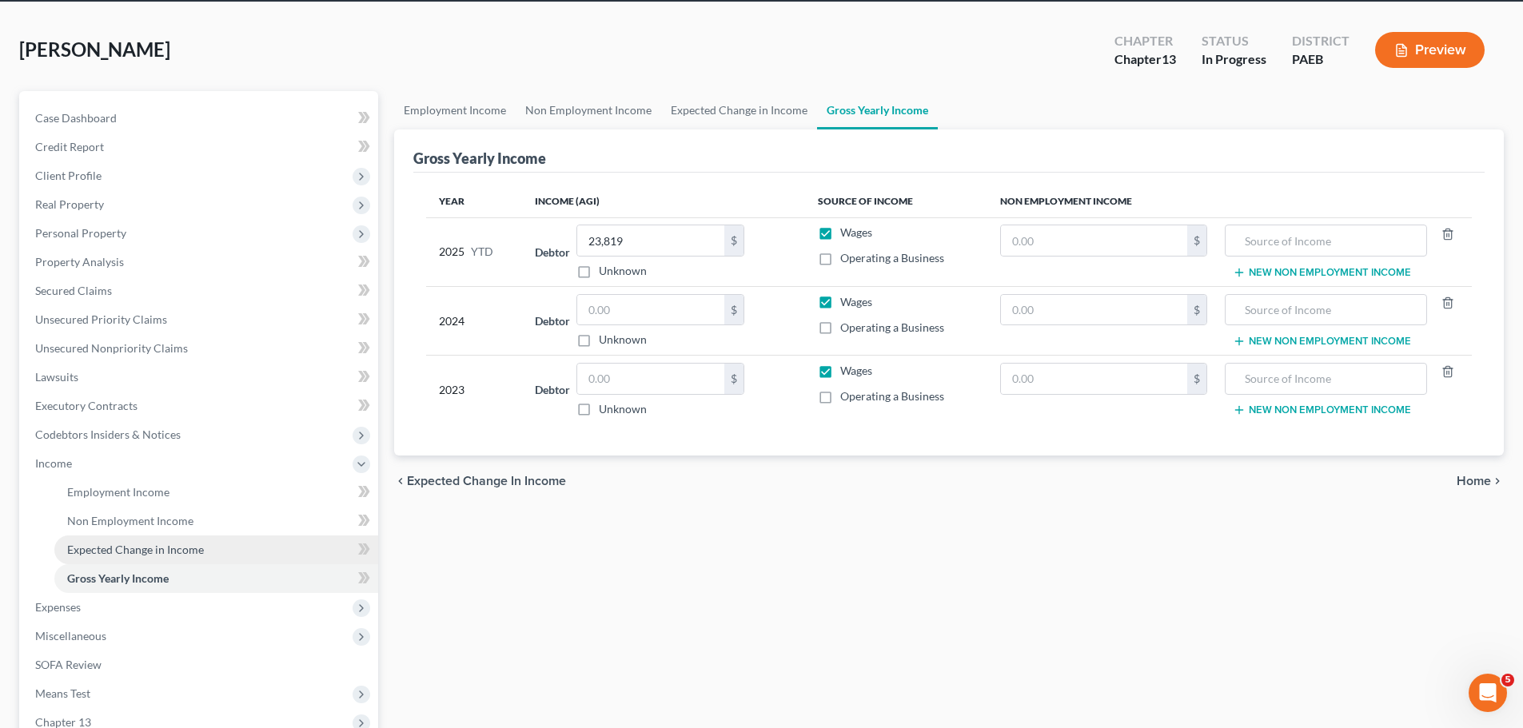
scroll to position [80, 0]
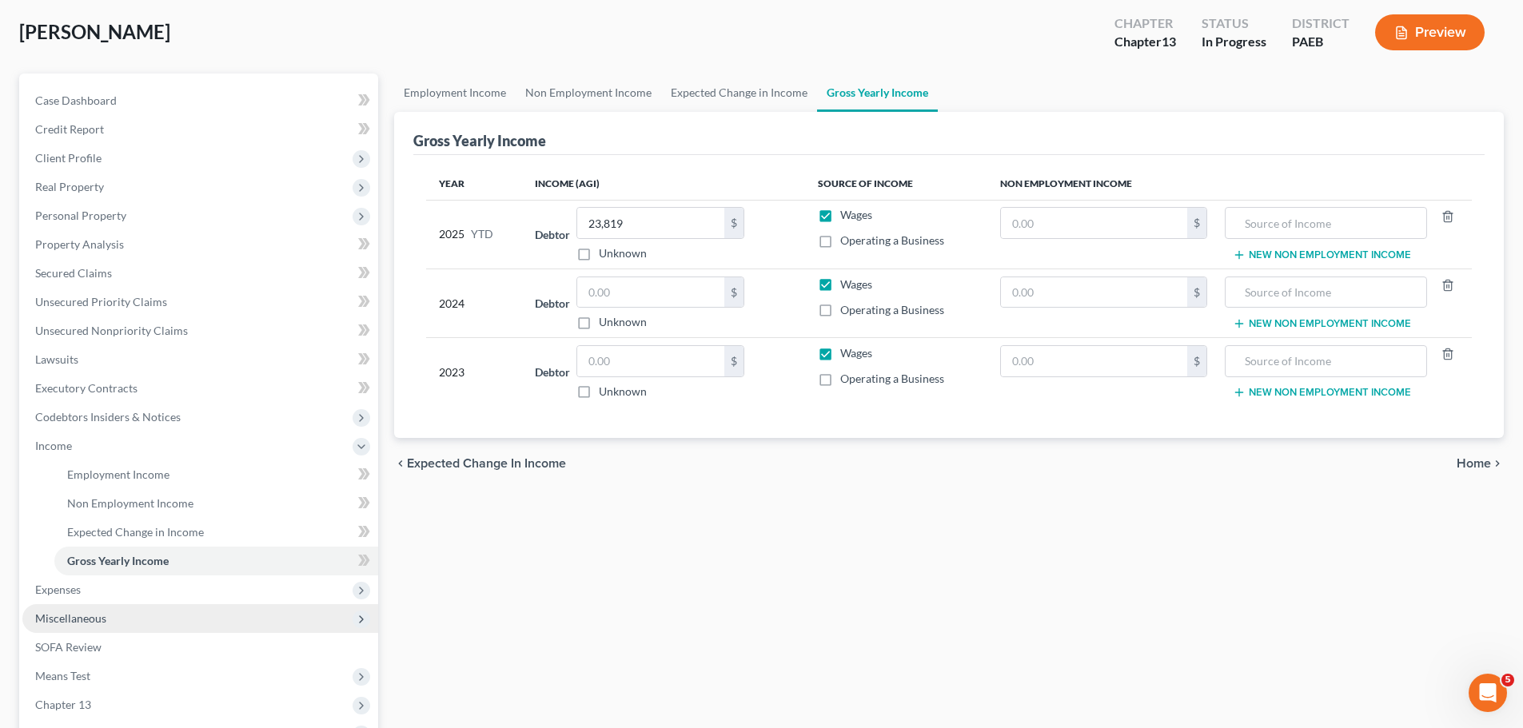
click at [82, 613] on span "Miscellaneous" at bounding box center [70, 618] width 71 height 14
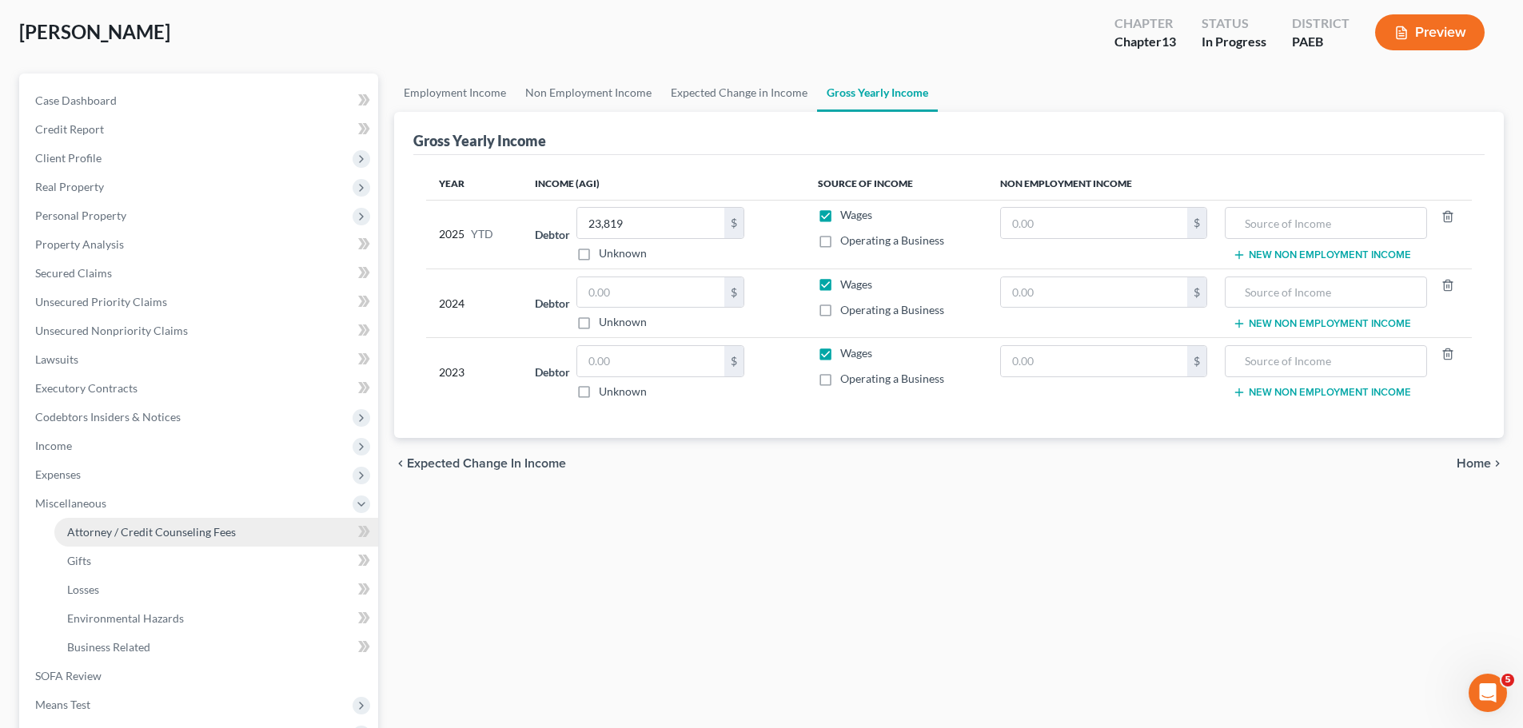
click at [152, 532] on span "Attorney / Credit Counseling Fees" at bounding box center [151, 532] width 169 height 14
select select "0"
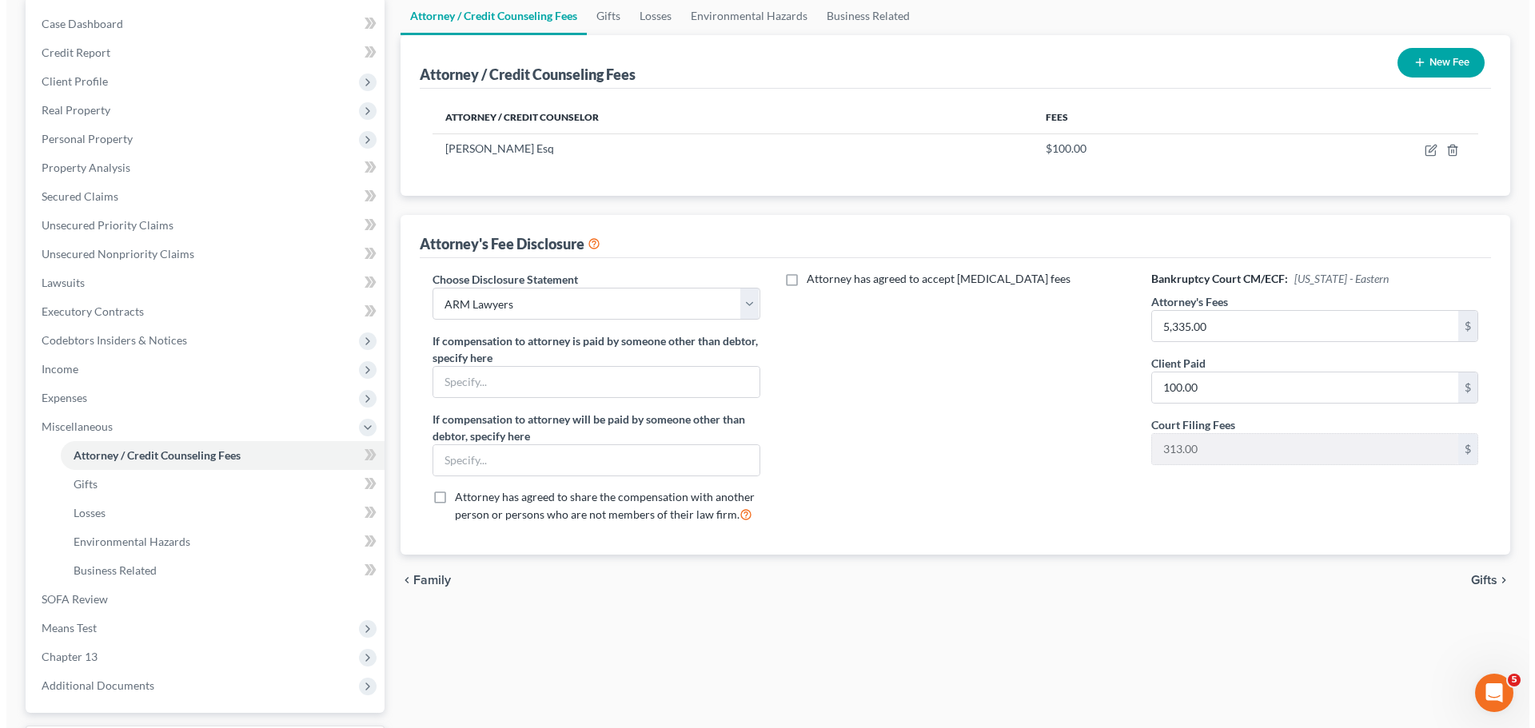
scroll to position [80, 0]
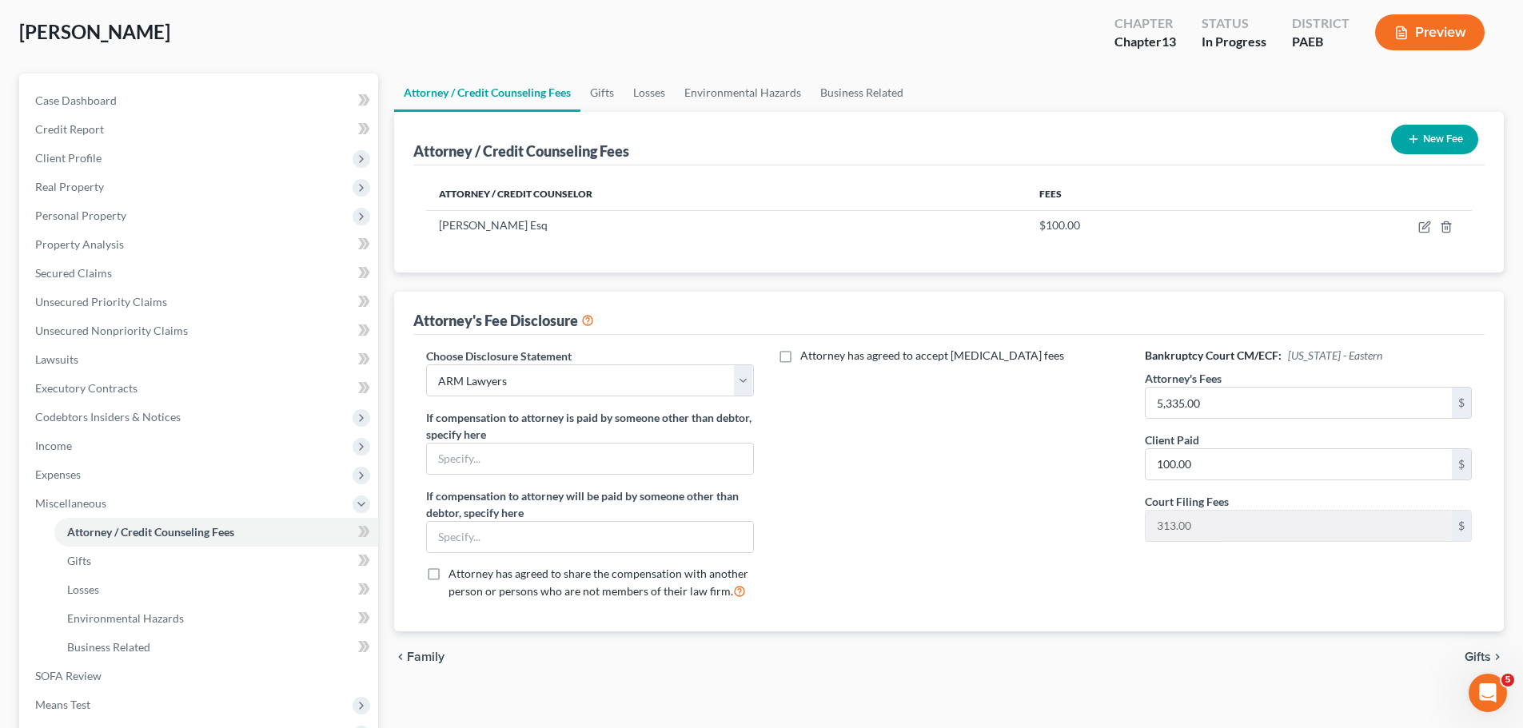
click at [1412, 37] on button "Preview" at bounding box center [1429, 32] width 109 height 36
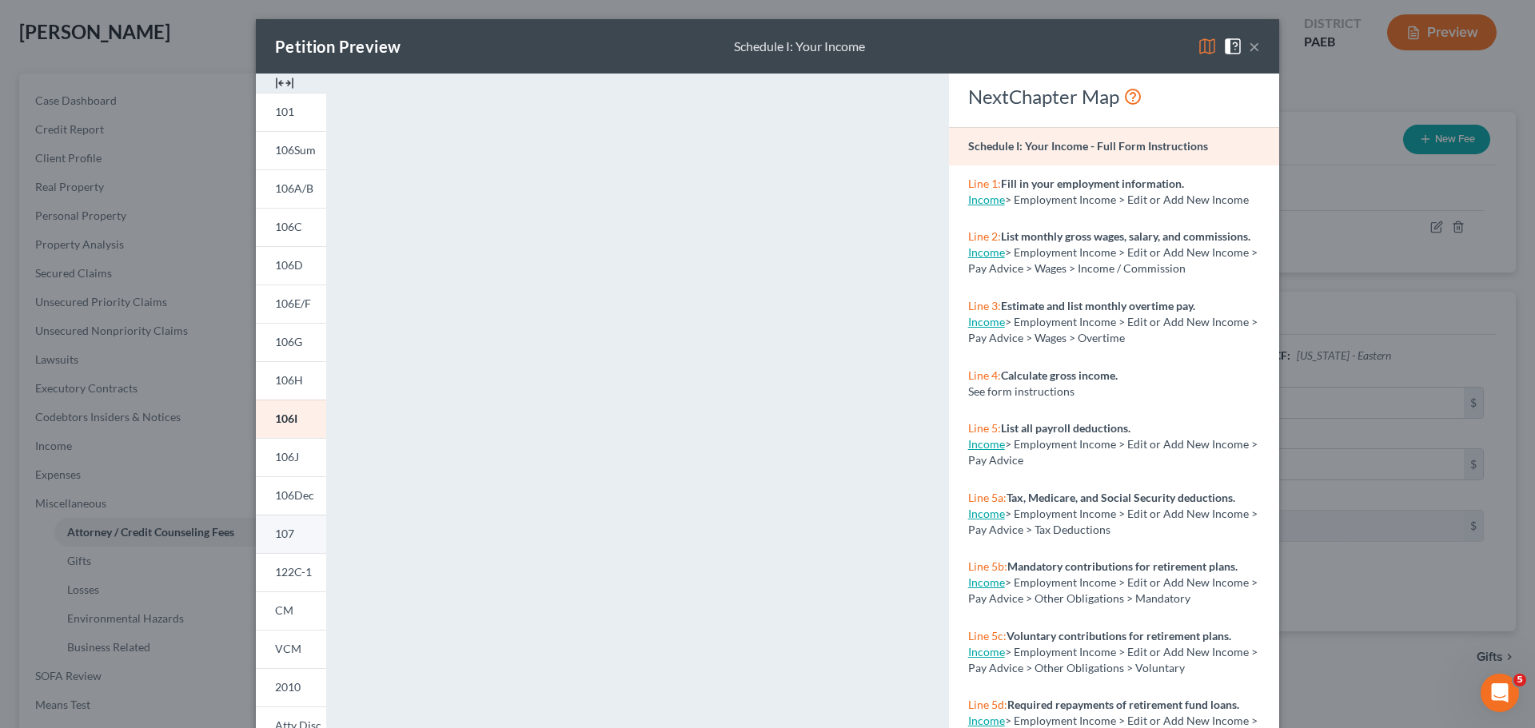
click at [284, 523] on link "107" at bounding box center [291, 534] width 70 height 38
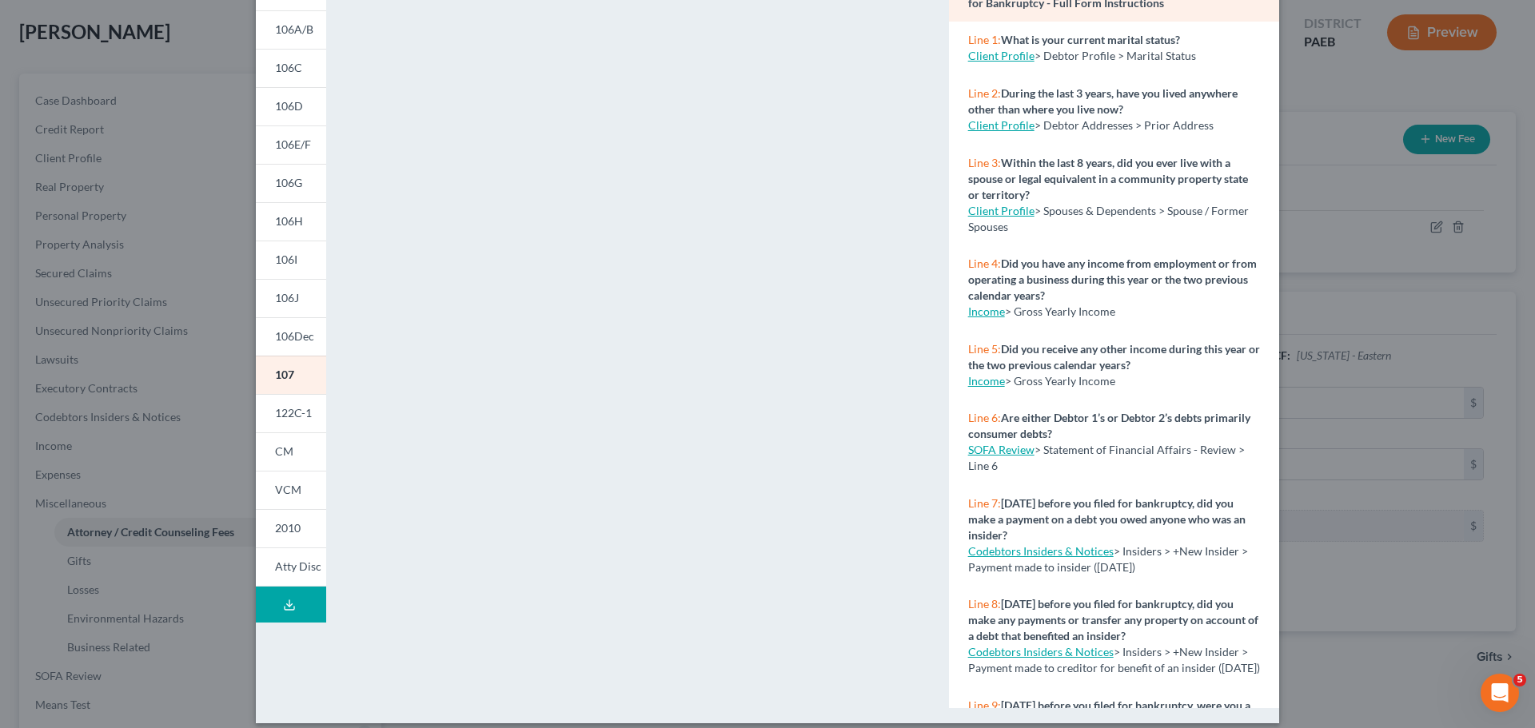
scroll to position [173, 0]
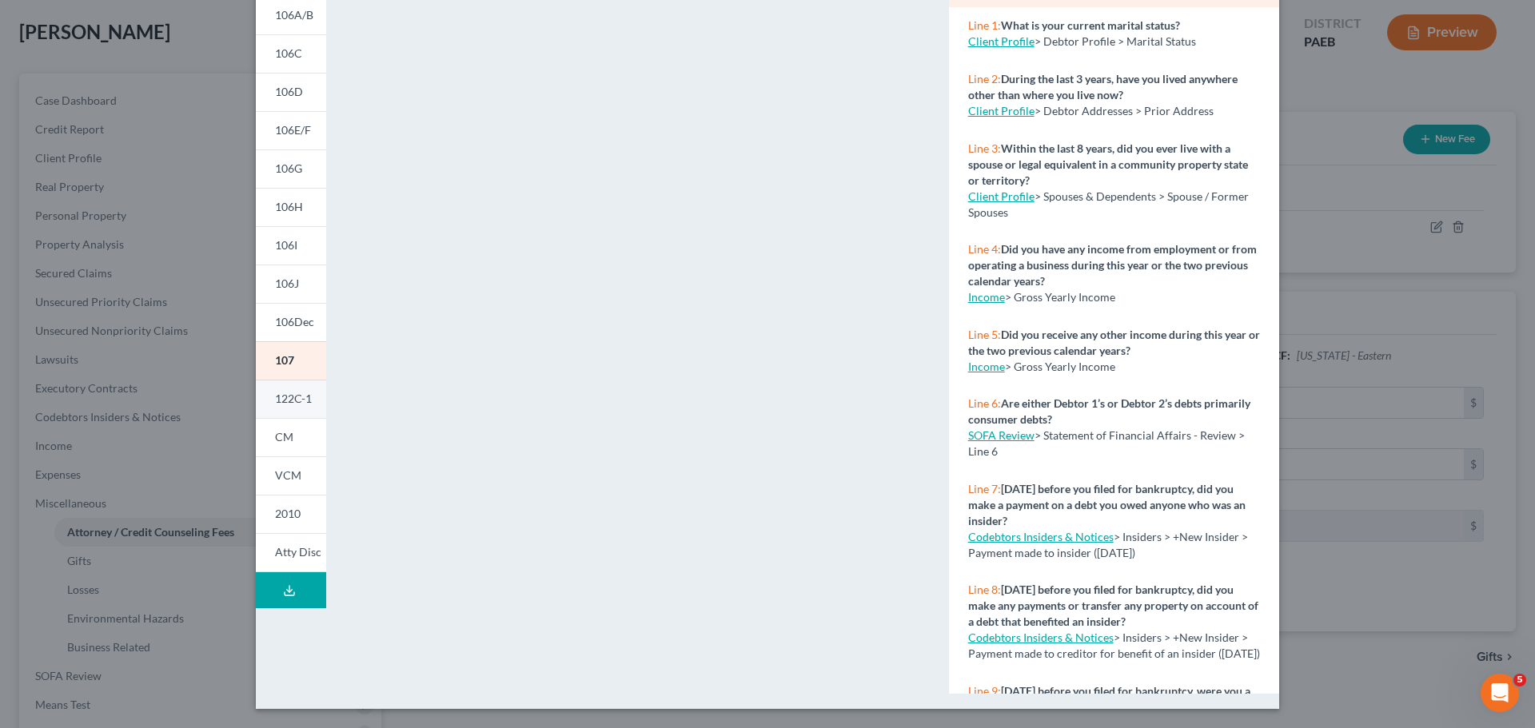
click at [288, 403] on span "122C-1" at bounding box center [293, 399] width 37 height 14
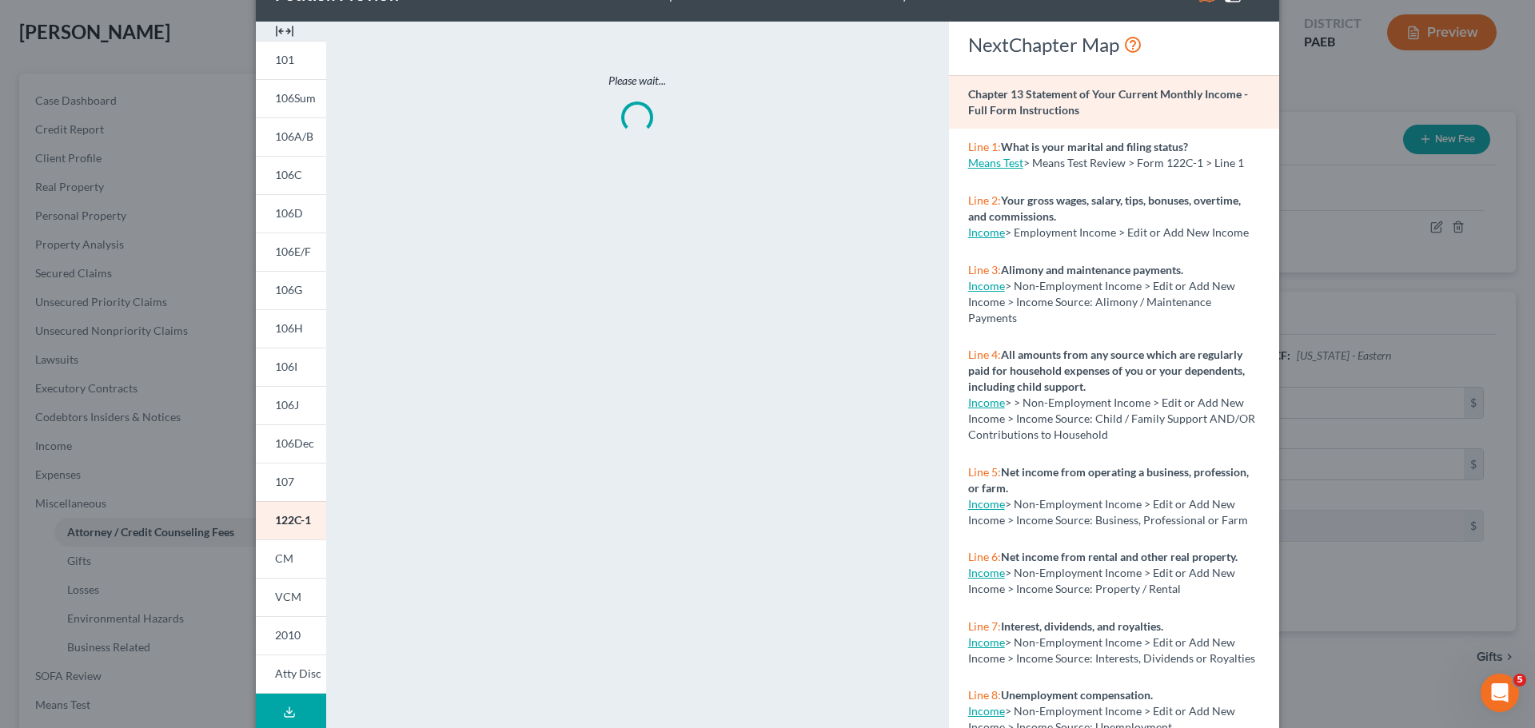
scroll to position [80, 0]
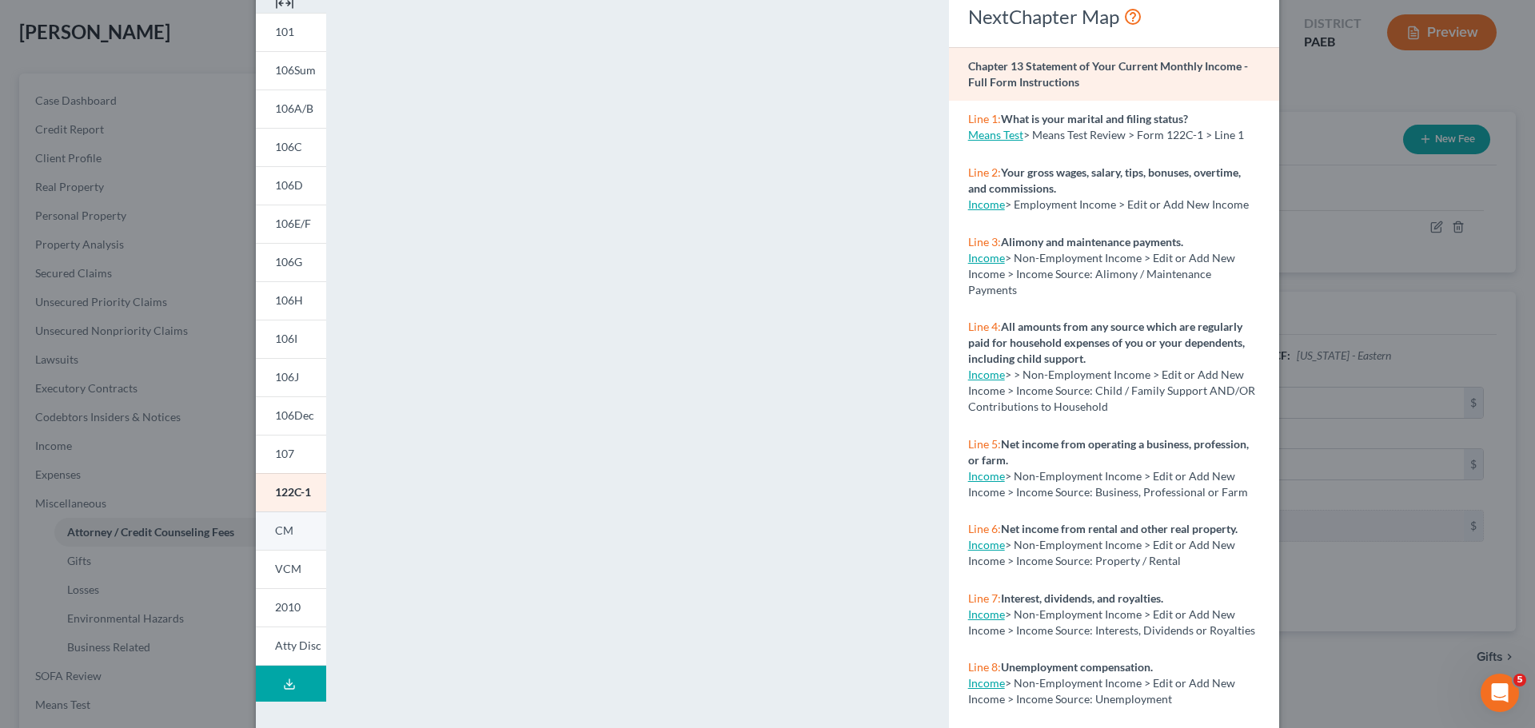
click at [265, 539] on link "CM" at bounding box center [291, 531] width 70 height 38
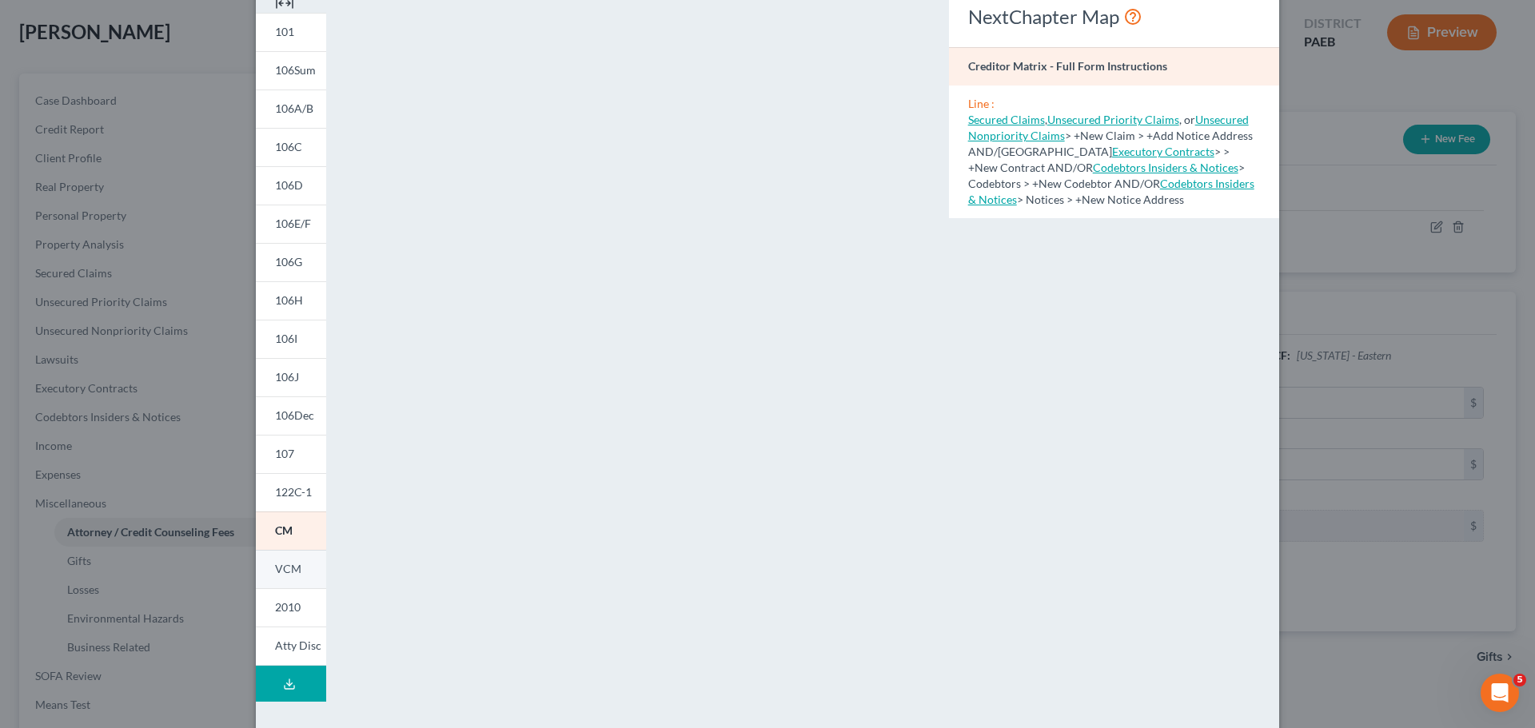
click at [277, 571] on span "VCM" at bounding box center [288, 569] width 26 height 14
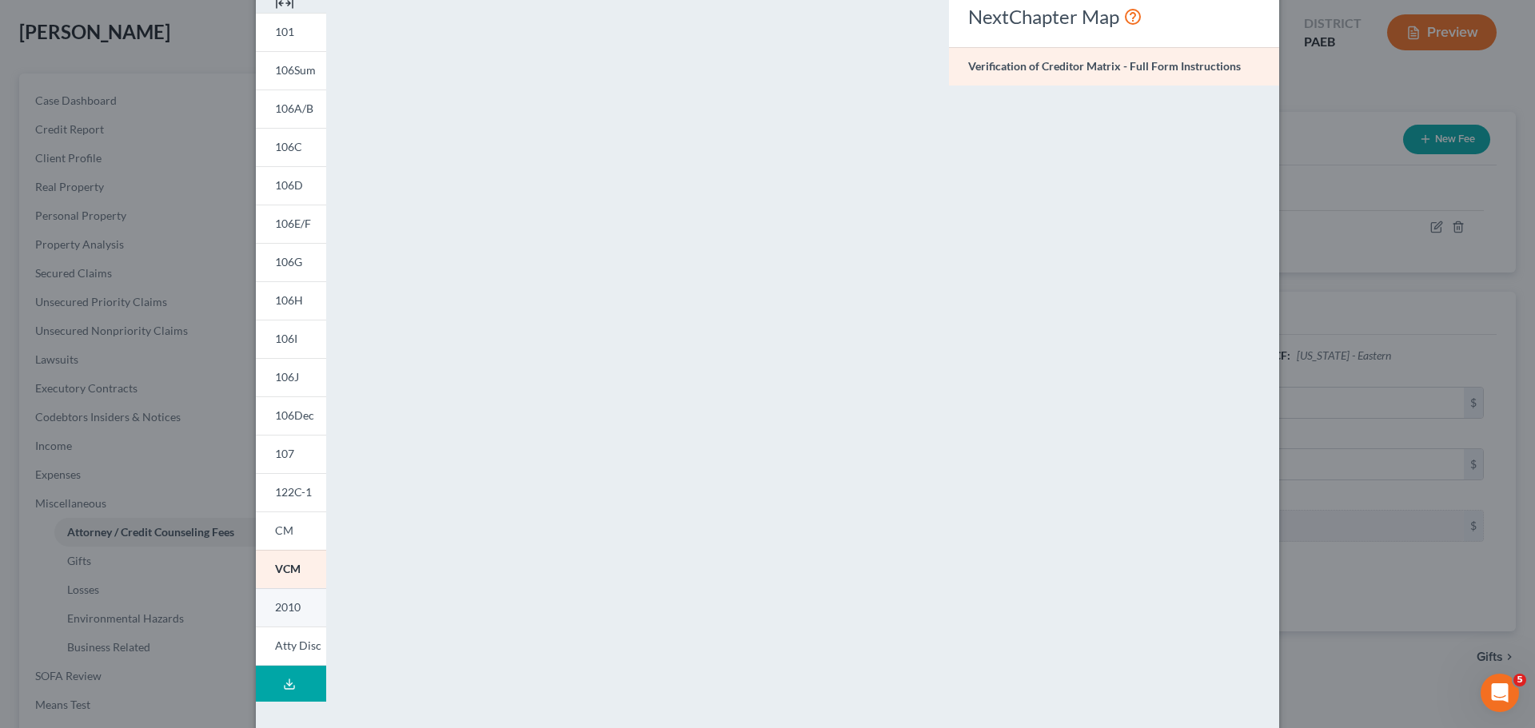
click at [293, 611] on span "2010" at bounding box center [288, 607] width 26 height 14
click at [299, 638] on link "Atty Disc" at bounding box center [291, 646] width 70 height 39
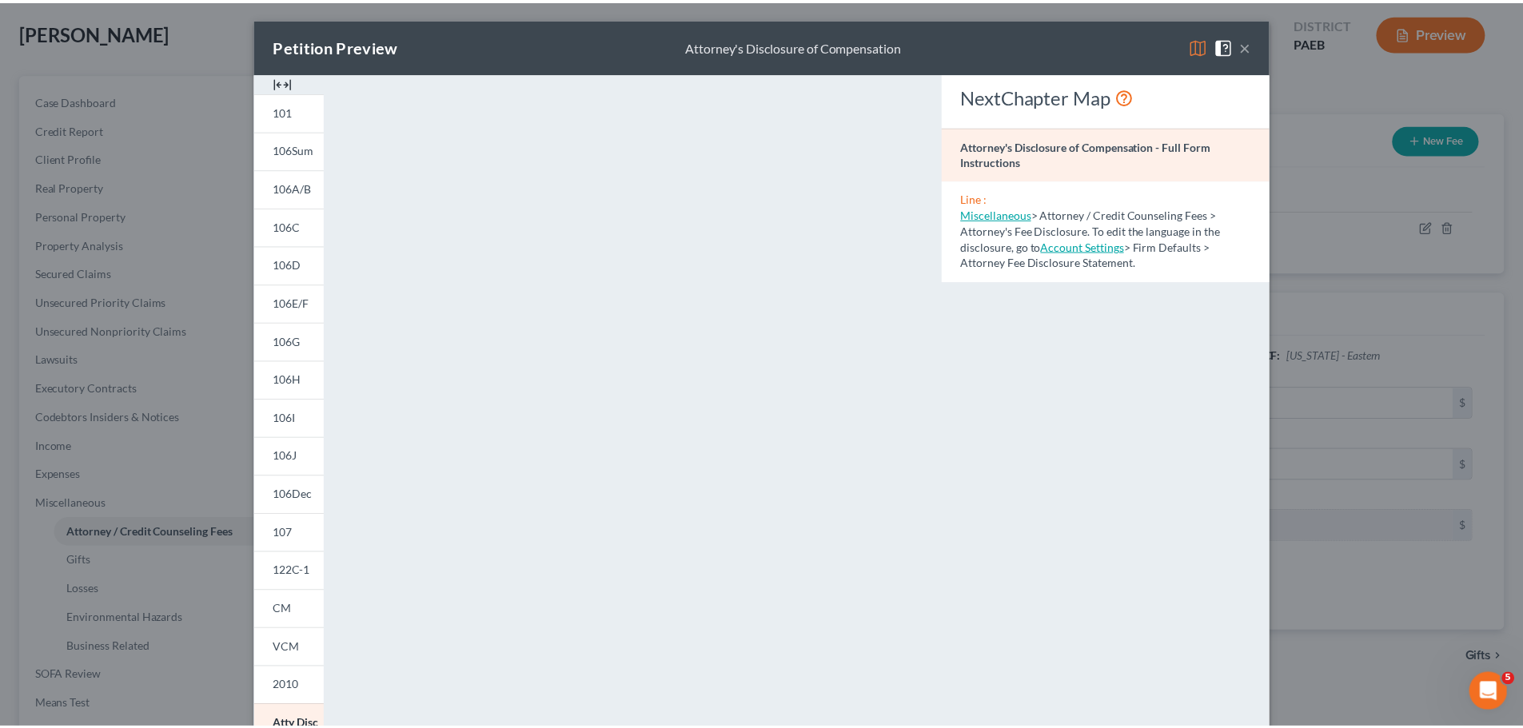
scroll to position [0, 0]
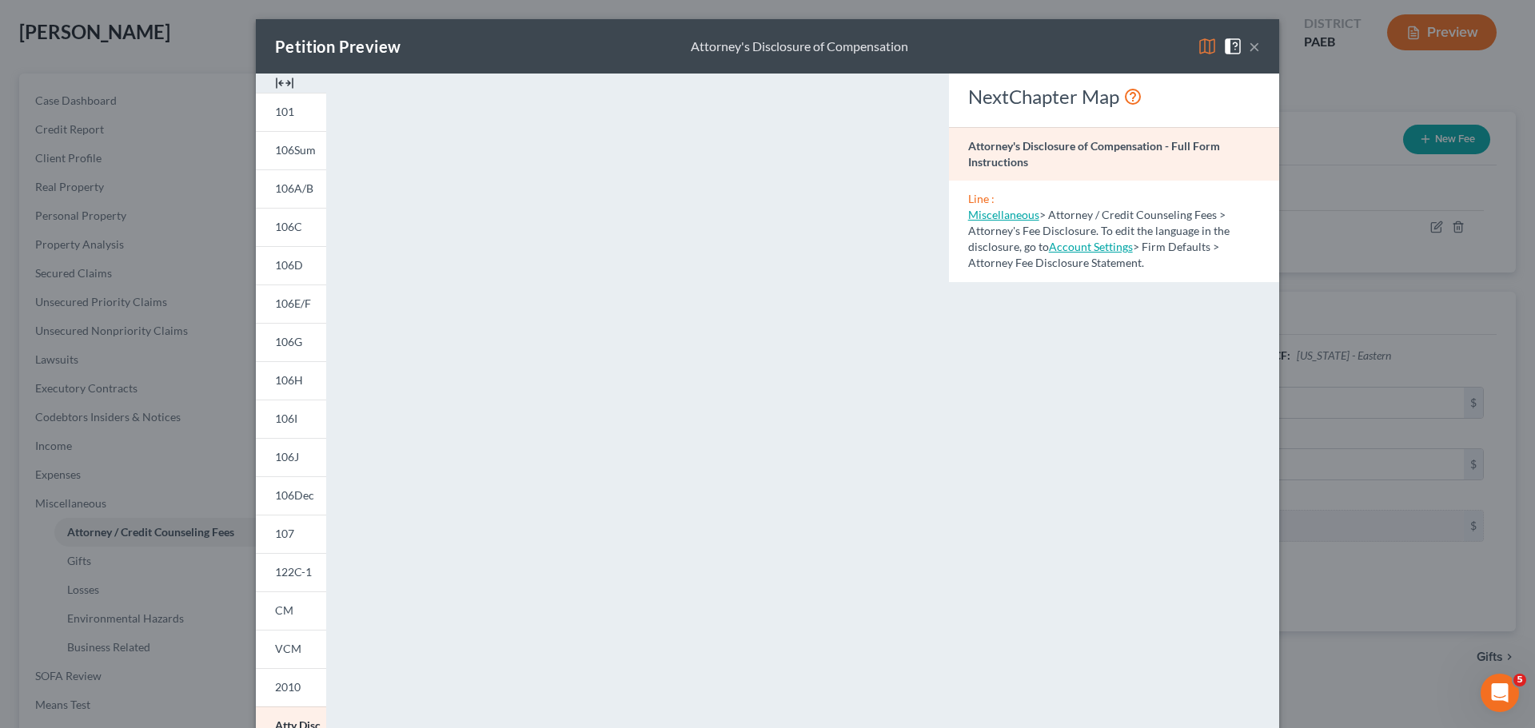
click at [1248, 45] on button "×" at bounding box center [1253, 46] width 11 height 19
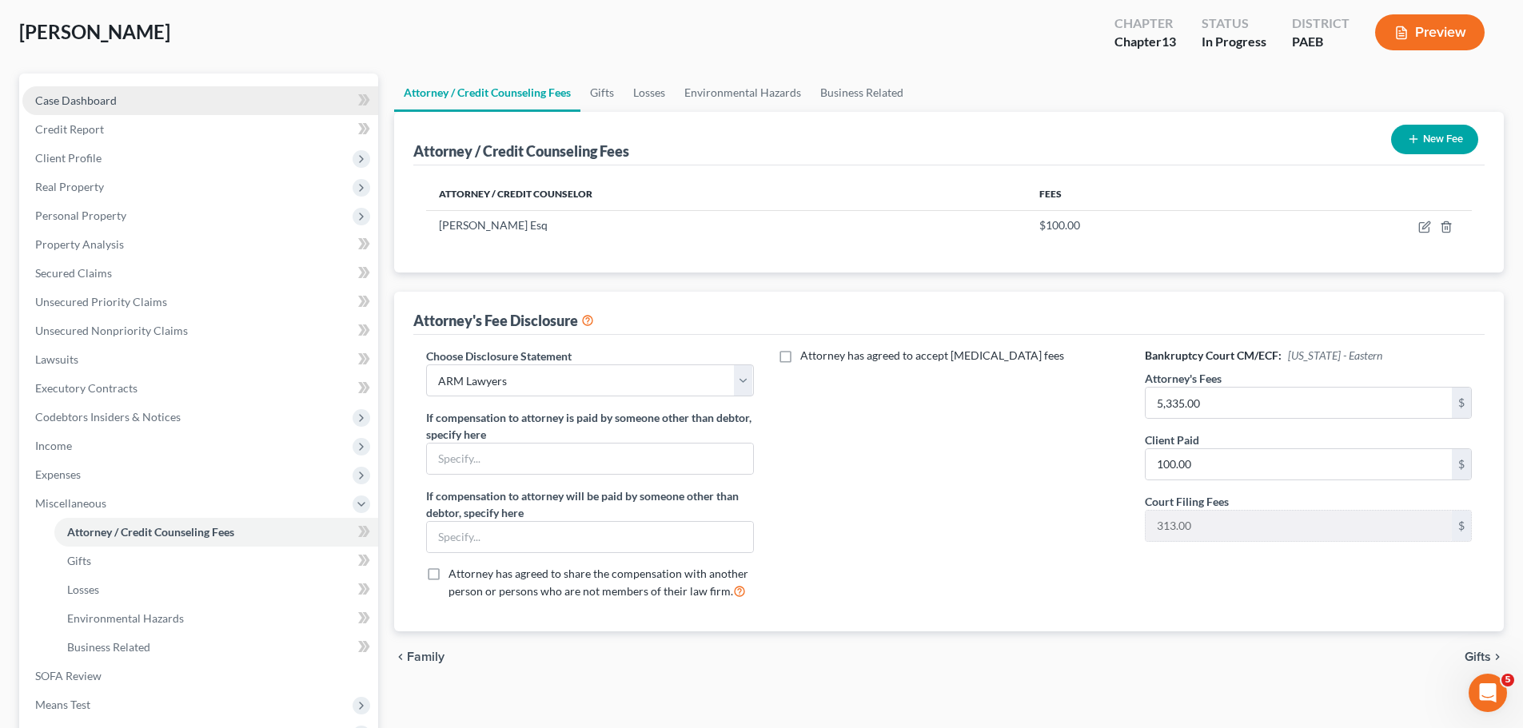
click at [137, 105] on link "Case Dashboard" at bounding box center [200, 100] width 356 height 29
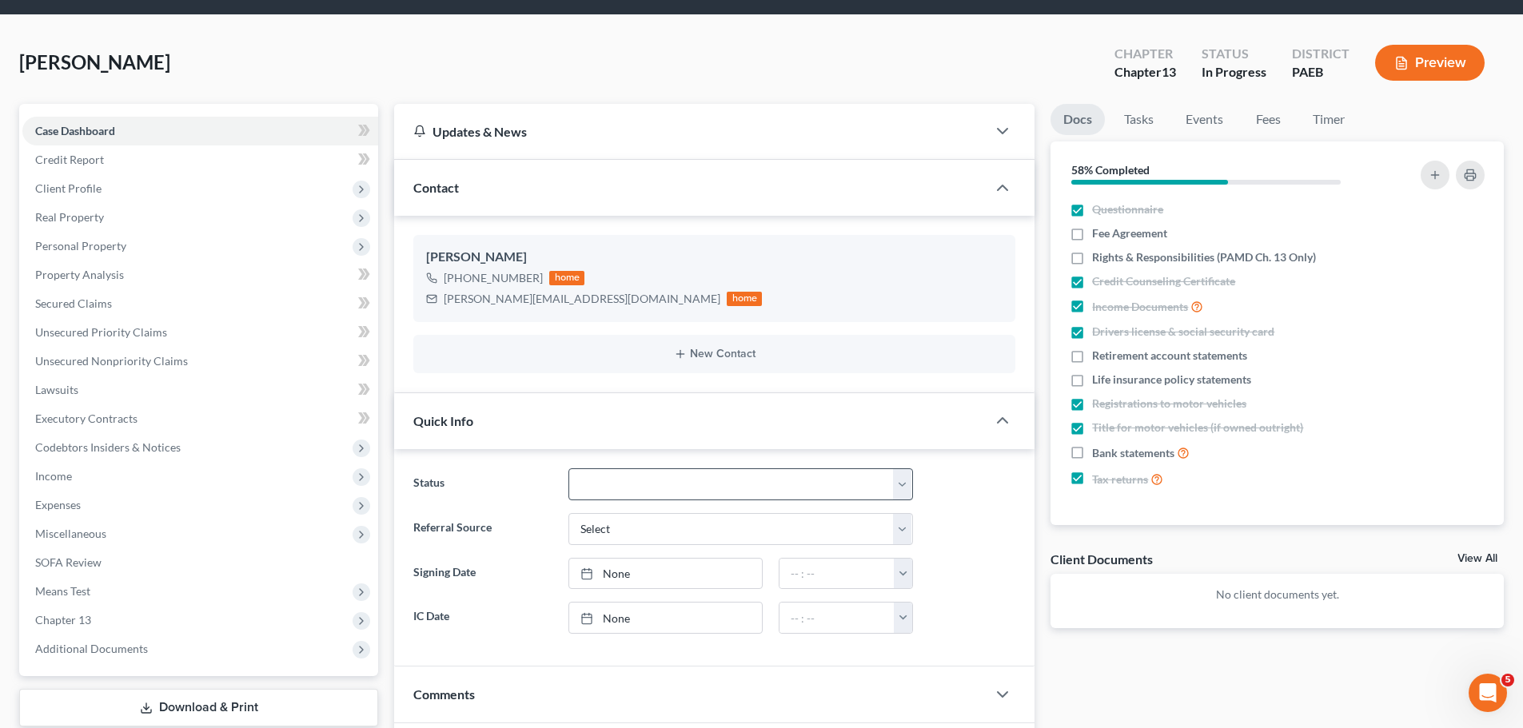
scroll to position [10, 0]
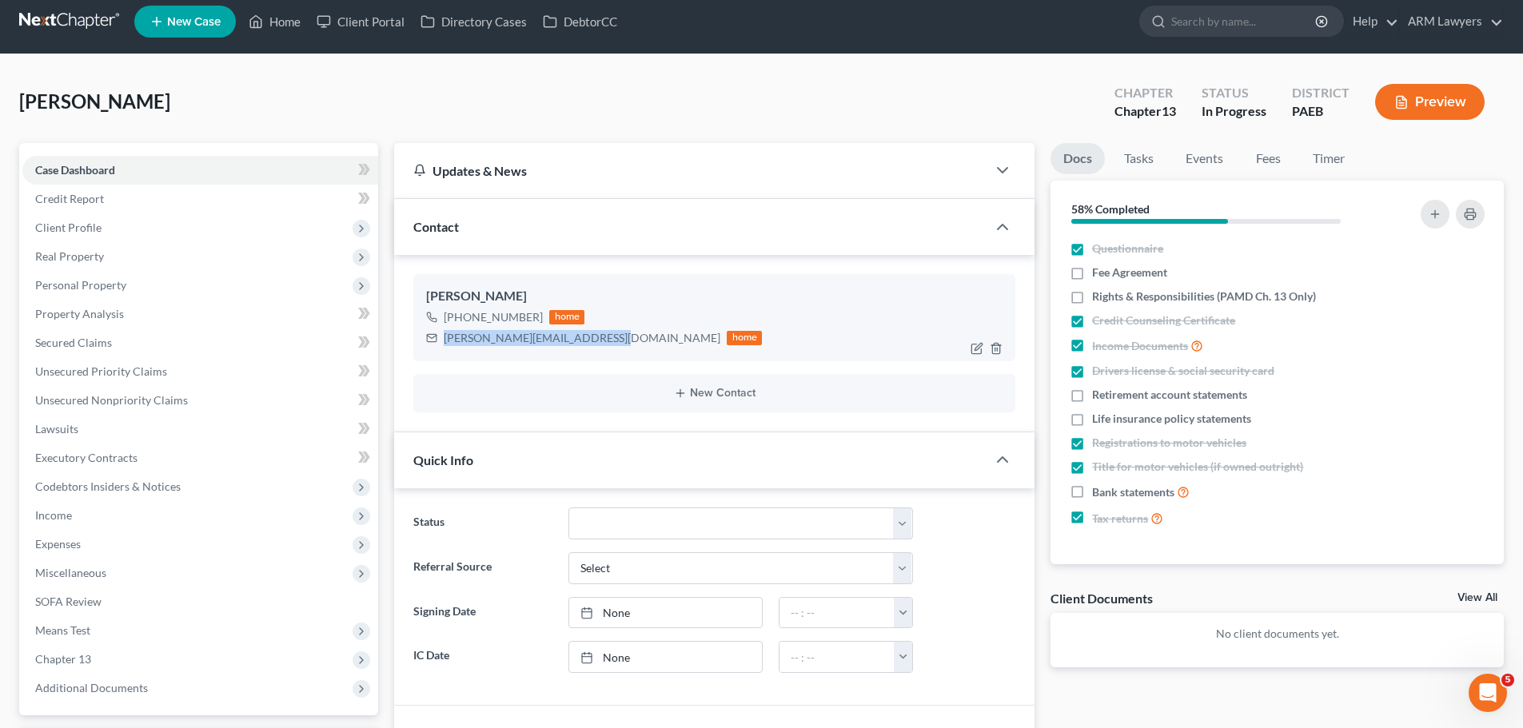
drag, startPoint x: 444, startPoint y: 340, endPoint x: 607, endPoint y: 352, distance: 162.7
click at [607, 352] on div "[PERSON_NAME] [PHONE_NUMBER] home [PERSON_NAME][EMAIL_ADDRESS][DOMAIN_NAME] home" at bounding box center [714, 317] width 602 height 86
copy div "[PERSON_NAME][EMAIL_ADDRESS][DOMAIN_NAME]"
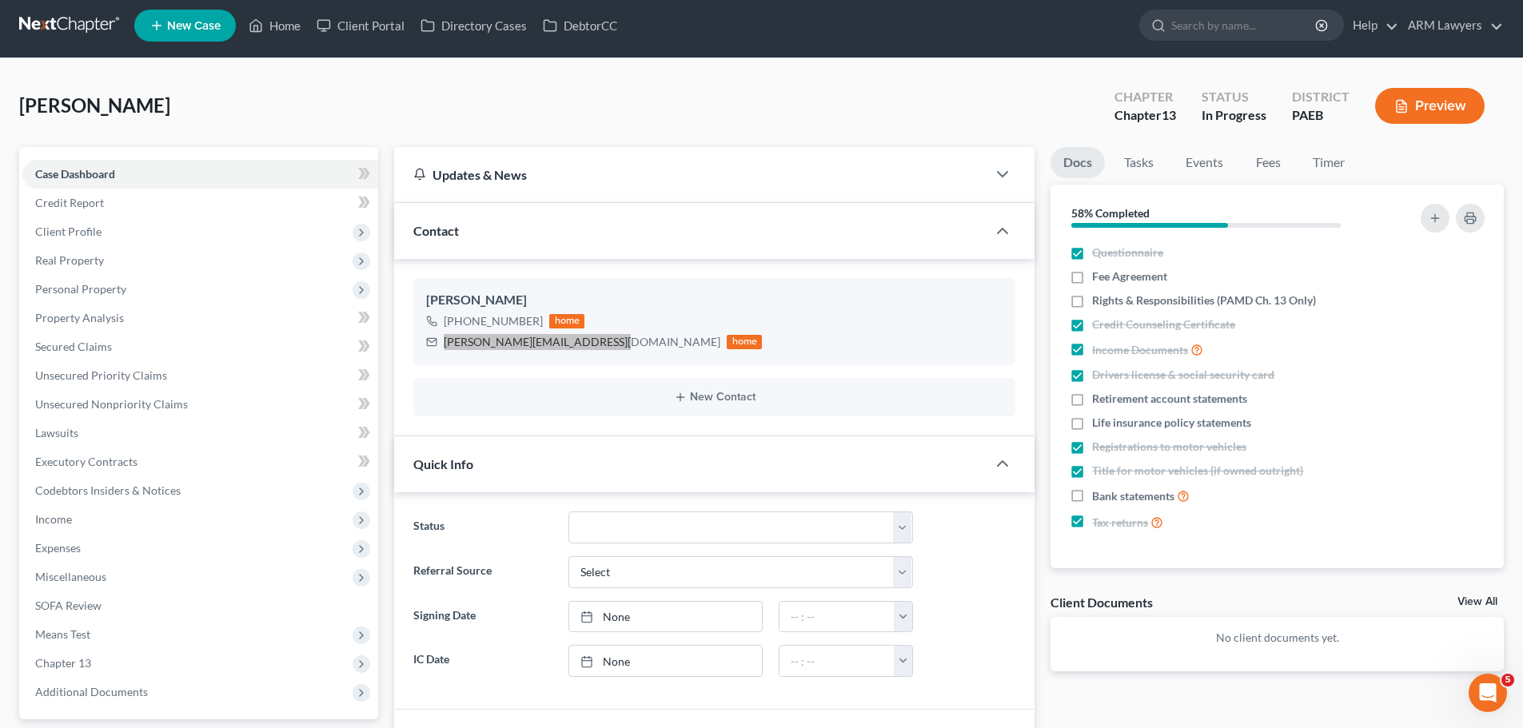
scroll to position [0, 0]
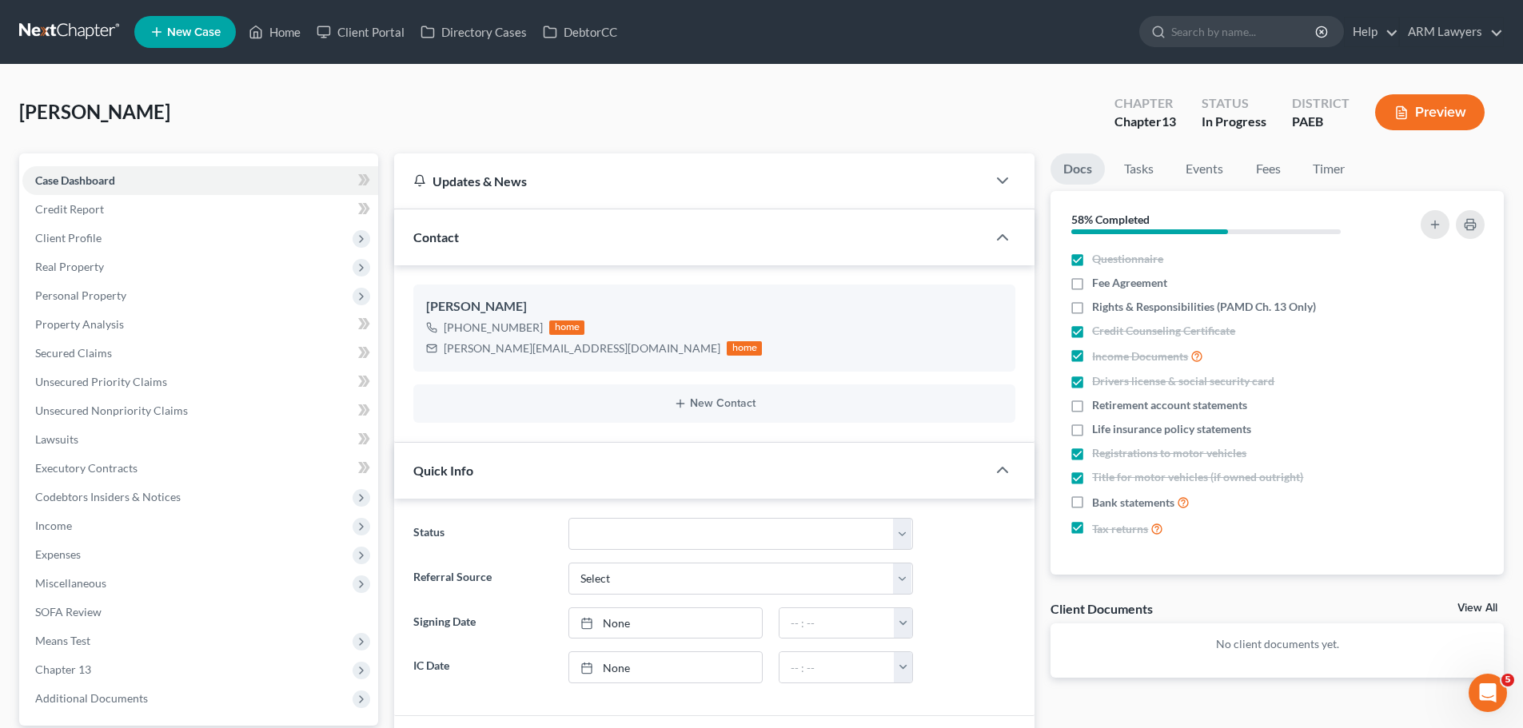
click at [106, 119] on span "[PERSON_NAME]" at bounding box center [94, 111] width 151 height 23
click at [82, 182] on span "Case Dashboard" at bounding box center [75, 180] width 80 height 14
click at [55, 36] on link at bounding box center [70, 32] width 102 height 29
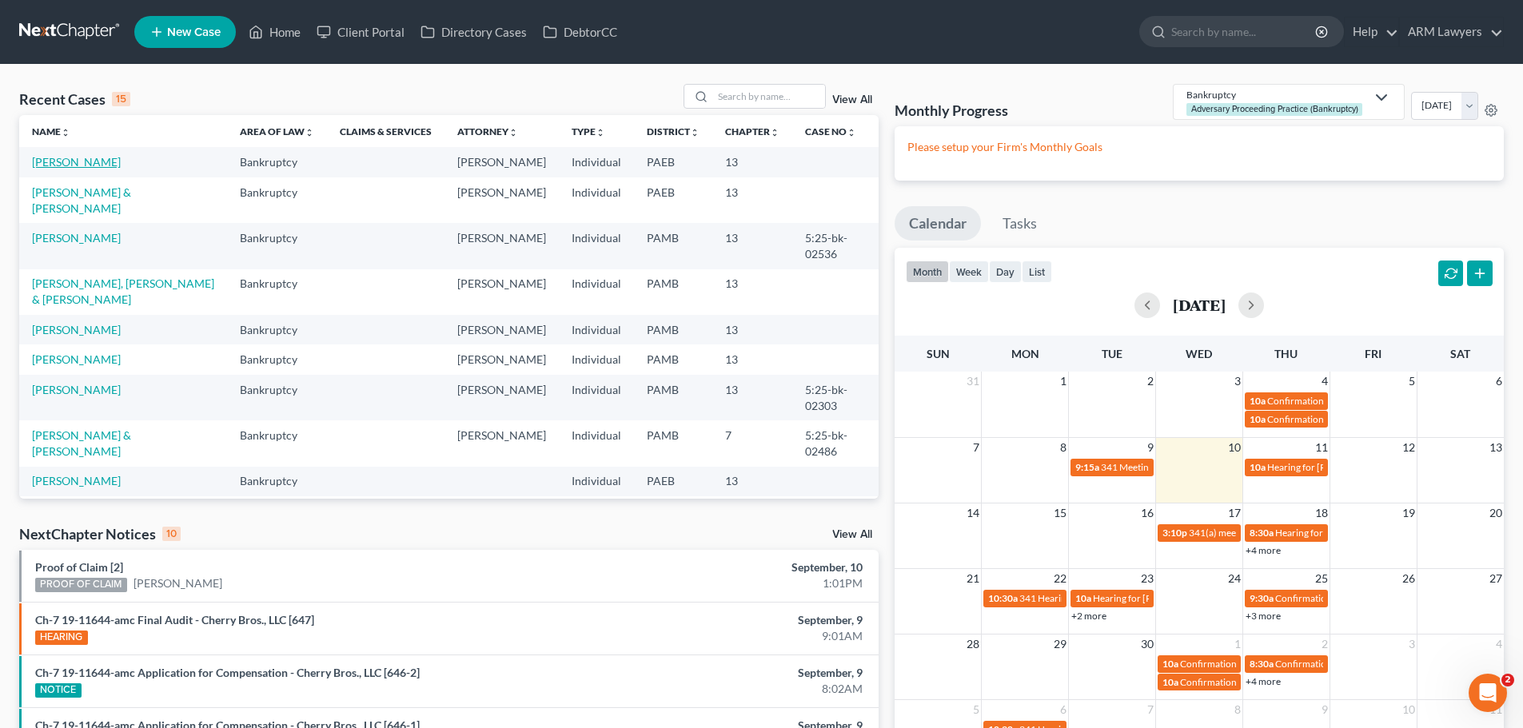
click at [109, 160] on link "[PERSON_NAME]" at bounding box center [76, 162] width 89 height 14
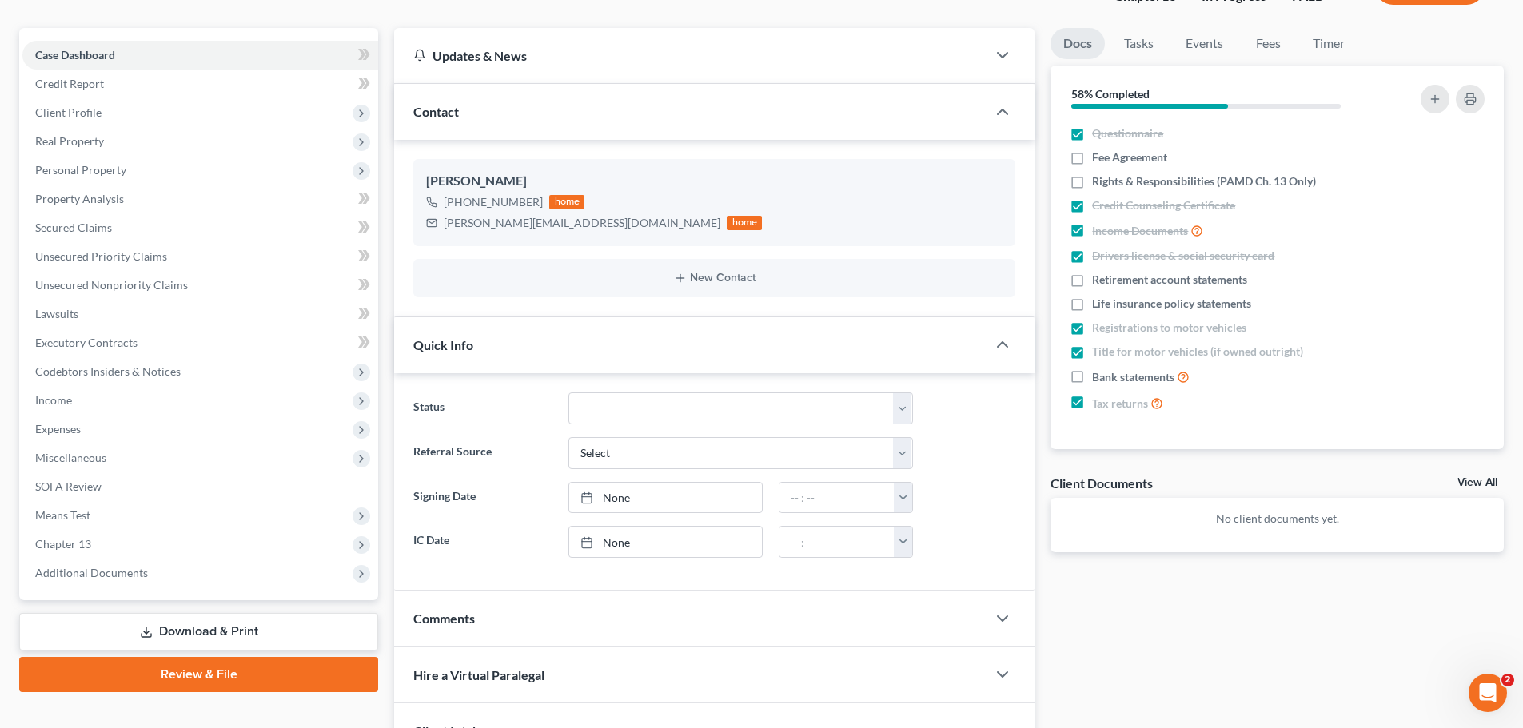
scroll to position [240, 0]
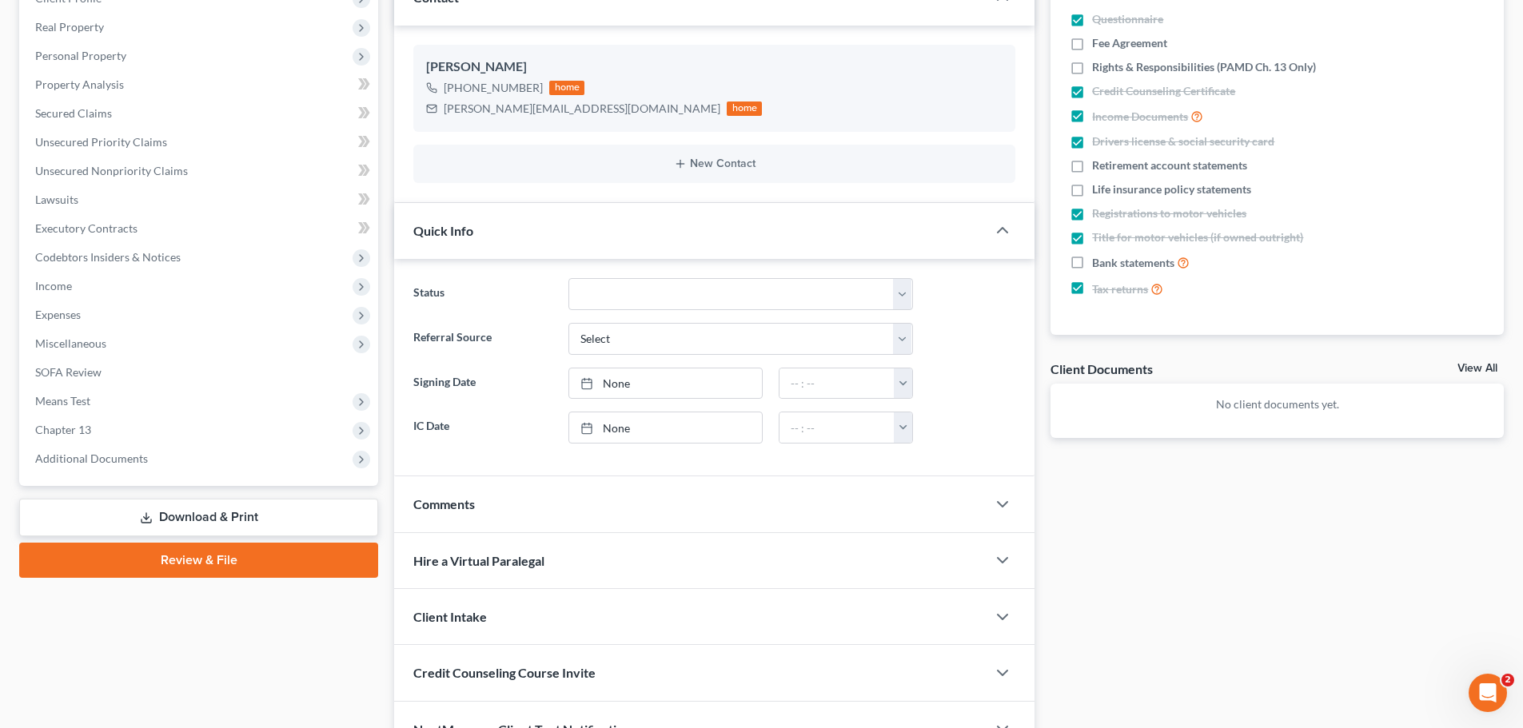
click at [799, 515] on div "Comments" at bounding box center [690, 503] width 592 height 55
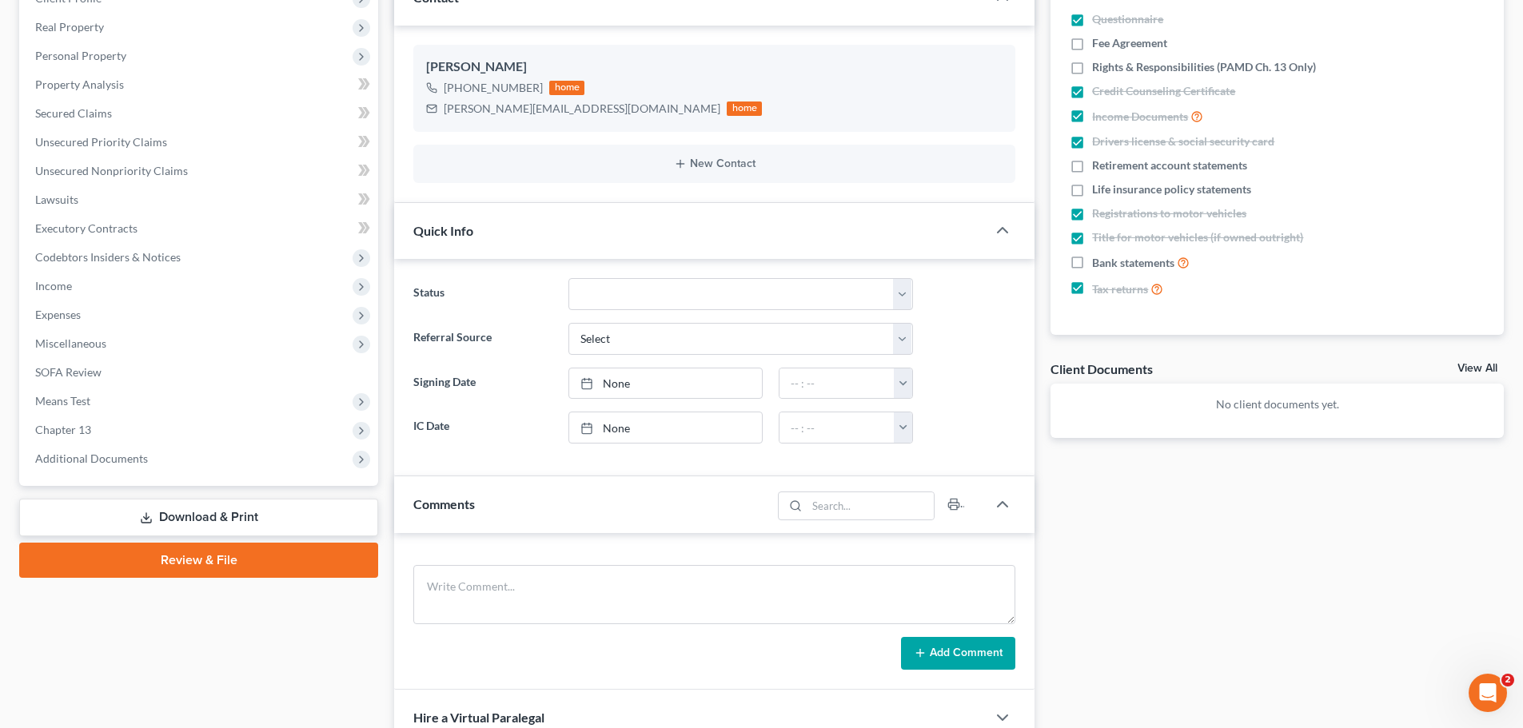
scroll to position [320, 0]
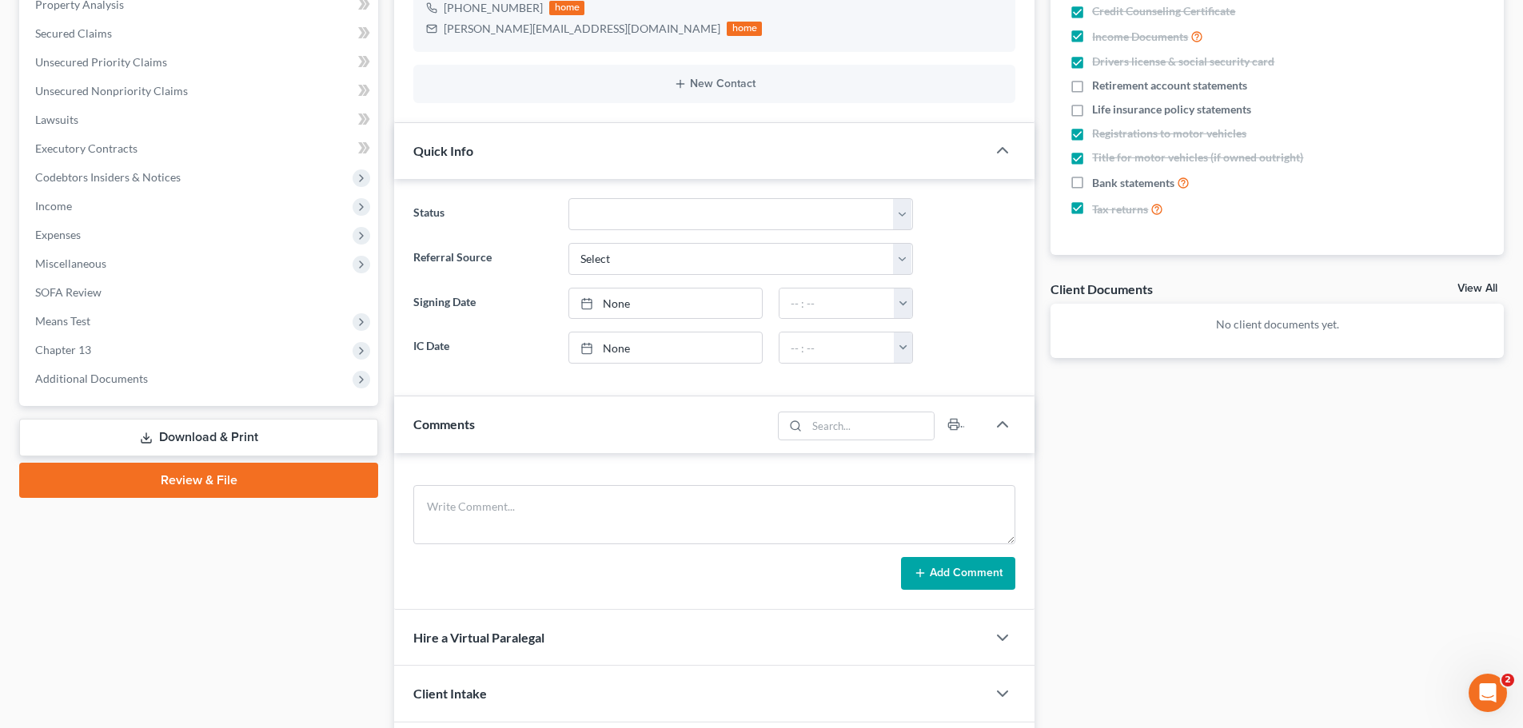
click at [495, 426] on div "Comments" at bounding box center [582, 423] width 377 height 55
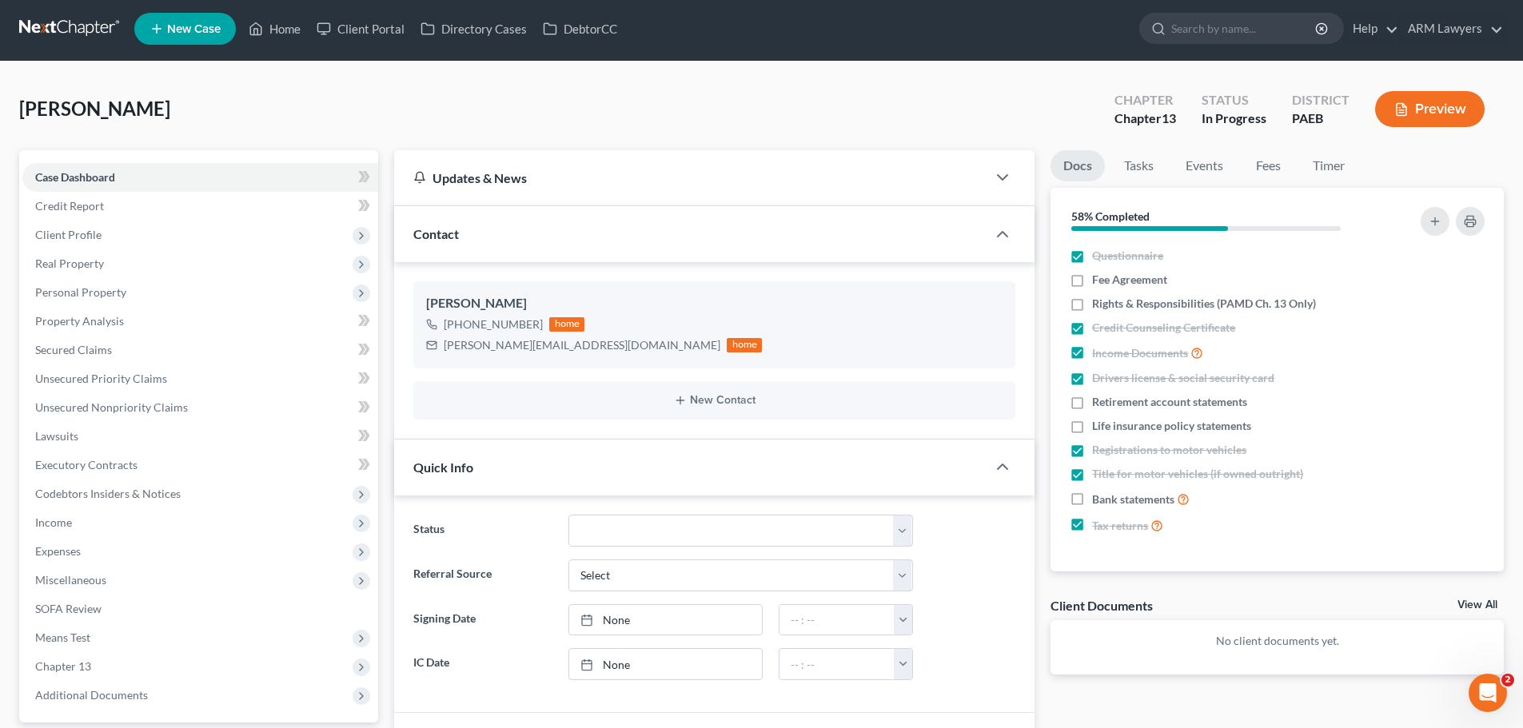
scroll to position [0, 0]
